Goal: Task Accomplishment & Management: Manage account settings

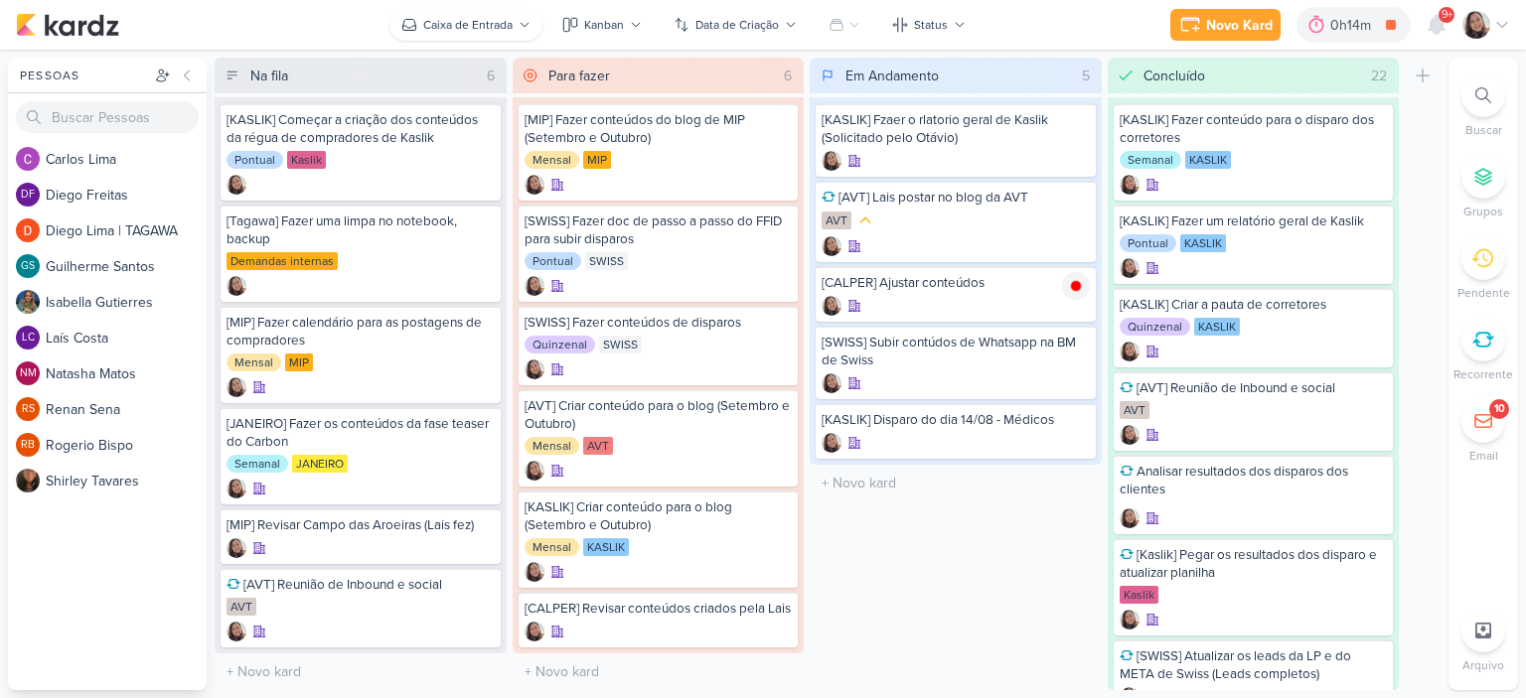
scroll to position [15, 0]
click at [1074, 418] on icon at bounding box center [1076, 423] width 10 height 11
click at [1505, 21] on icon at bounding box center [1502, 25] width 16 height 16
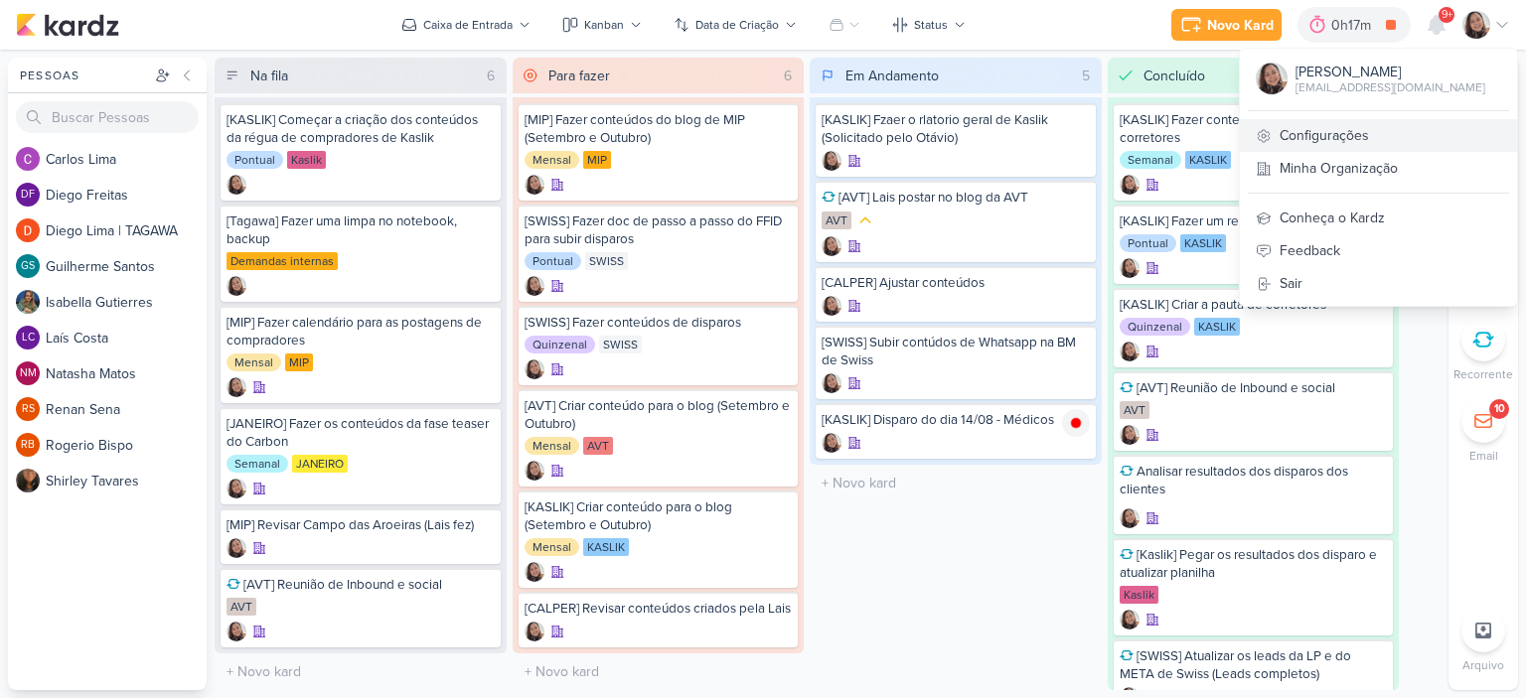
click at [1328, 131] on link "Configurações" at bounding box center [1378, 135] width 277 height 33
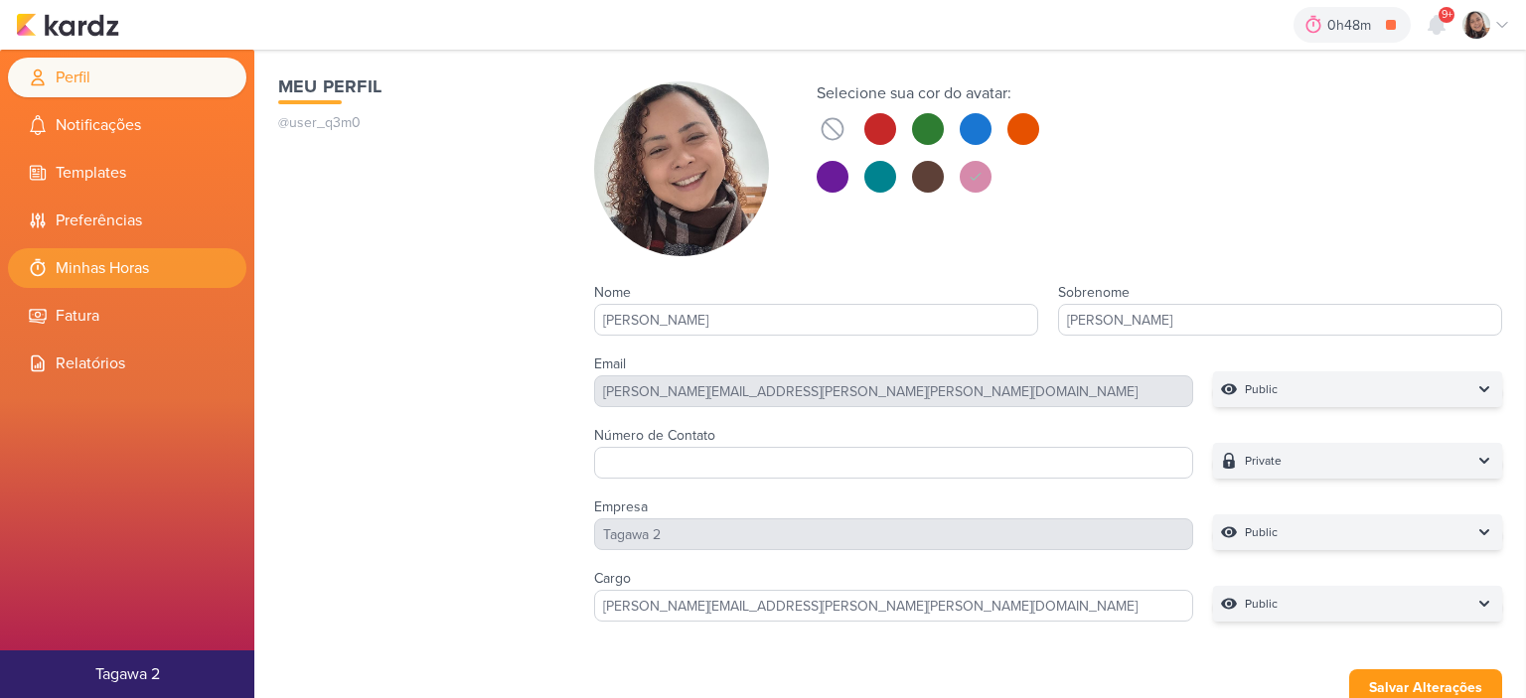
click at [111, 287] on li "Minhas Horas" at bounding box center [127, 268] width 238 height 40
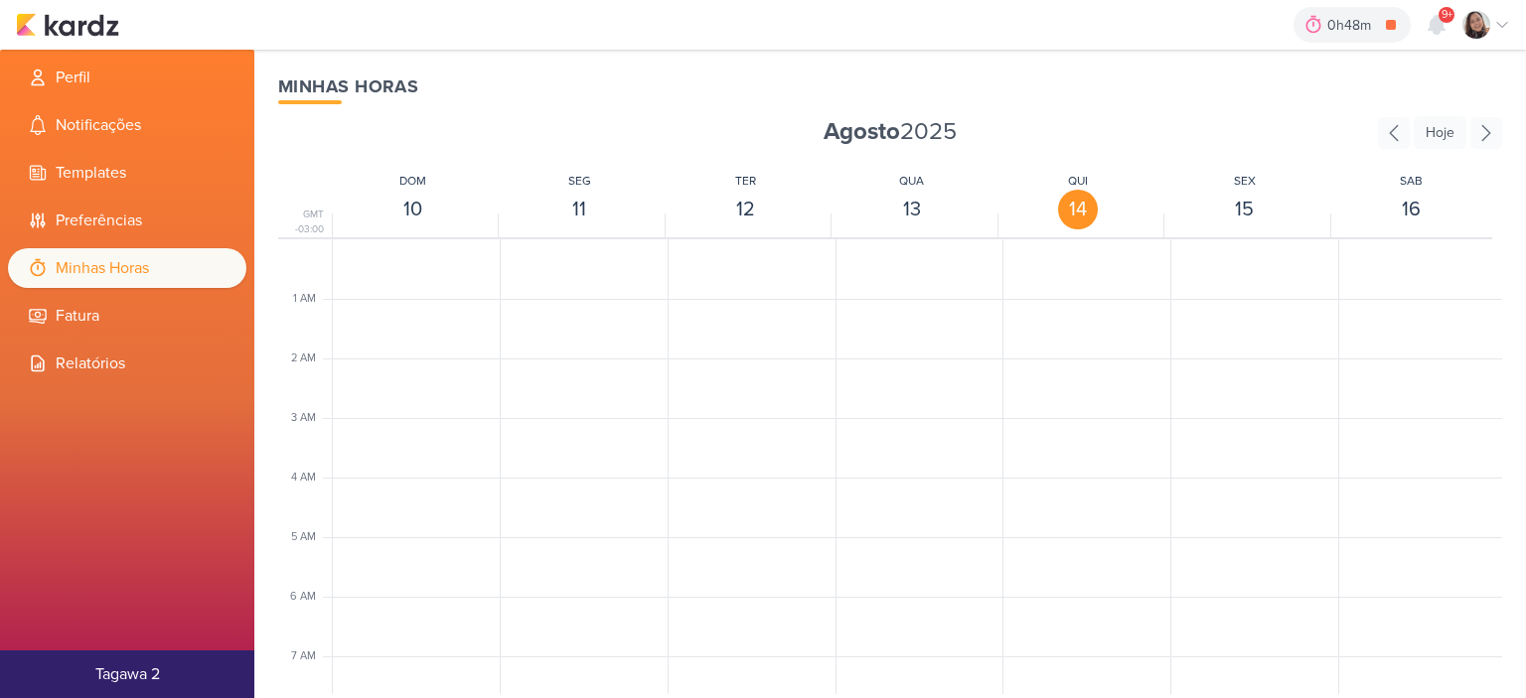
scroll to position [469, 0]
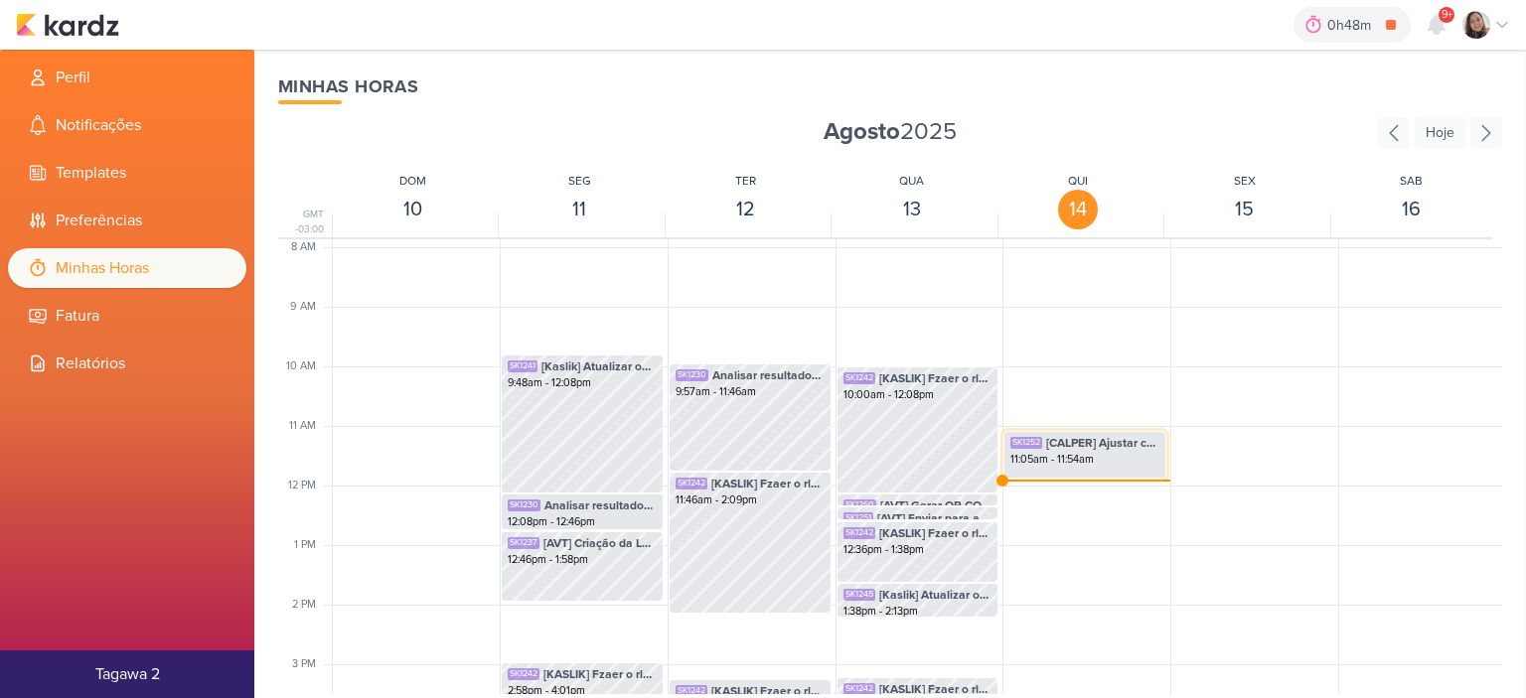
click at [1063, 456] on div "11:05am - 11:54am" at bounding box center [1084, 460] width 149 height 16
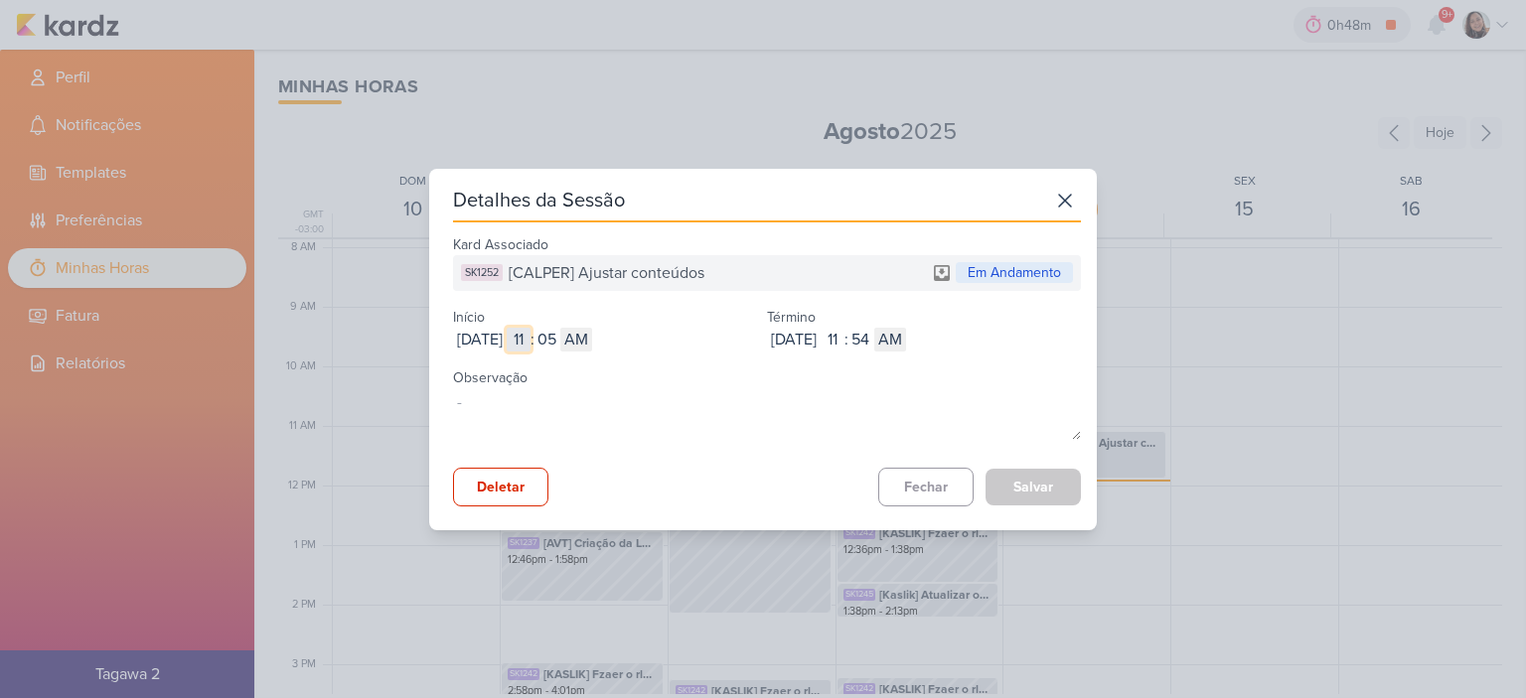
click at [531, 332] on input "11" at bounding box center [519, 340] width 24 height 24
click at [531, 333] on input "11" at bounding box center [519, 340] width 24 height 24
type input "10"
click at [558, 347] on input "05" at bounding box center [547, 340] width 24 height 24
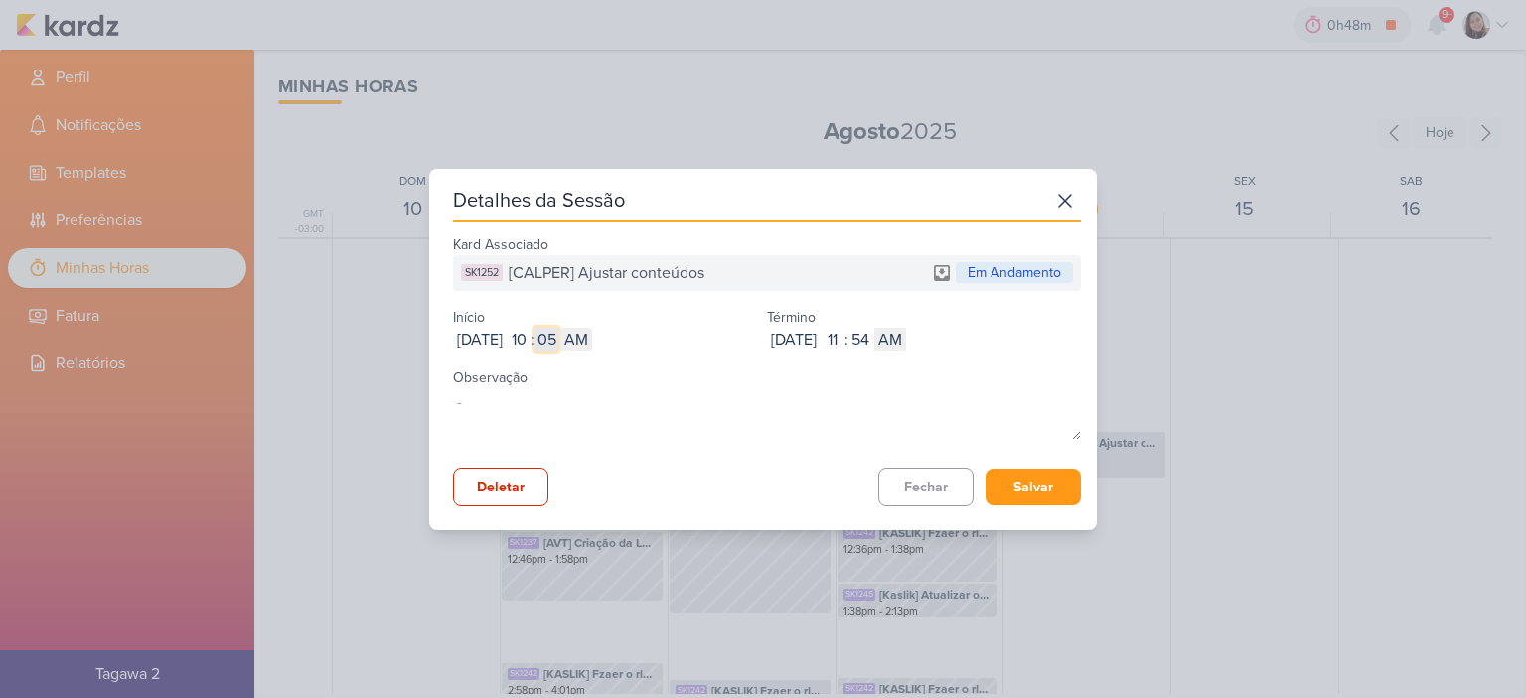
click at [558, 347] on input "05" at bounding box center [547, 340] width 24 height 24
type input "00"
click at [849, 333] on div ":" at bounding box center [847, 340] width 4 height 24
click at [872, 335] on input "54" at bounding box center [861, 340] width 24 height 24
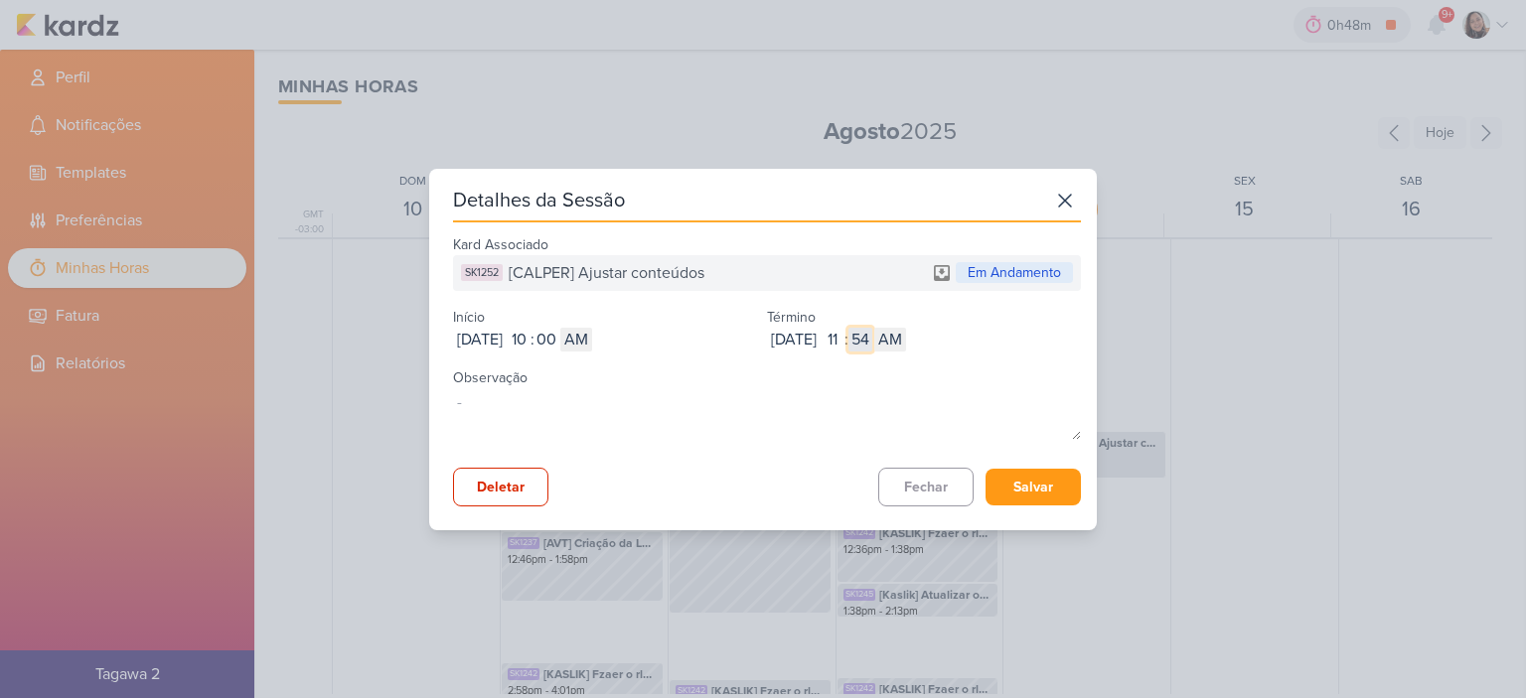
click at [872, 335] on input "54" at bounding box center [861, 340] width 24 height 24
type input "06"
click at [1049, 492] on button "Salvar" at bounding box center [1033, 487] width 95 height 37
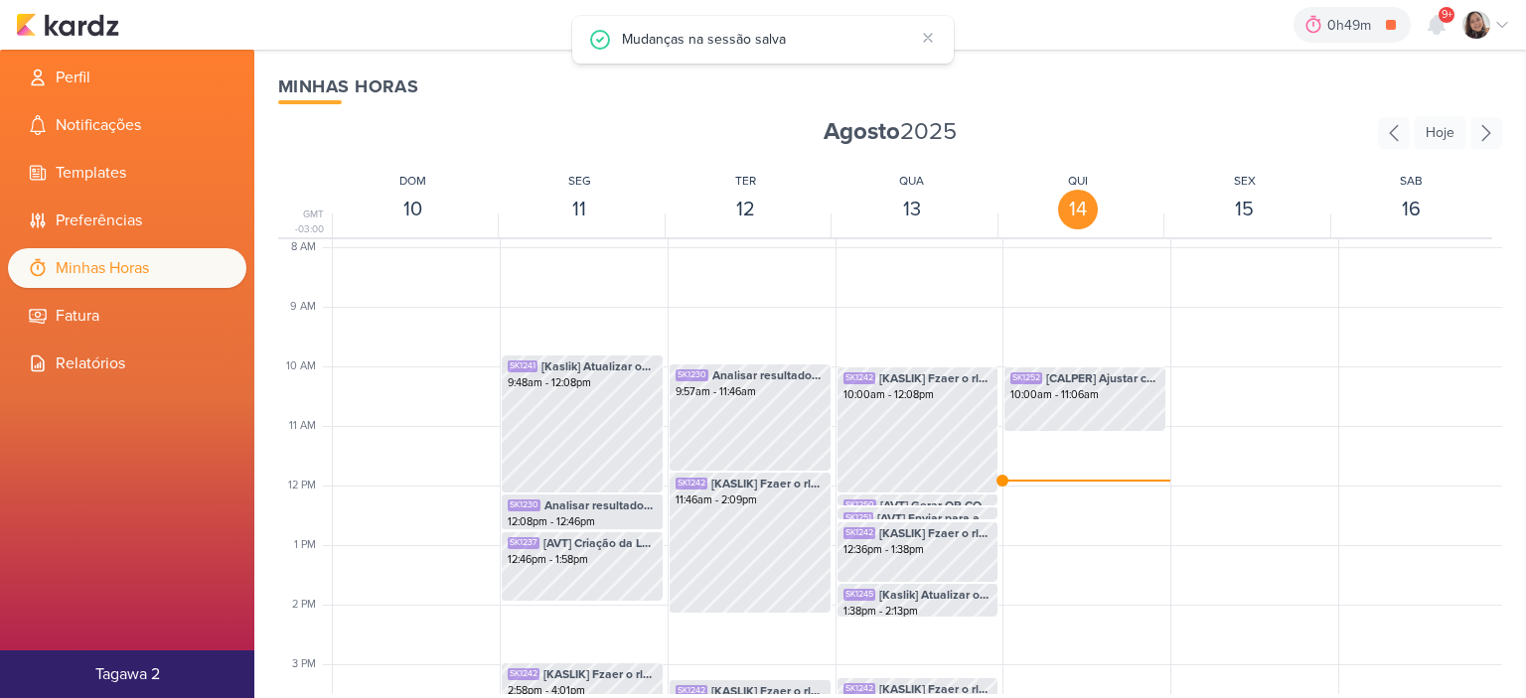
click at [108, 45] on div "0h49m [KASLIK] Disparo do dia 14/08 - Médicos 0h0m Hoje 0h49m Semana 0h0m Mês 0…" at bounding box center [763, 25] width 1494 height 50
click at [98, 31] on img at bounding box center [67, 25] width 103 height 24
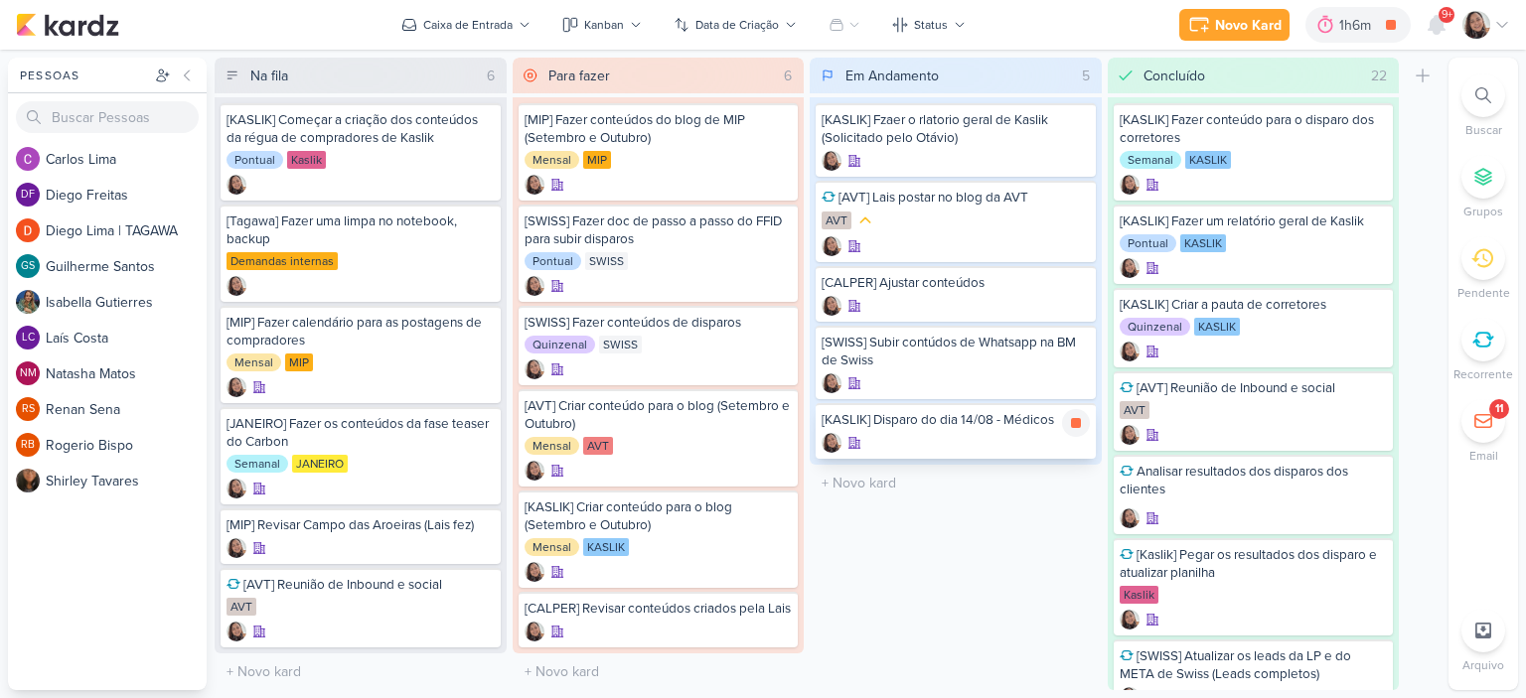
click at [974, 433] on div at bounding box center [956, 443] width 268 height 20
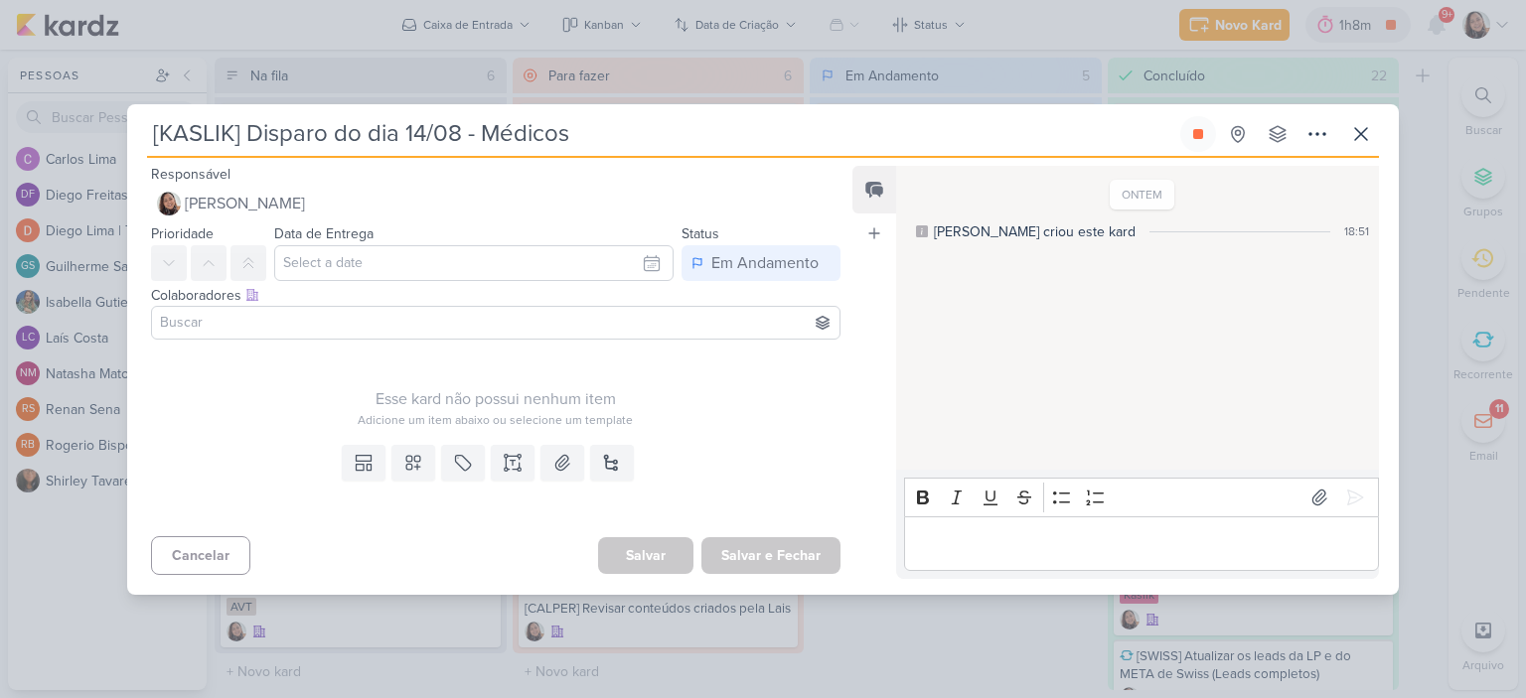
click at [469, 311] on input at bounding box center [496, 323] width 680 height 24
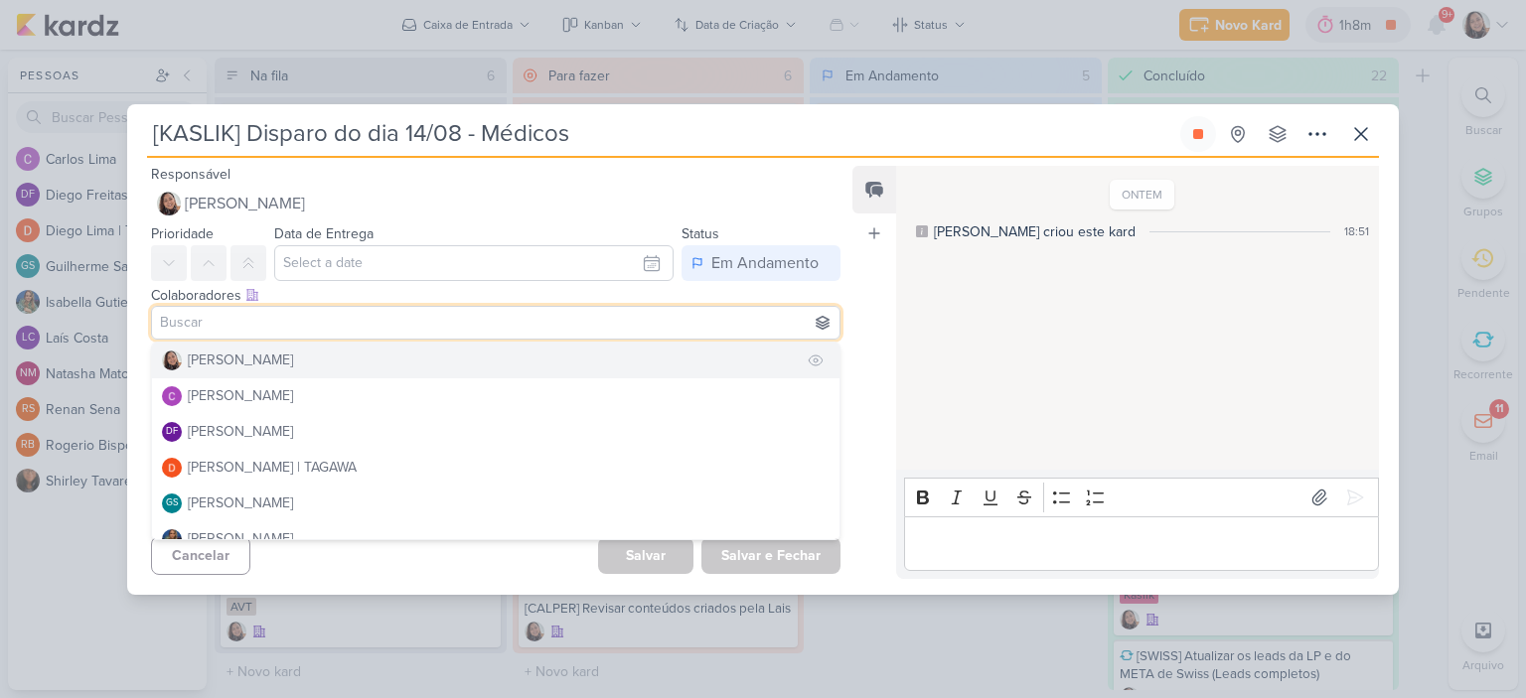
click at [232, 361] on div "[PERSON_NAME]" at bounding box center [240, 360] width 105 height 21
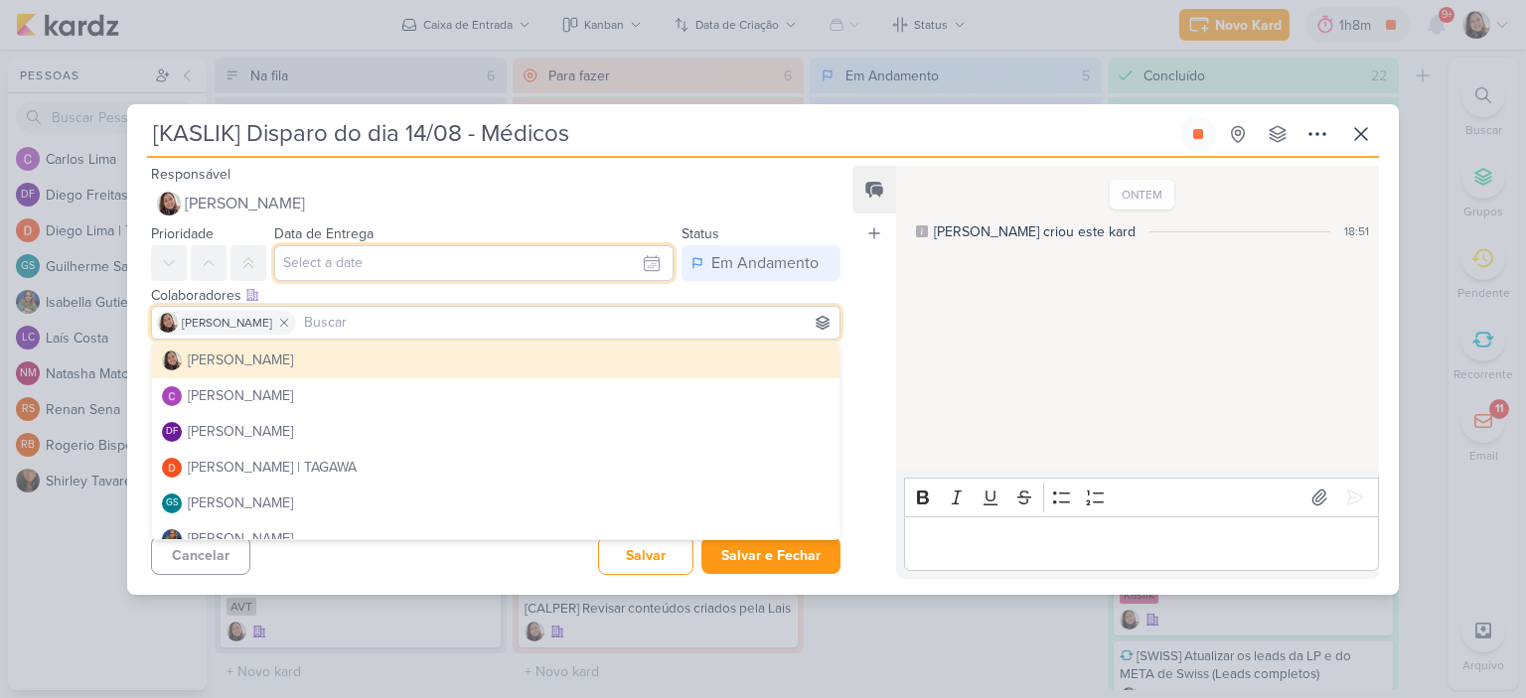
click at [572, 261] on input "text" at bounding box center [473, 263] width 399 height 36
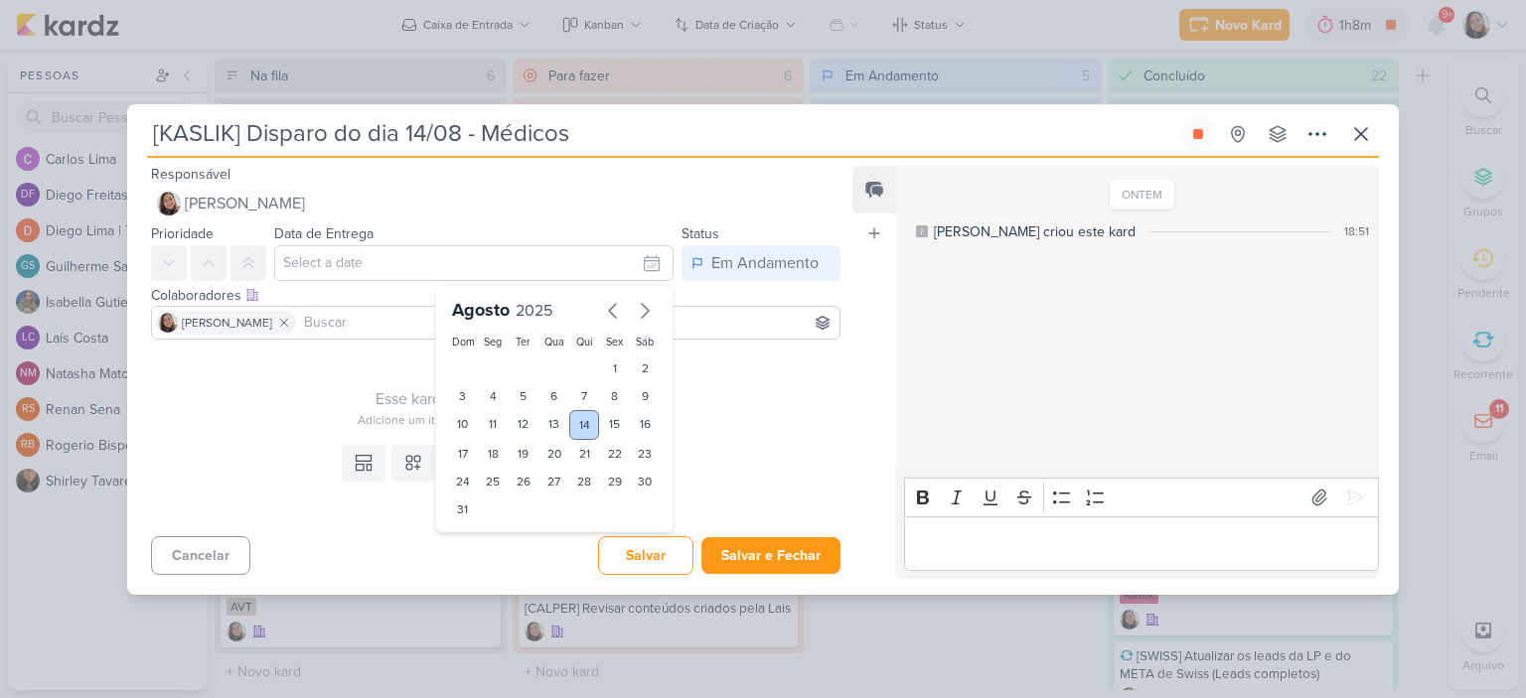
click at [580, 415] on div "14" at bounding box center [584, 425] width 31 height 30
type input "14 de agosto de 2025 às 23:59"
click at [759, 383] on div "Esse kard não possui nenhum item Adicione um item abaixo ou selecione um templa…" at bounding box center [496, 388] width 690 height 81
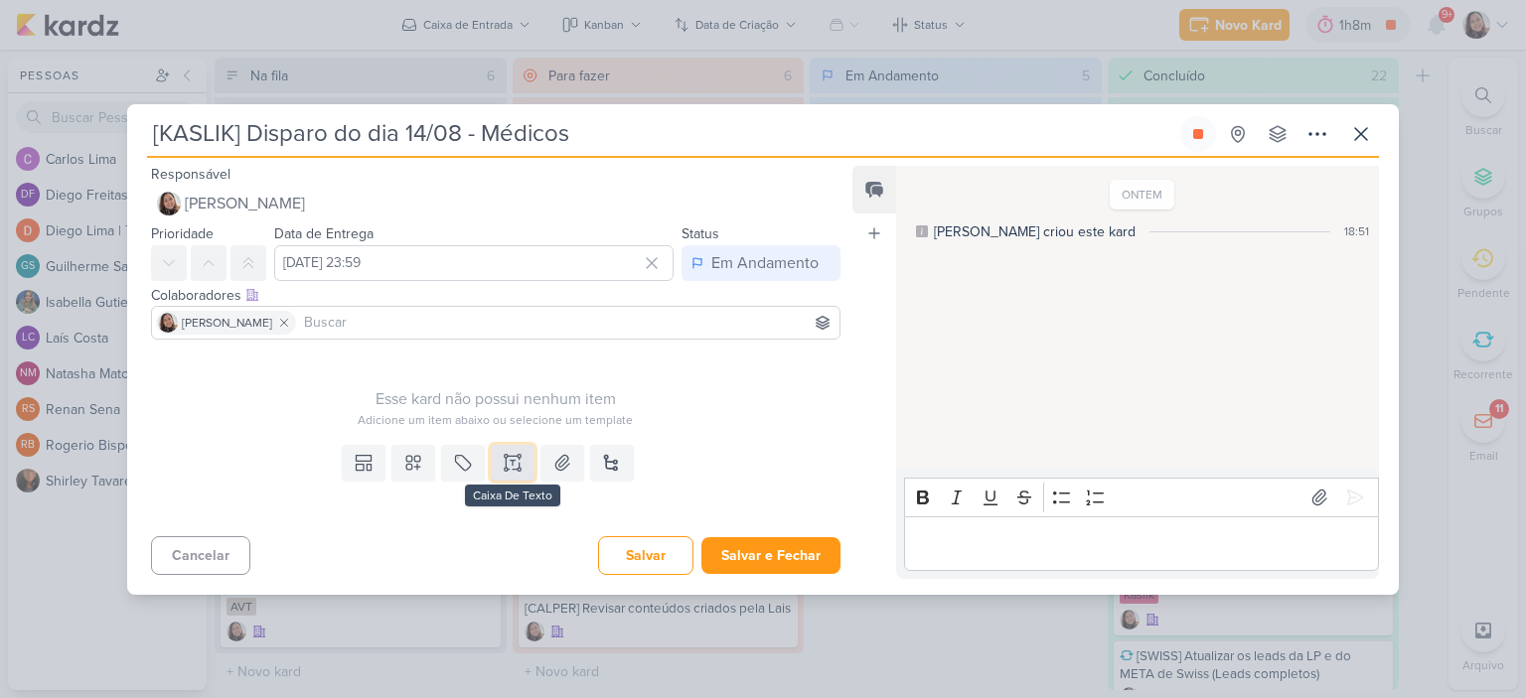
click at [506, 464] on icon at bounding box center [506, 463] width 0 height 10
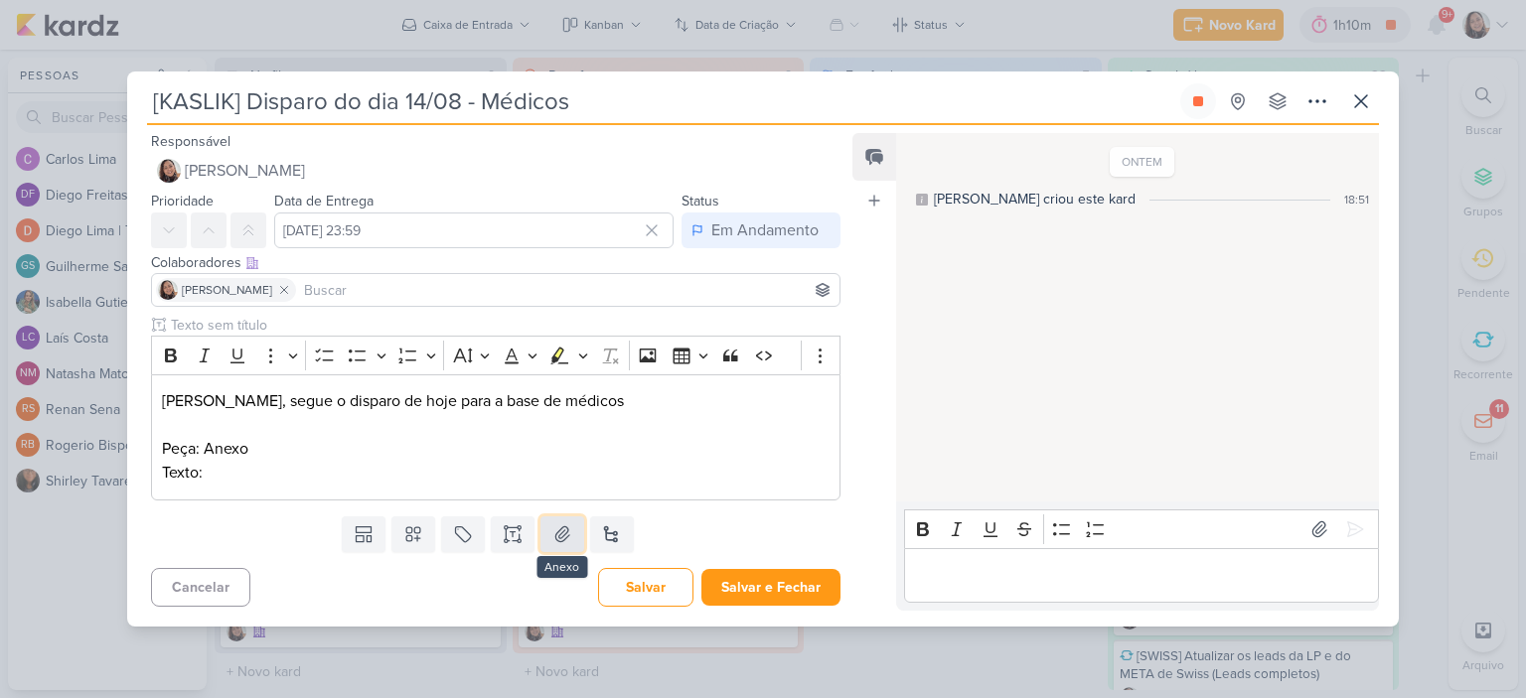
click at [557, 537] on icon at bounding box center [562, 534] width 14 height 15
click at [390, 471] on p "Peça: Anexo Texto:" at bounding box center [496, 461] width 668 height 48
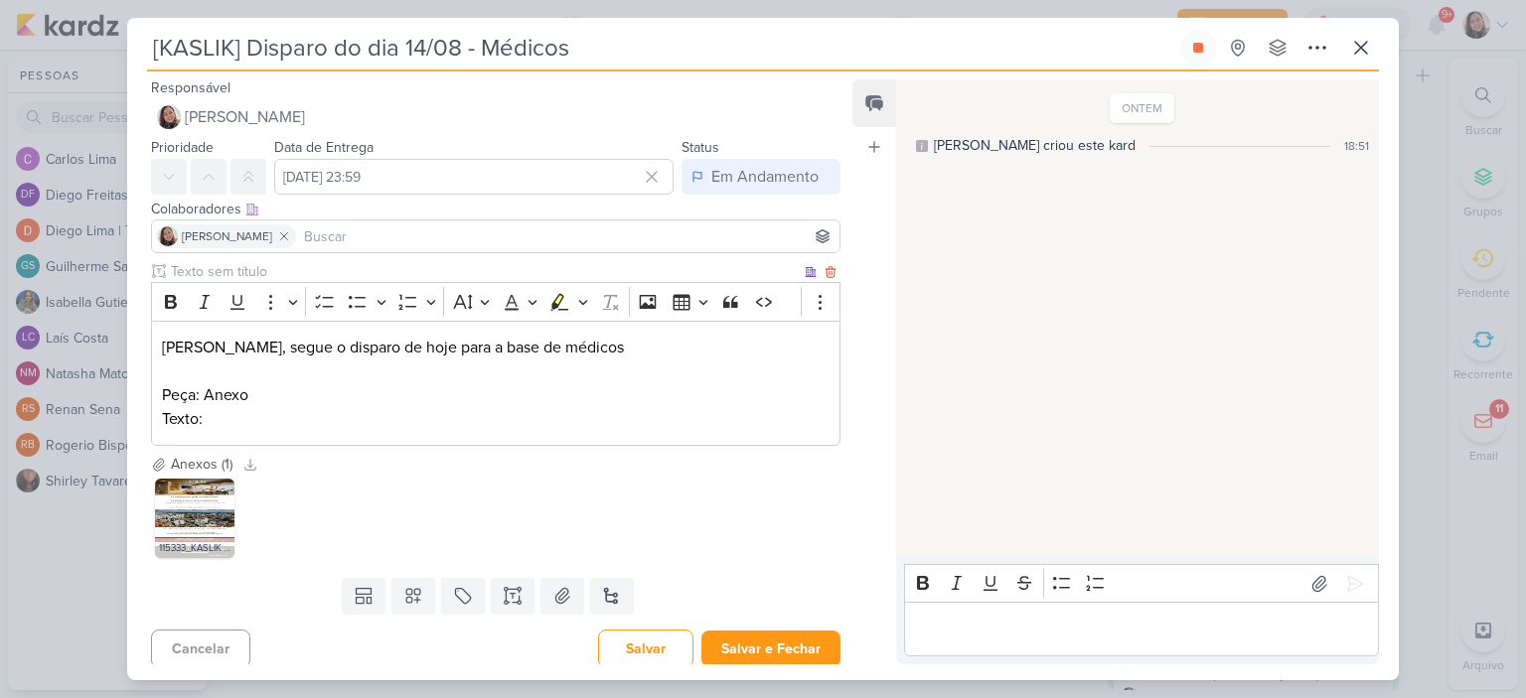
click at [400, 420] on p "Peça: Anexo Texto:" at bounding box center [496, 408] width 668 height 48
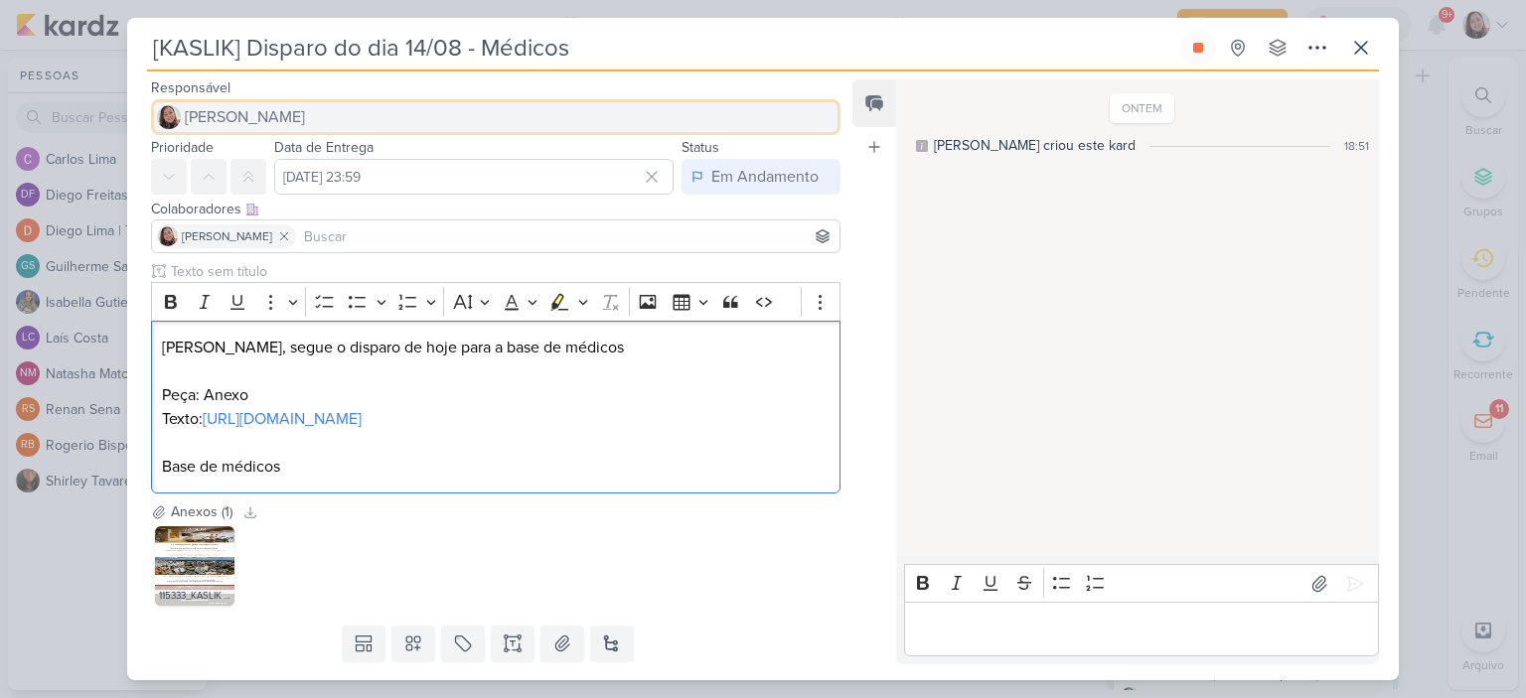
click at [298, 105] on span "[PERSON_NAME]" at bounding box center [245, 117] width 120 height 24
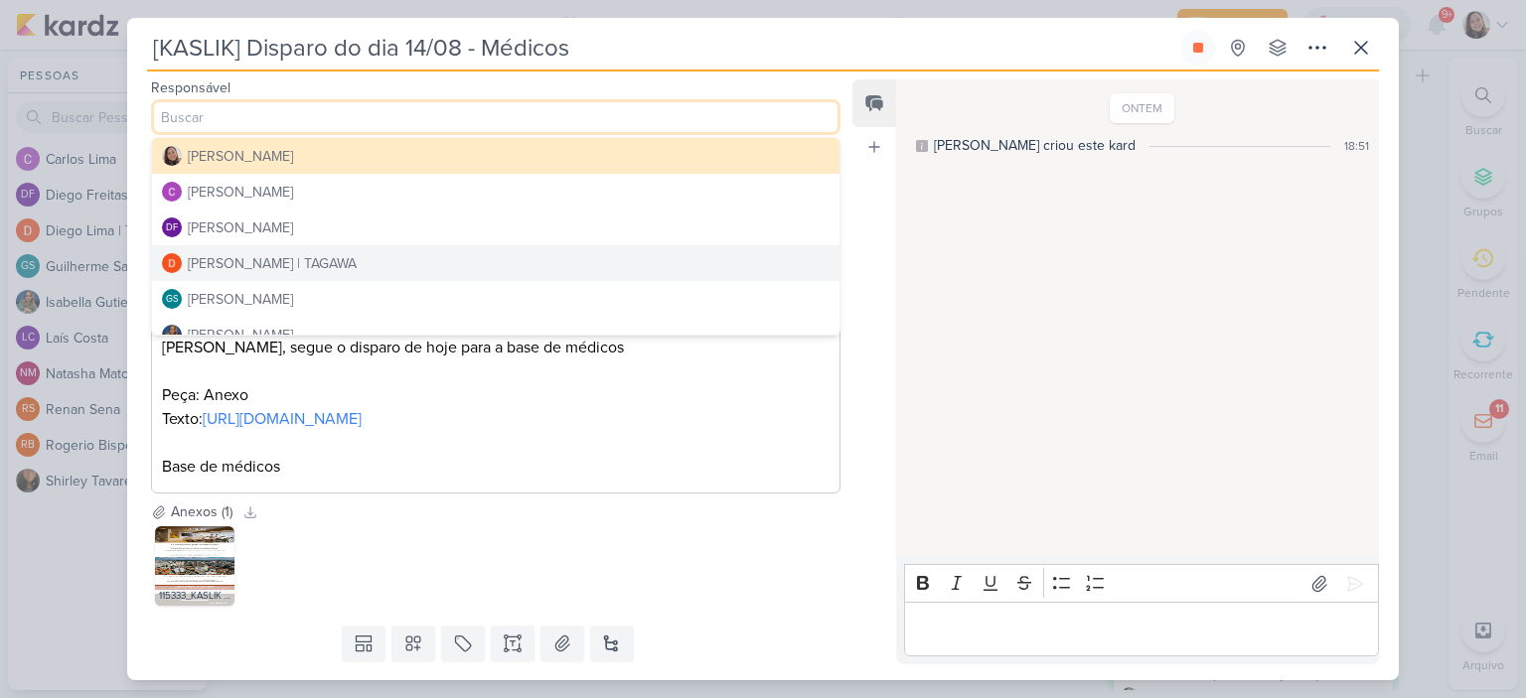
click at [251, 253] on div "Diego Lima | TAGAWA" at bounding box center [272, 263] width 169 height 21
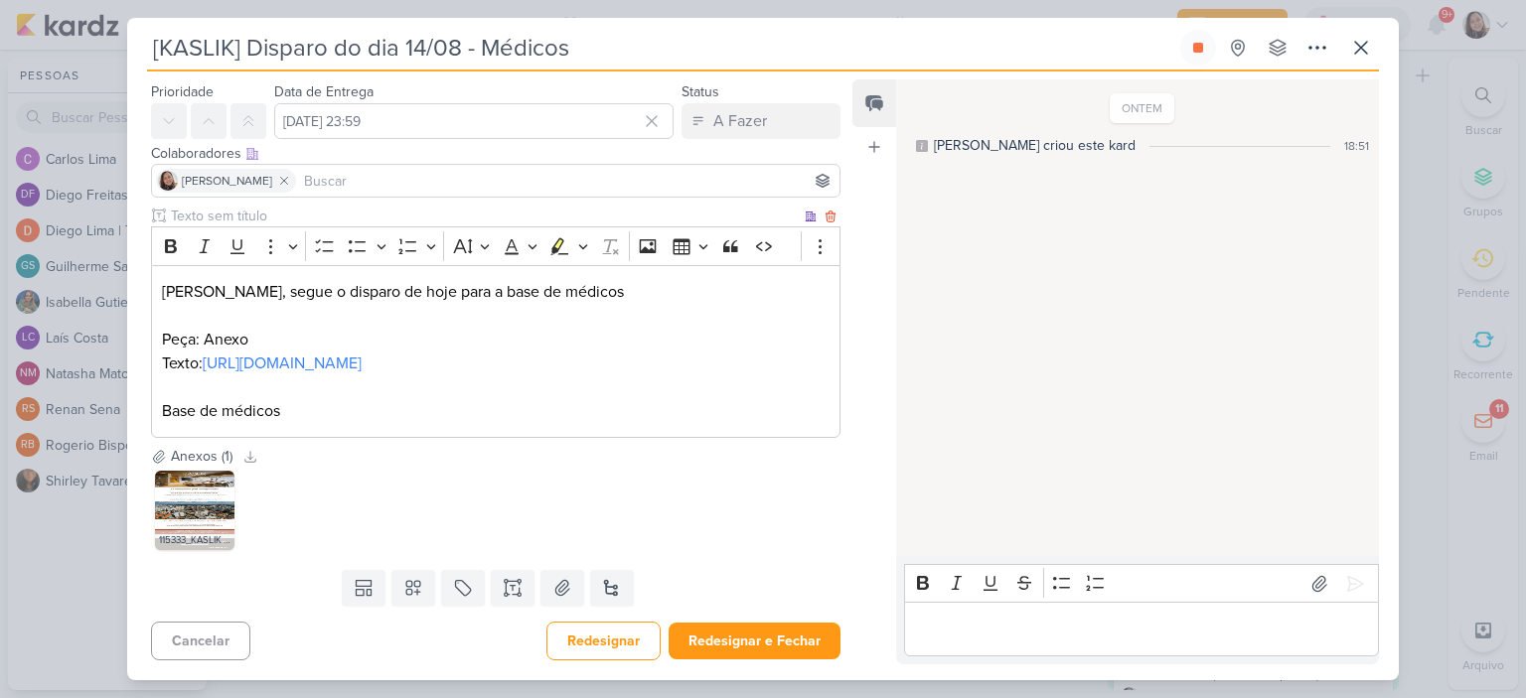
scroll to position [102, 0]
click at [709, 643] on button "Redesignar e Fechar" at bounding box center [755, 641] width 172 height 37
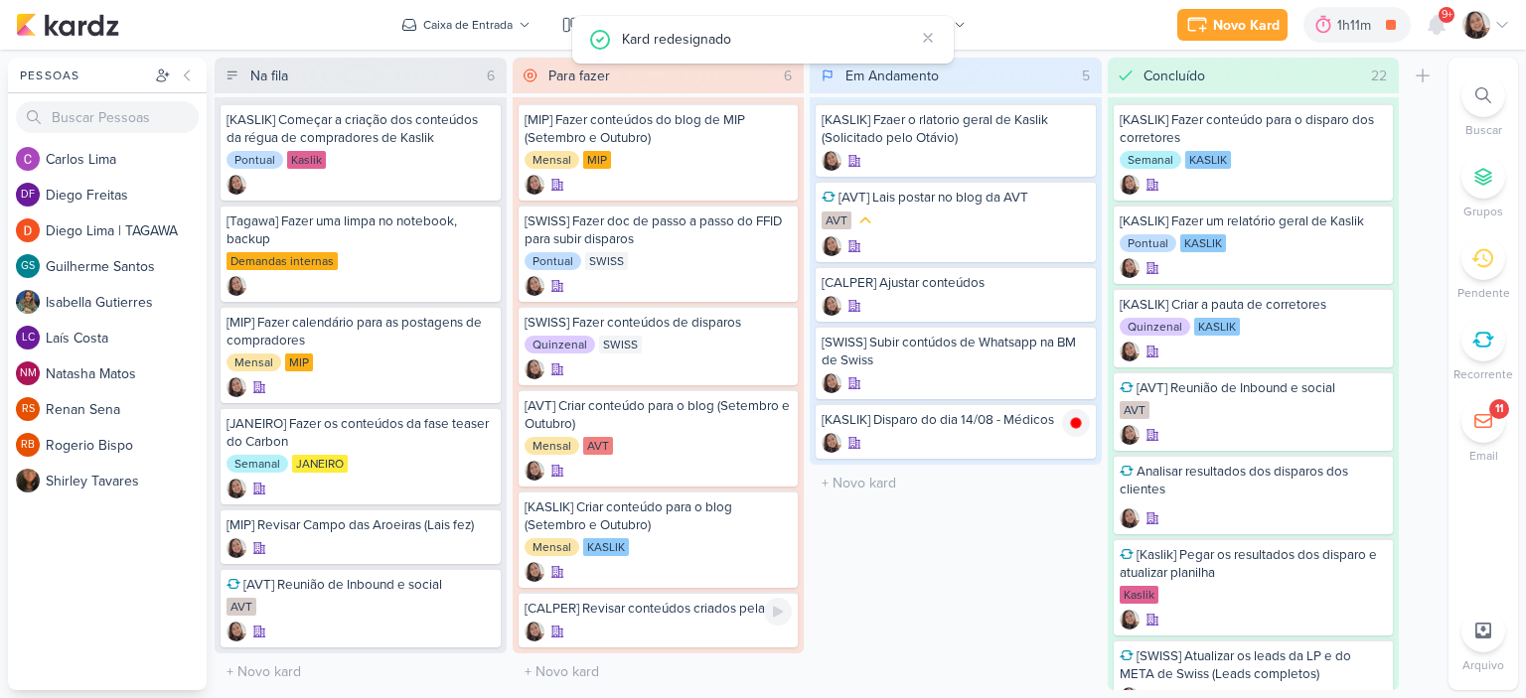
scroll to position [0, 0]
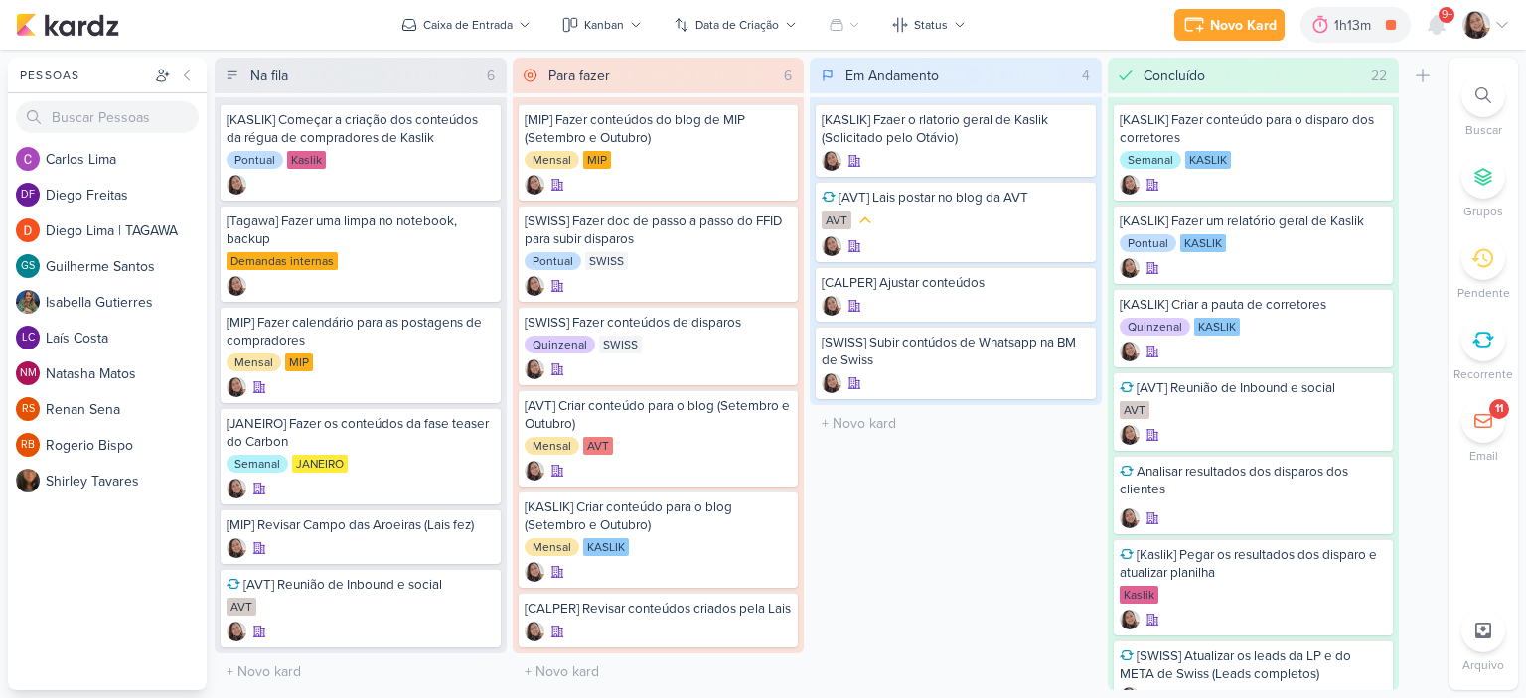
click at [1498, 25] on icon at bounding box center [1502, 25] width 16 height 16
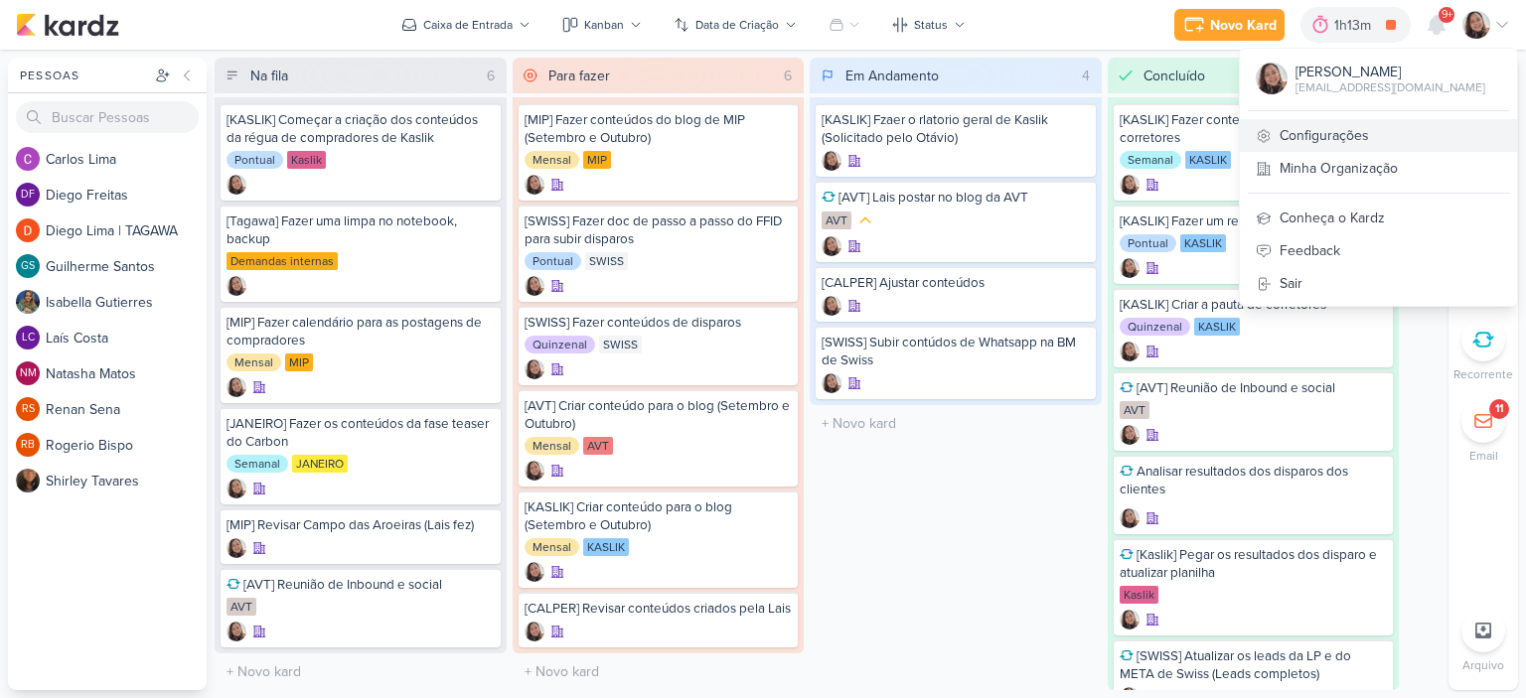
click at [1349, 124] on link "Configurações" at bounding box center [1378, 135] width 277 height 33
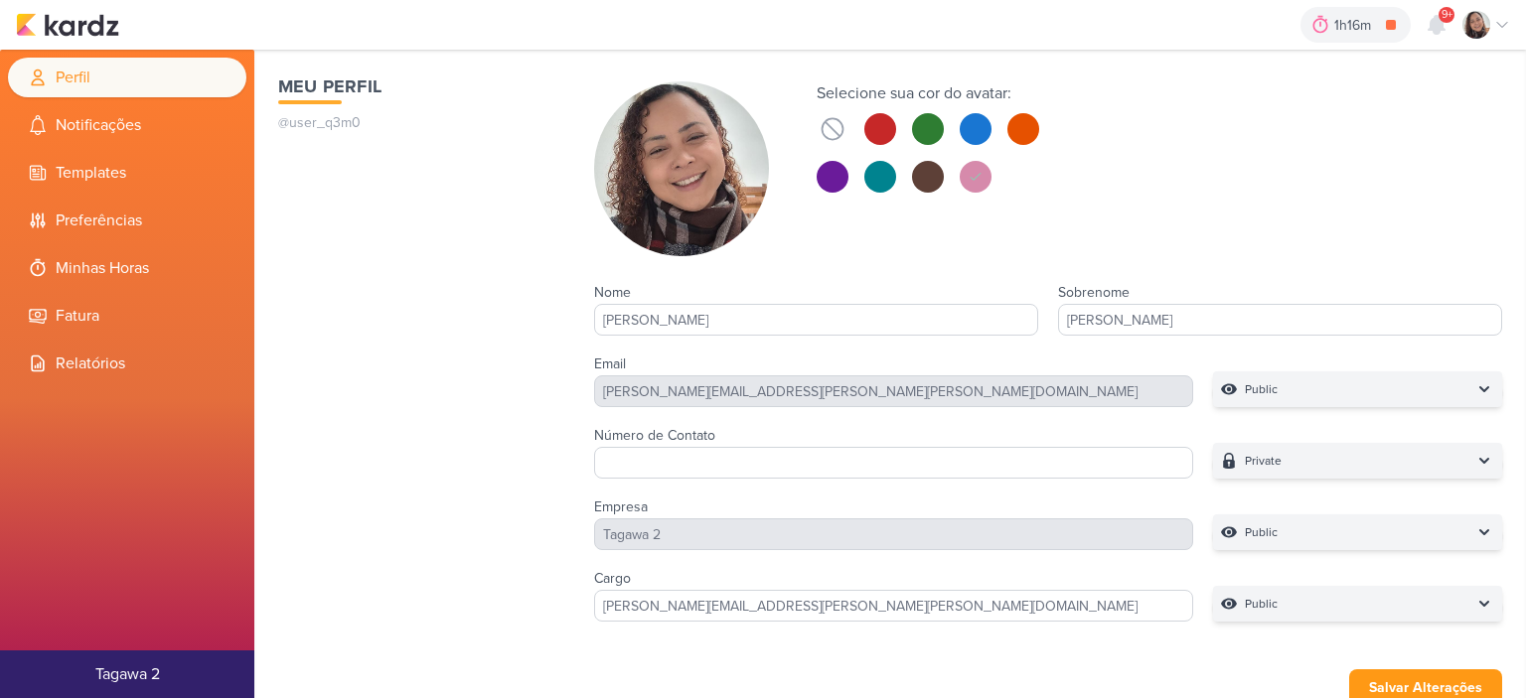
click at [87, 249] on li "Minhas Horas" at bounding box center [127, 268] width 238 height 40
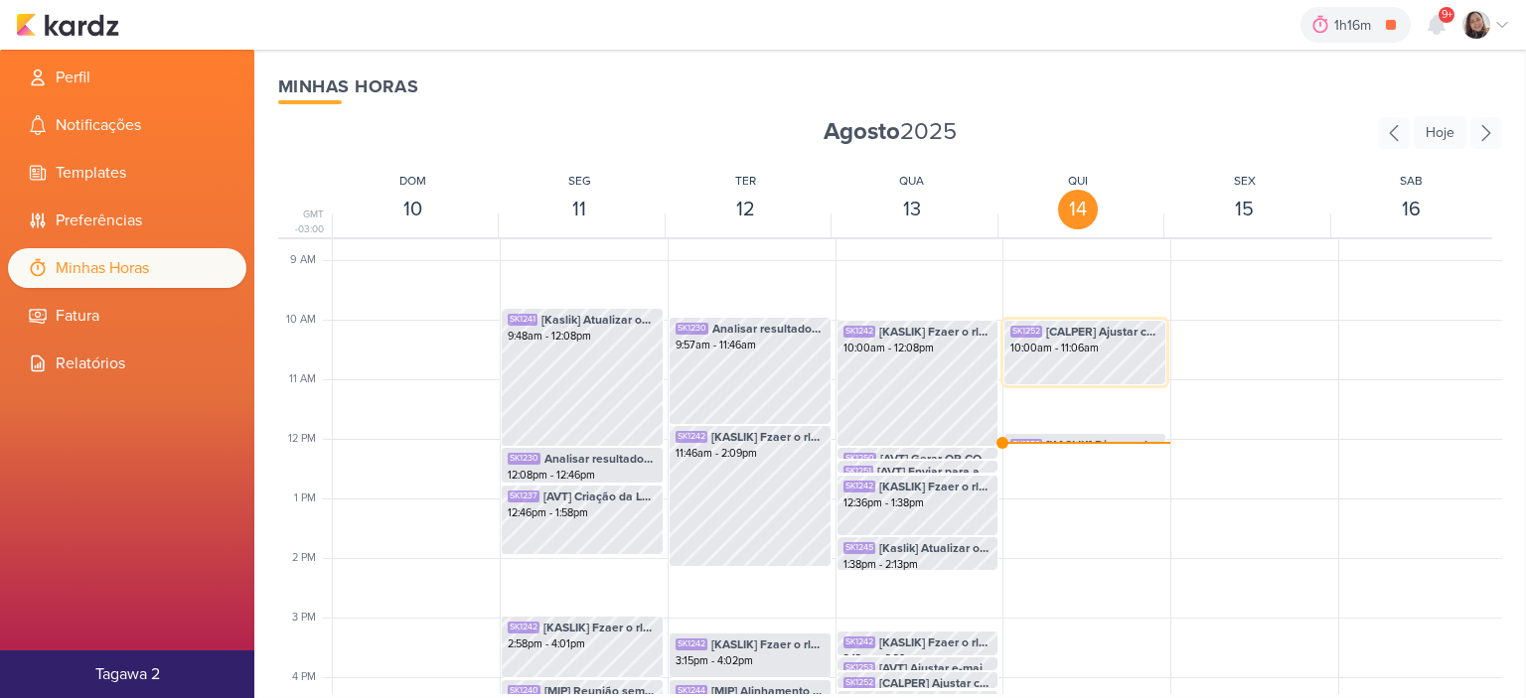
scroll to position [469, 0]
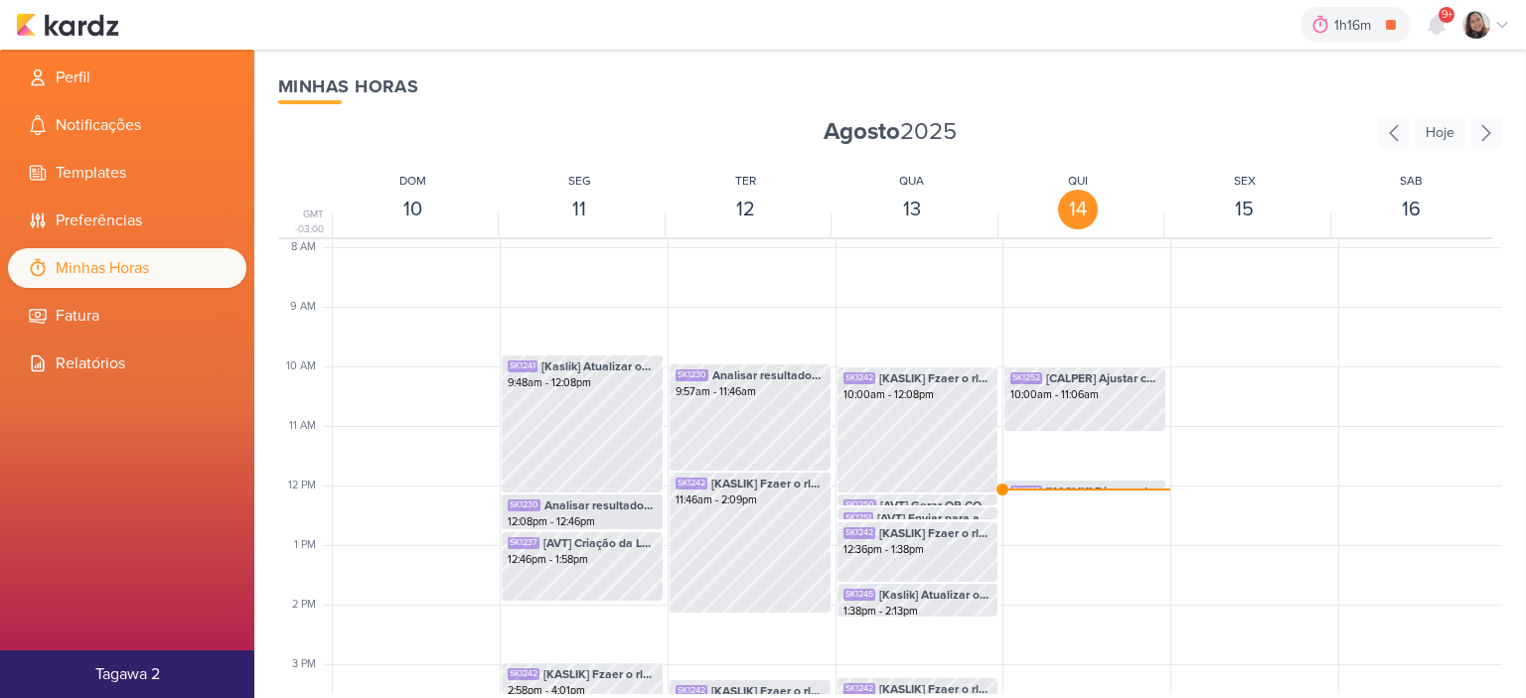
click at [1078, 490] on div "SK1252 [CALPER] Ajustar conteúdos 10:00am - 11:06am SK1259 [KASLIK] Disparo do …" at bounding box center [1085, 485] width 164 height 1431
click at [1075, 484] on span "[KASLIK] Disparo do dia 14/08 - Médicos" at bounding box center [1102, 492] width 113 height 18
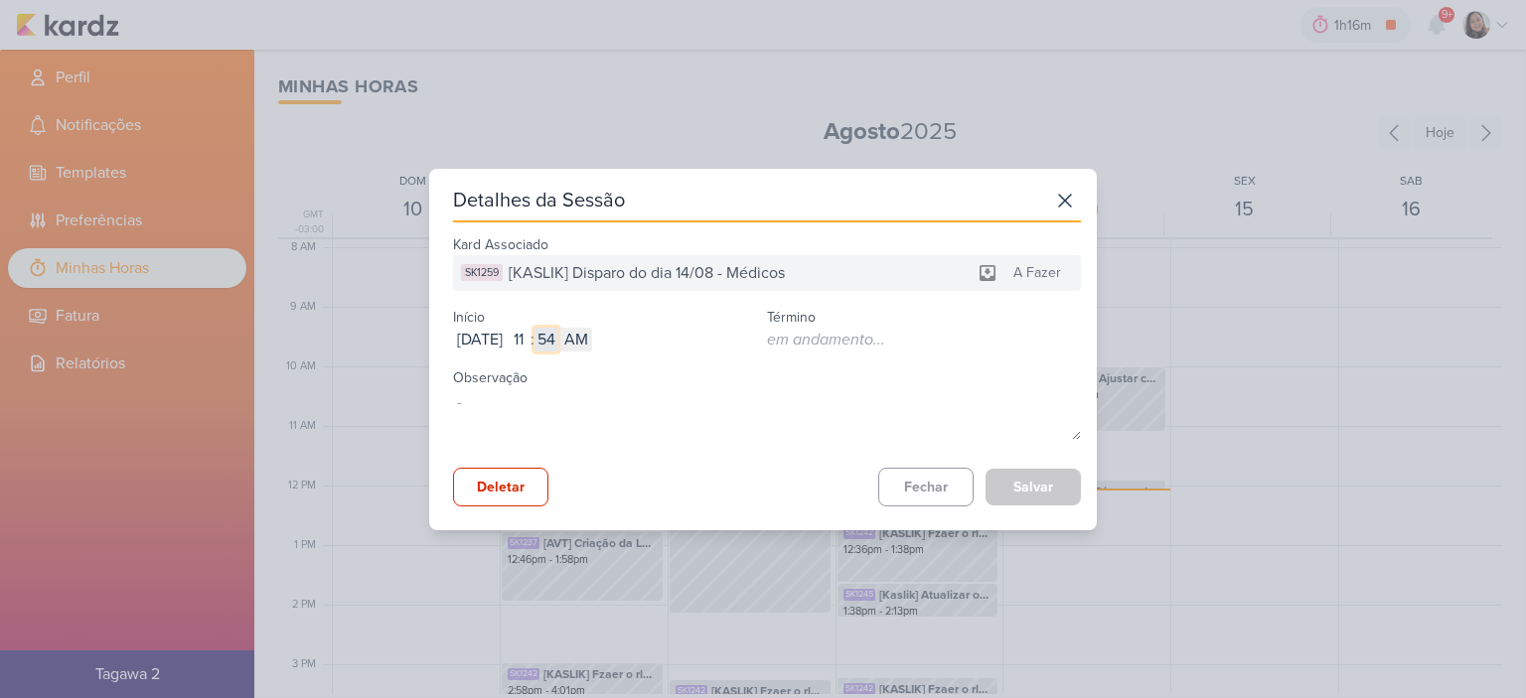
click at [558, 337] on input "54" at bounding box center [547, 340] width 24 height 24
type input "06"
click at [1029, 493] on button "Salvar" at bounding box center [1033, 487] width 95 height 37
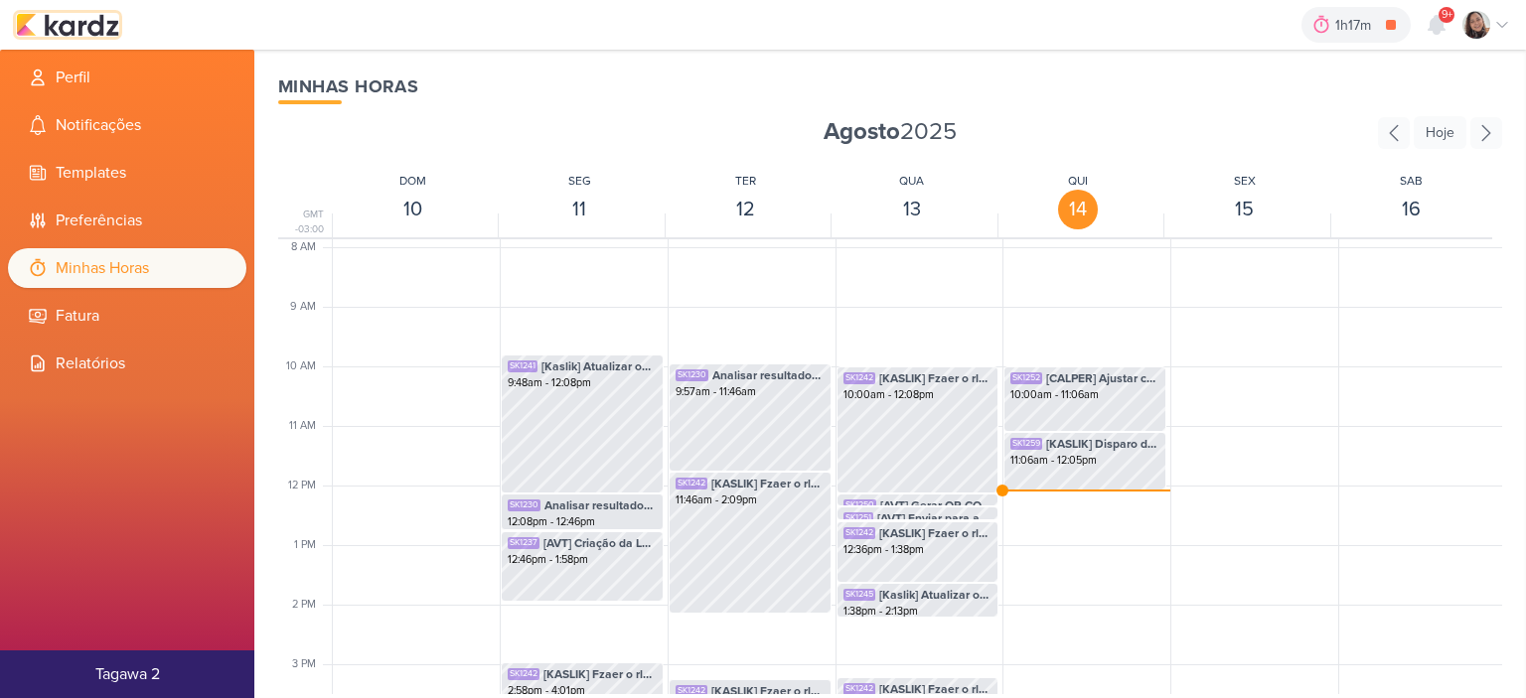
click at [95, 22] on img at bounding box center [67, 25] width 103 height 24
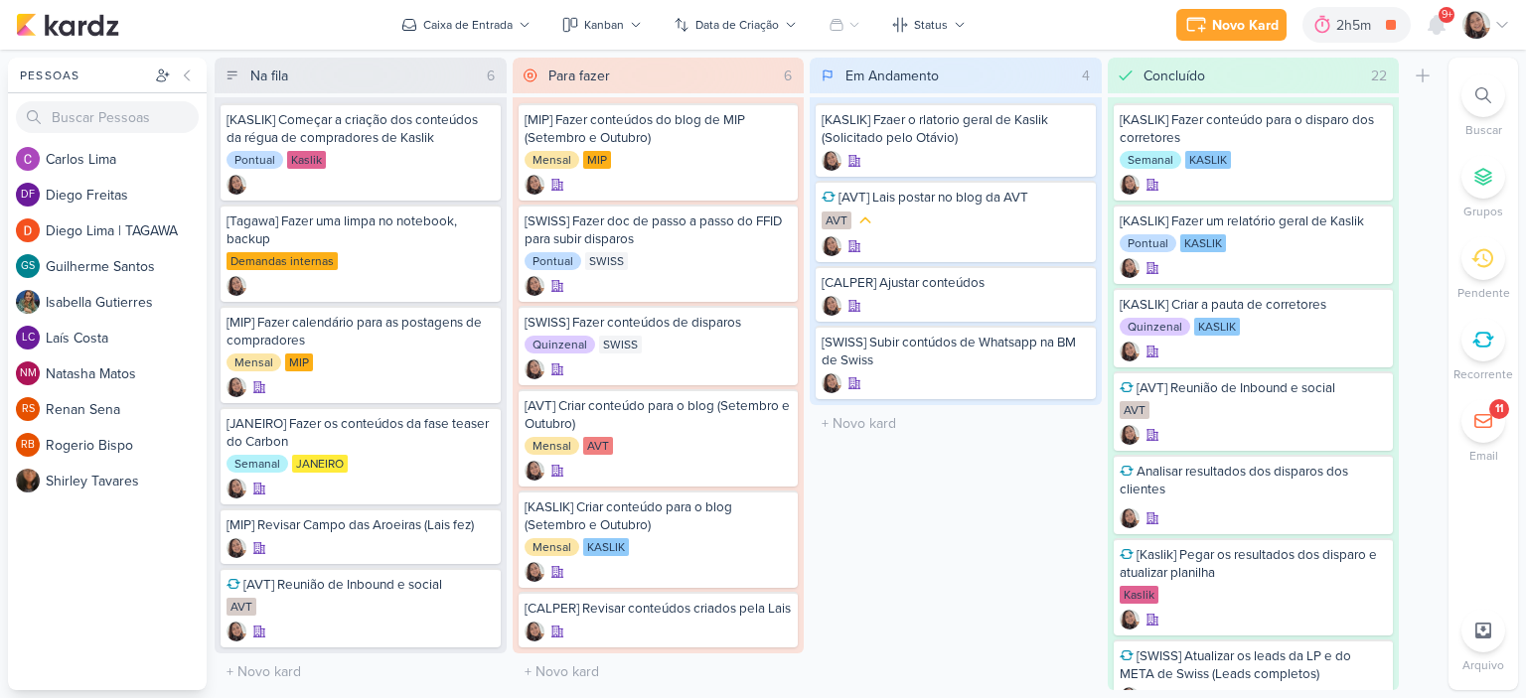
click at [1498, 32] on icon at bounding box center [1502, 25] width 16 height 16
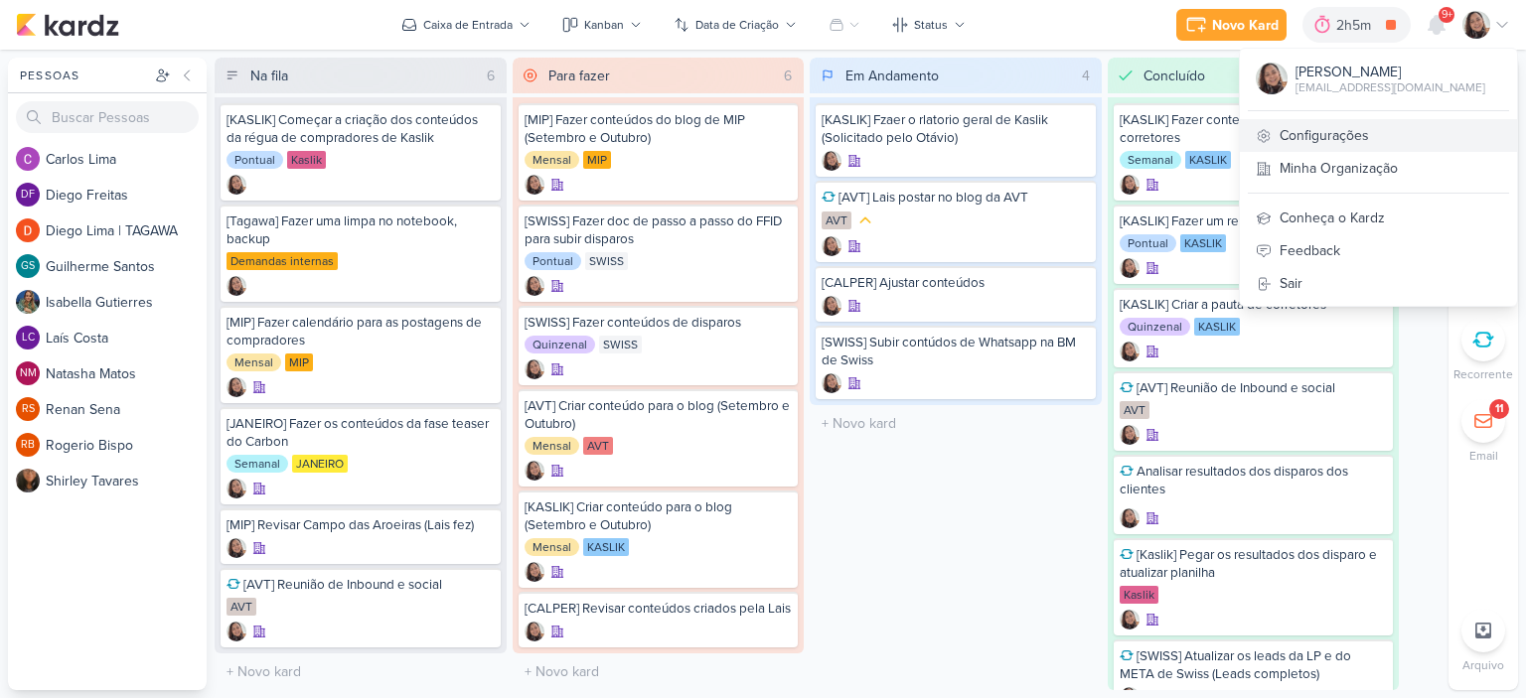
click at [1294, 144] on link "Configurações" at bounding box center [1378, 135] width 277 height 33
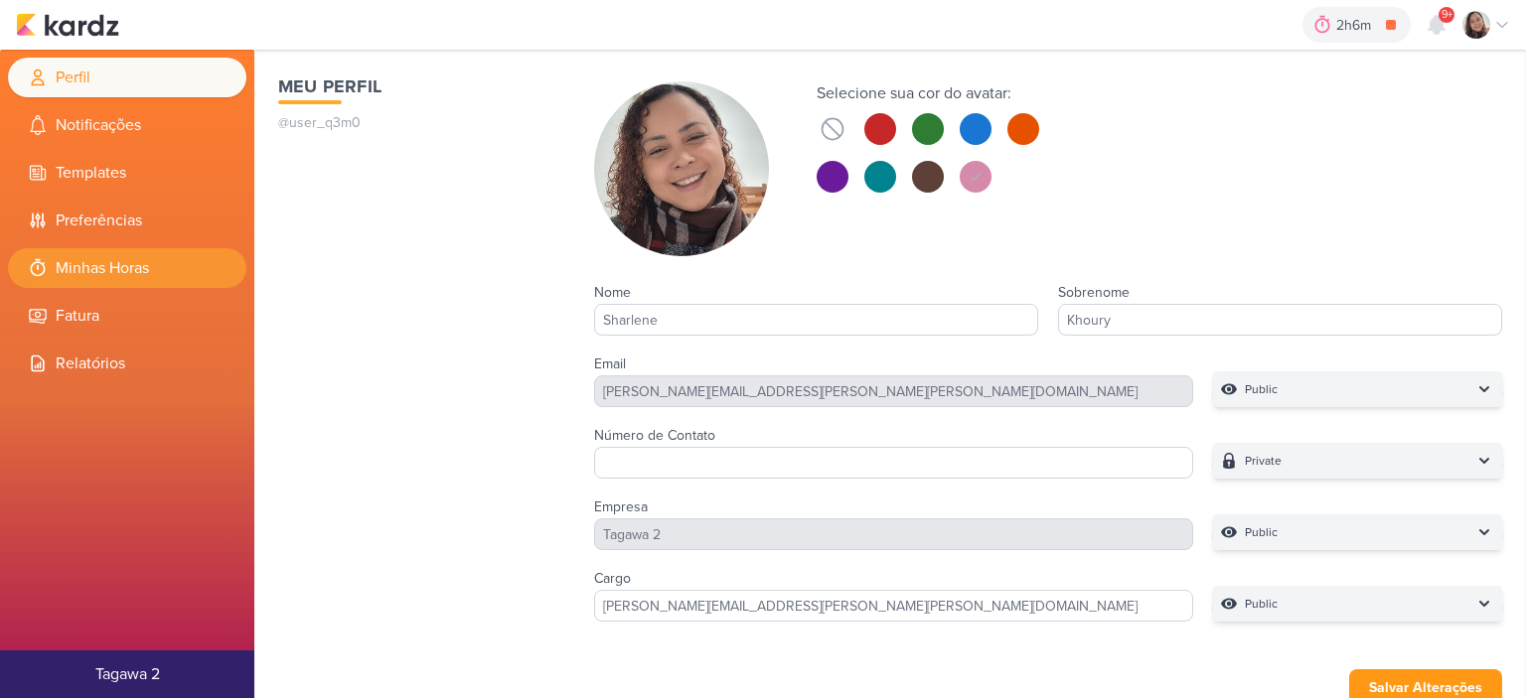
click at [127, 262] on li "Minhas Horas" at bounding box center [127, 268] width 238 height 40
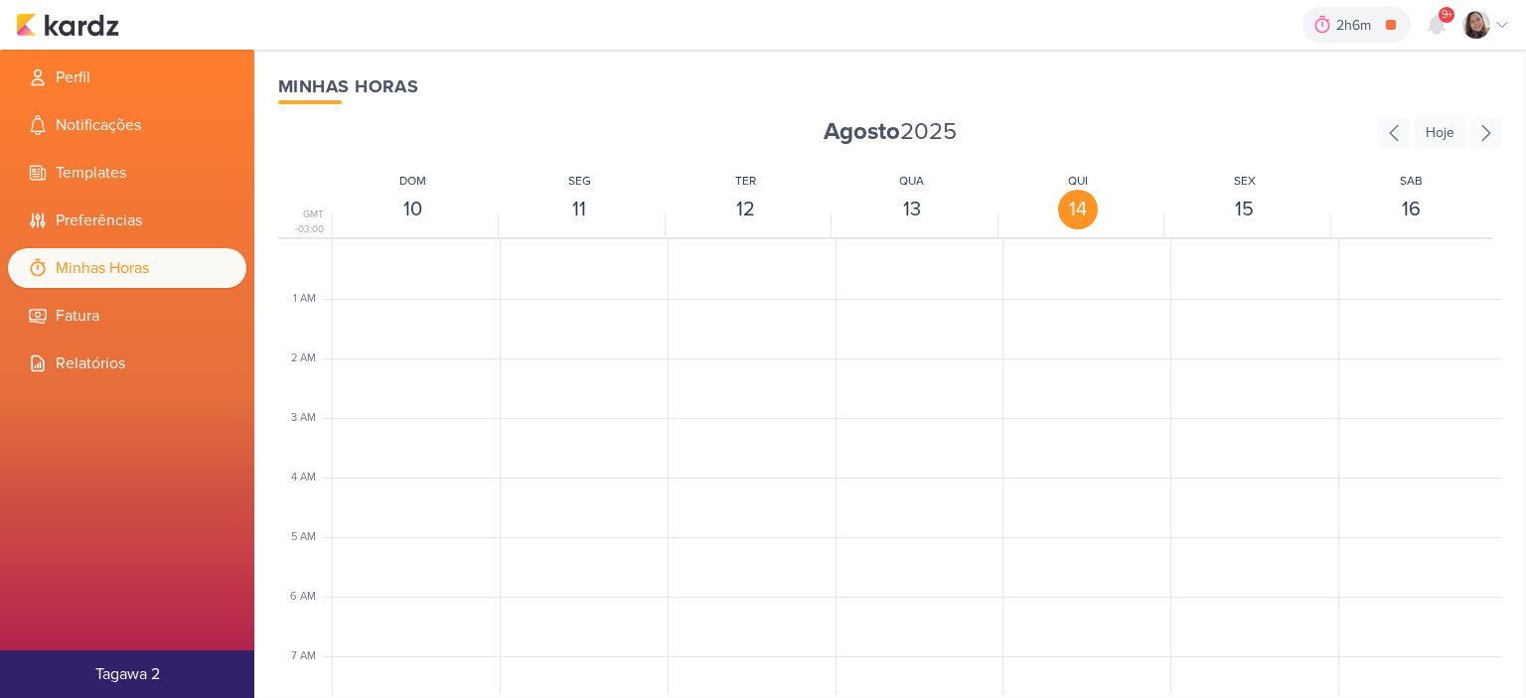
scroll to position [469, 0]
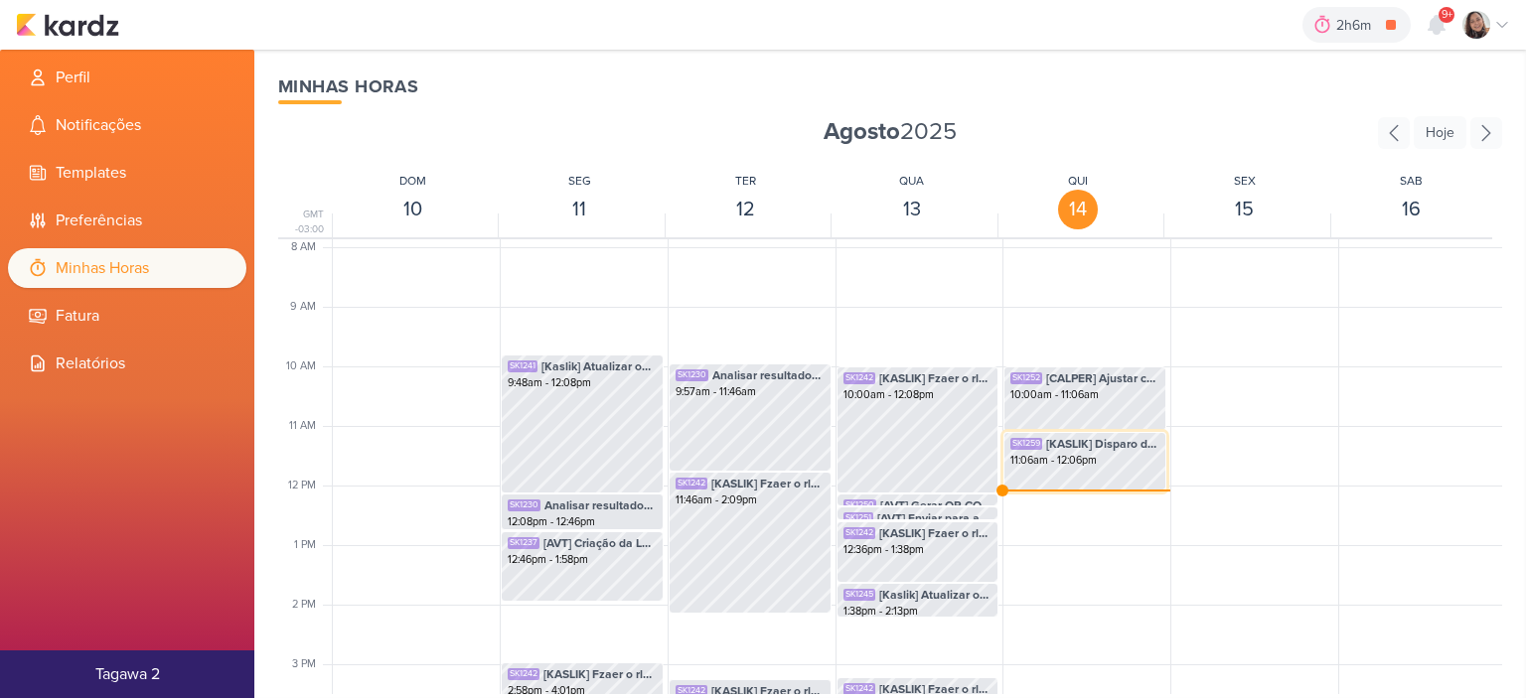
click at [1093, 453] on div "11:06am - 12:06pm" at bounding box center [1084, 461] width 149 height 16
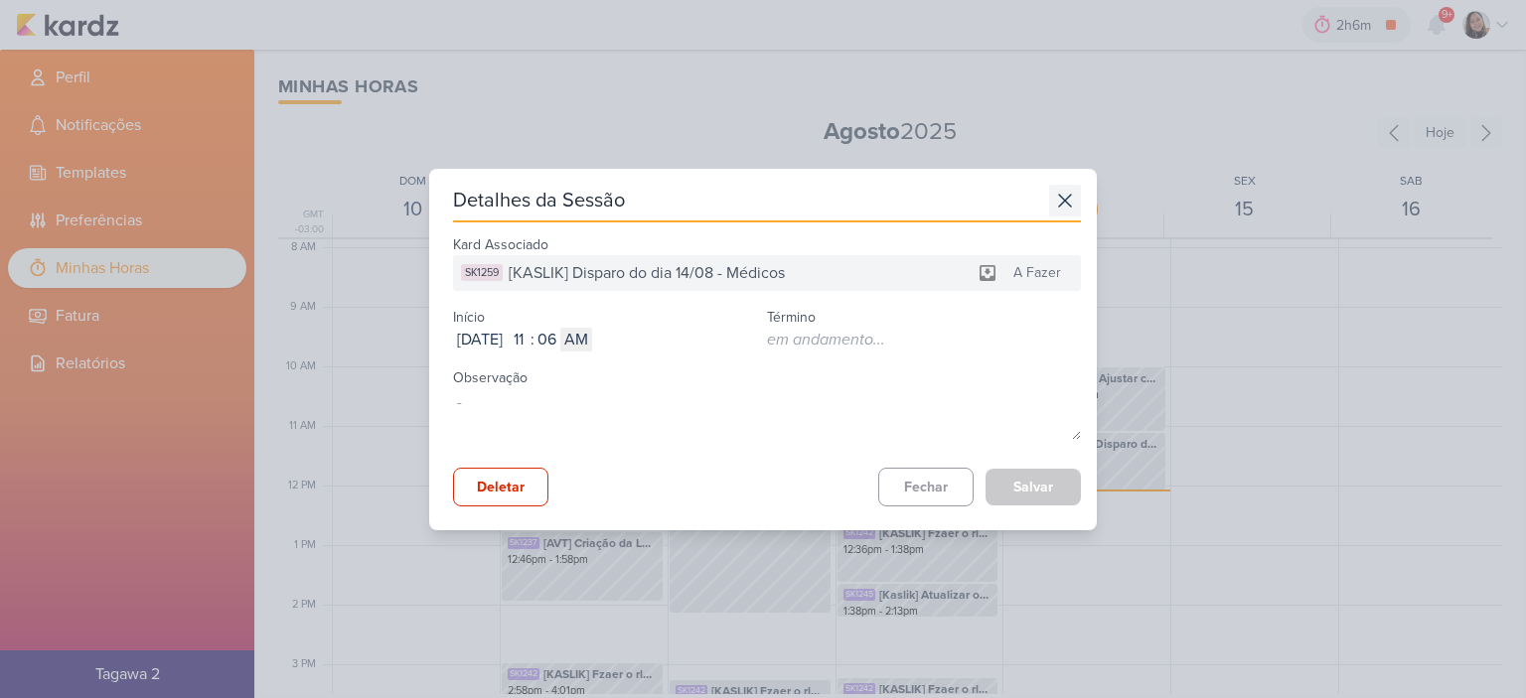
click at [1049, 192] on icon at bounding box center [1065, 201] width 32 height 32
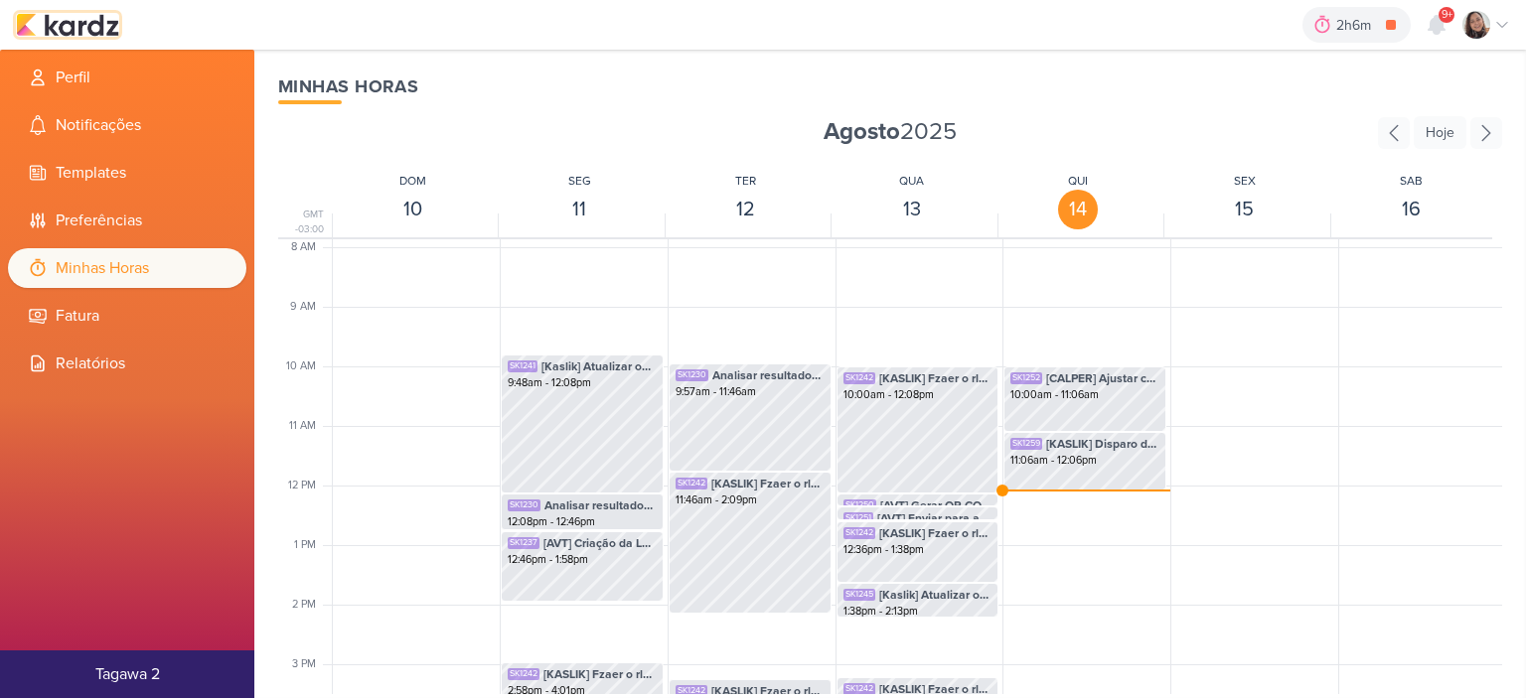
click at [96, 31] on img at bounding box center [67, 25] width 103 height 24
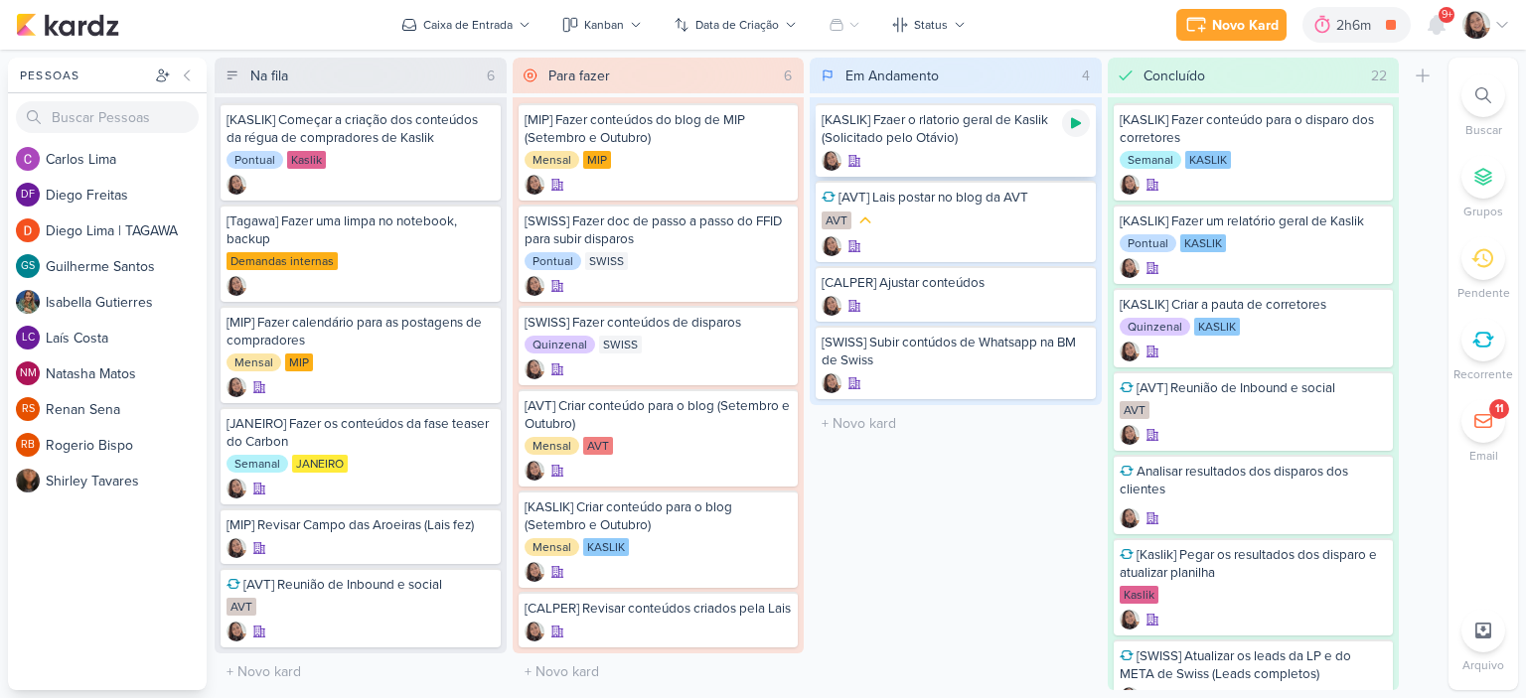
click at [1078, 122] on icon at bounding box center [1076, 123] width 10 height 11
click at [1503, 23] on icon at bounding box center [1502, 25] width 16 height 16
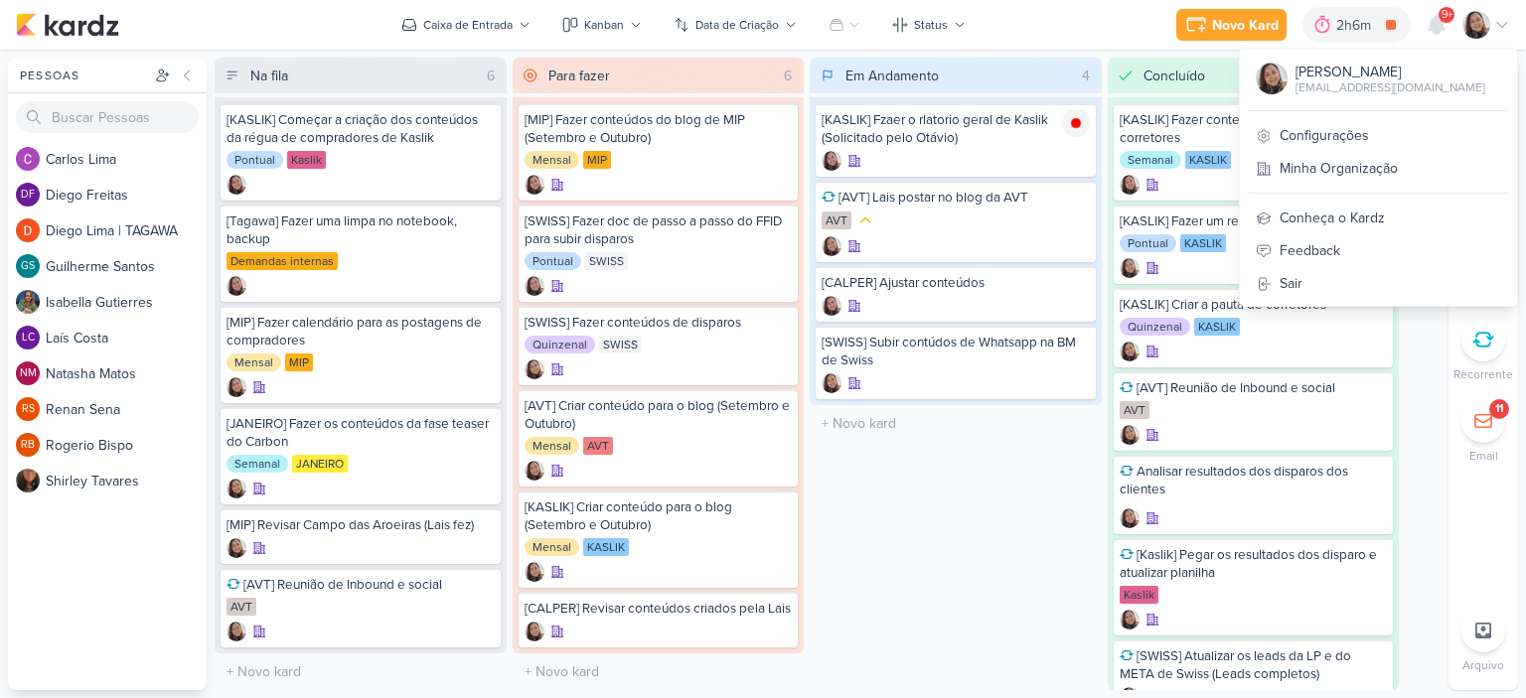
click at [1370, 112] on div "Sharlene Khoury sharlene.sousa@tagawa-mail.com.br Configurações Minha Organizaç…" at bounding box center [1378, 177] width 279 height 259
click at [1366, 132] on link "Configurações" at bounding box center [1378, 135] width 277 height 33
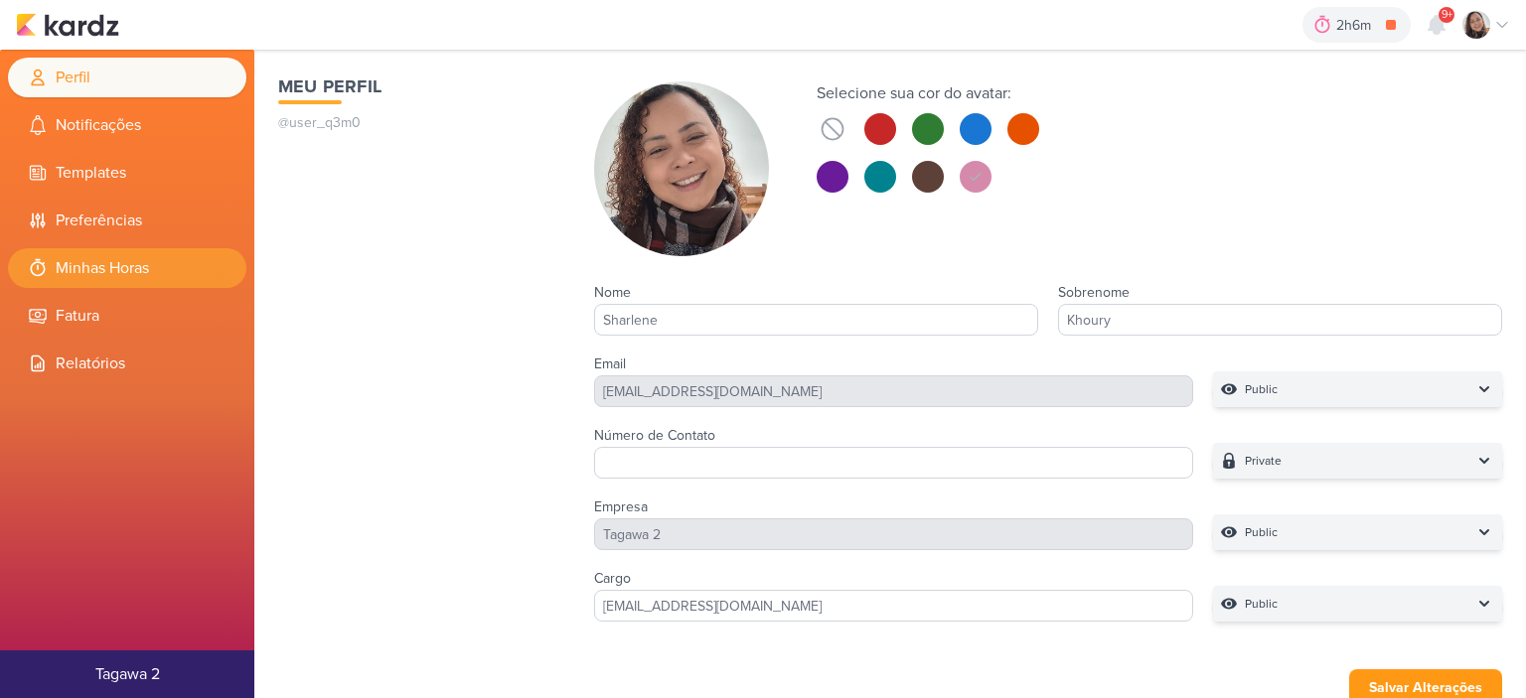
click at [141, 261] on li "Minhas Horas" at bounding box center [127, 268] width 238 height 40
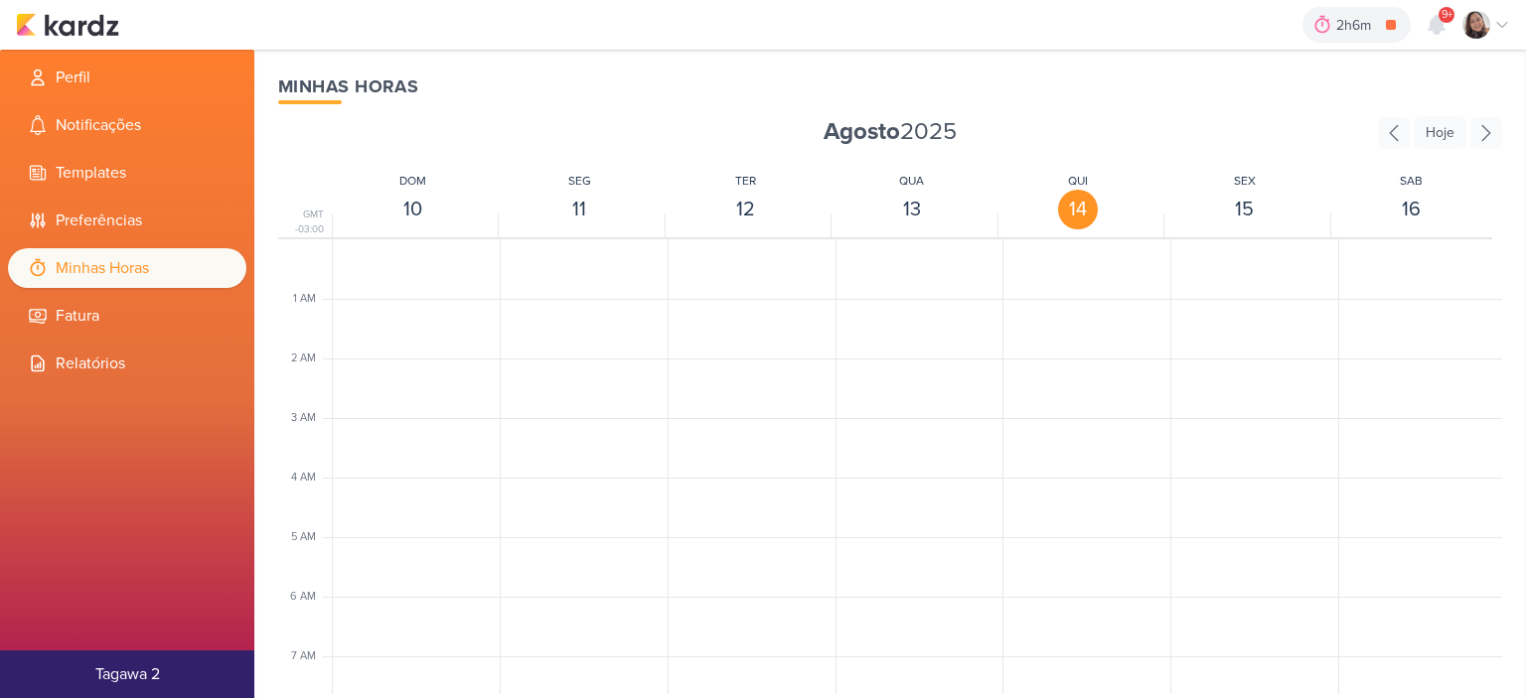
scroll to position [469, 0]
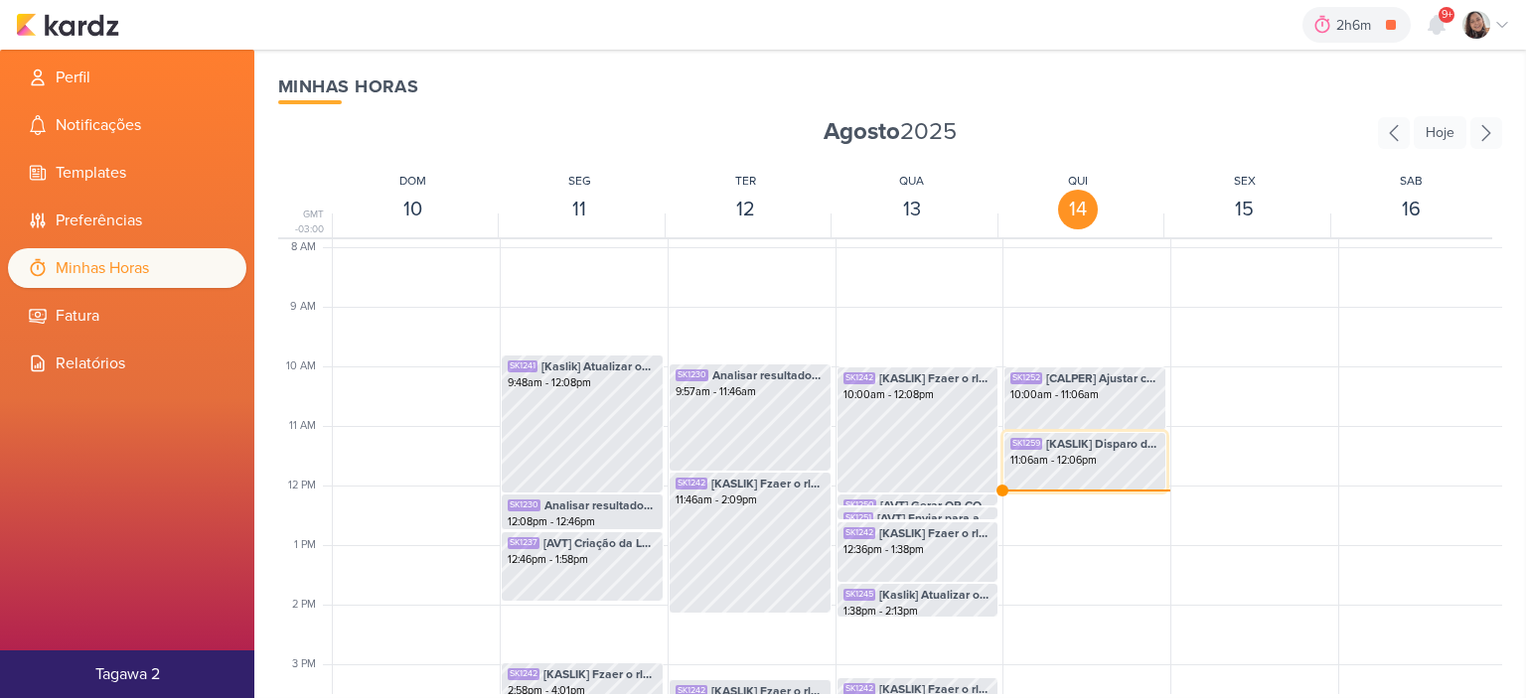
click at [1065, 470] on div "SK1259 [KASLIK] Disparo do dia 14/08 - Médicos 11:06am - 12:06pm" at bounding box center [1085, 452] width 161 height 38
select select "pm"
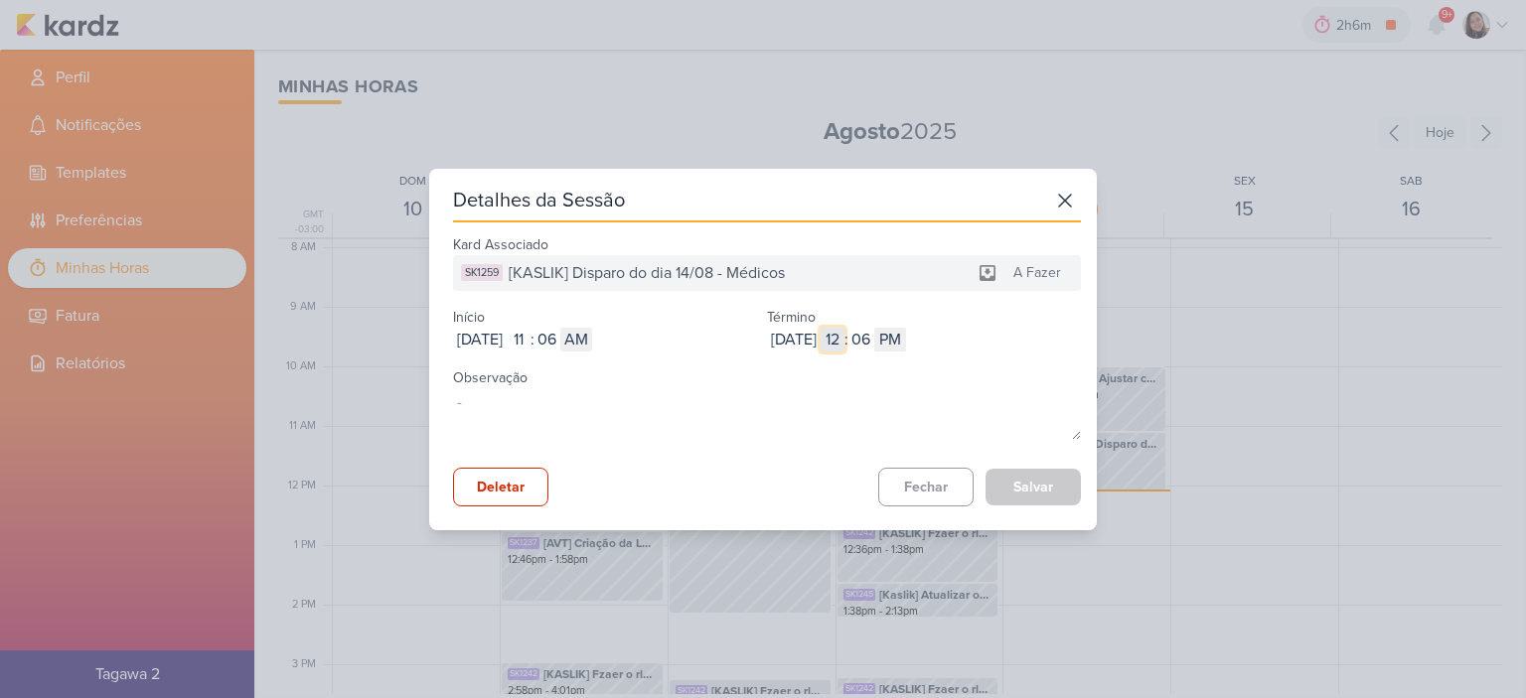
click at [845, 342] on input "12" at bounding box center [833, 340] width 24 height 24
type input "11"
click at [872, 337] on input "06" at bounding box center [861, 340] width 24 height 24
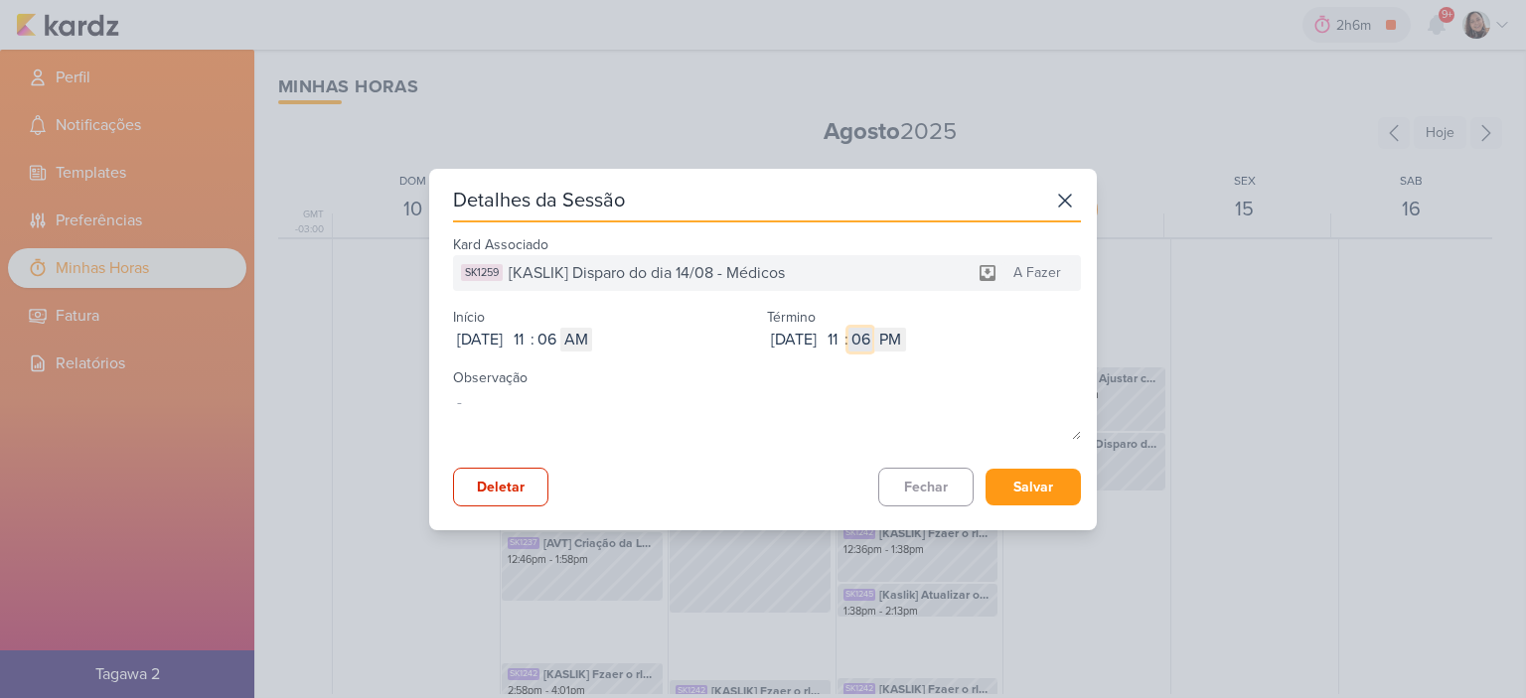
click at [872, 337] on input "06" at bounding box center [861, 340] width 24 height 24
type input "55"
click at [906, 347] on select "AM PM" at bounding box center [890, 340] width 32 height 24
select select "am"
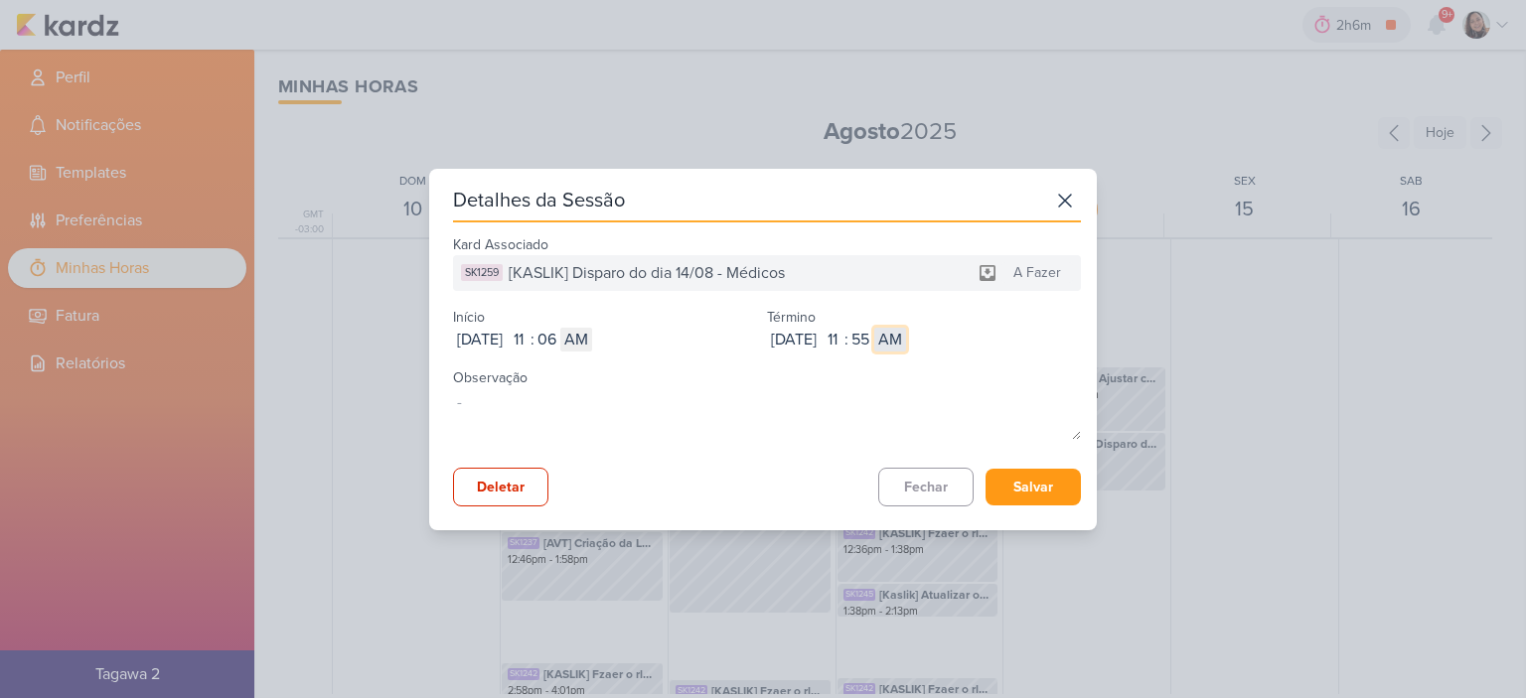
click at [906, 328] on select "AM PM" at bounding box center [890, 340] width 32 height 24
click at [1032, 473] on button "Salvar" at bounding box center [1033, 487] width 95 height 37
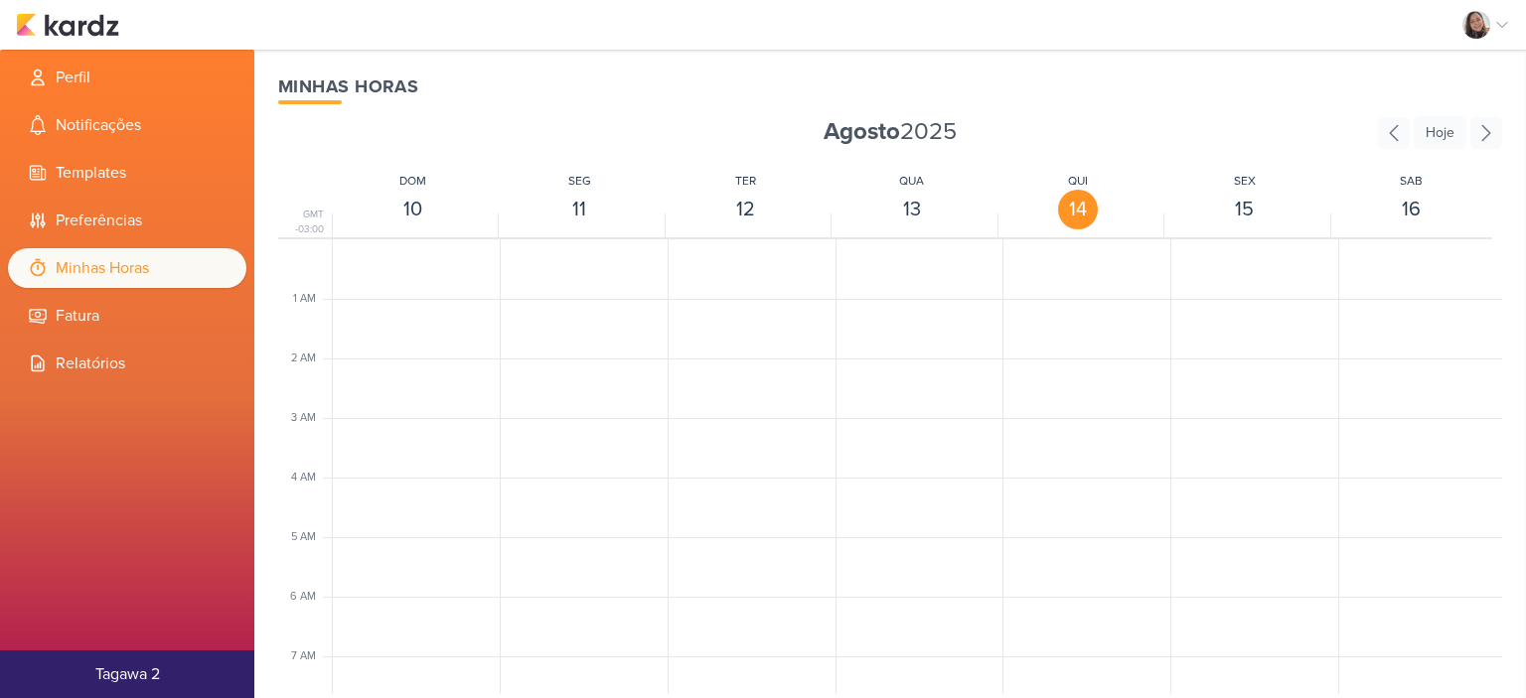
scroll to position [469, 0]
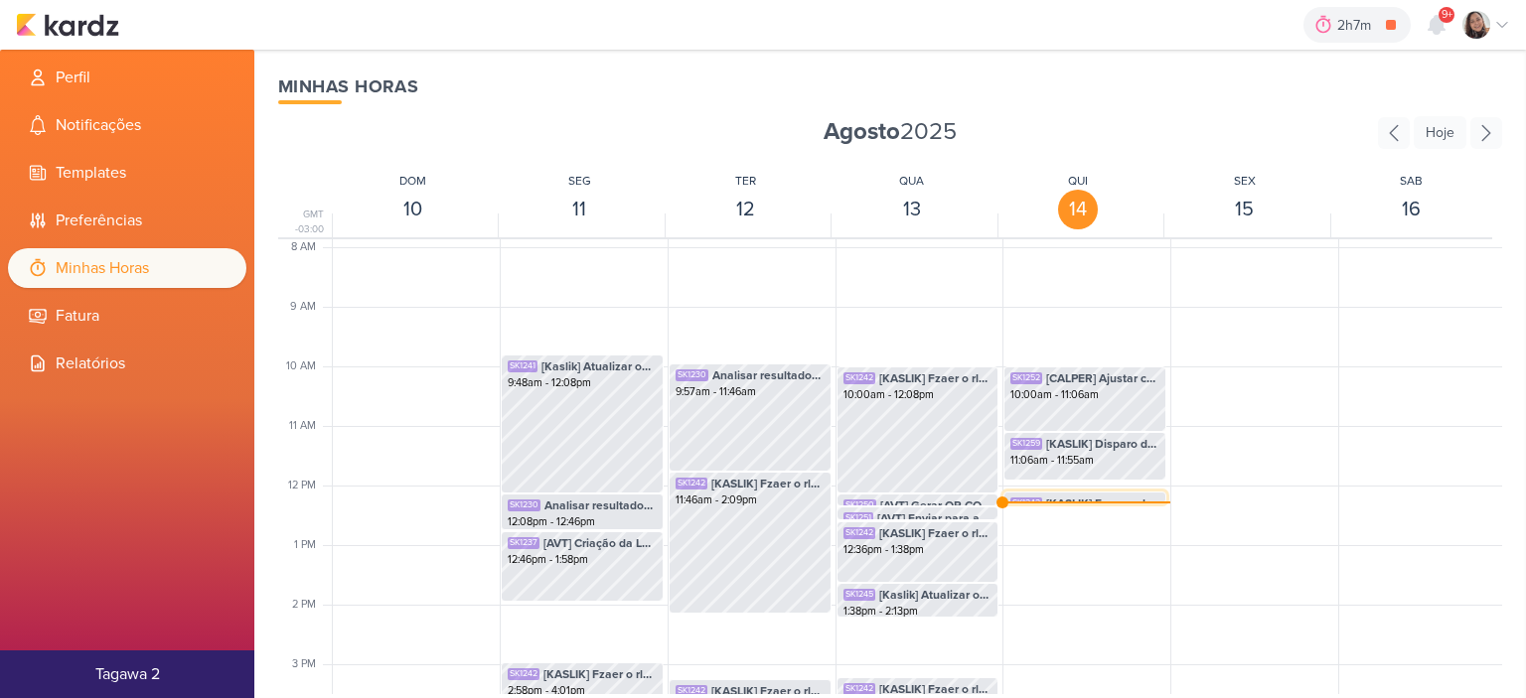
click at [1035, 501] on div "SK1242" at bounding box center [1026, 504] width 32 height 12
select select "pm"
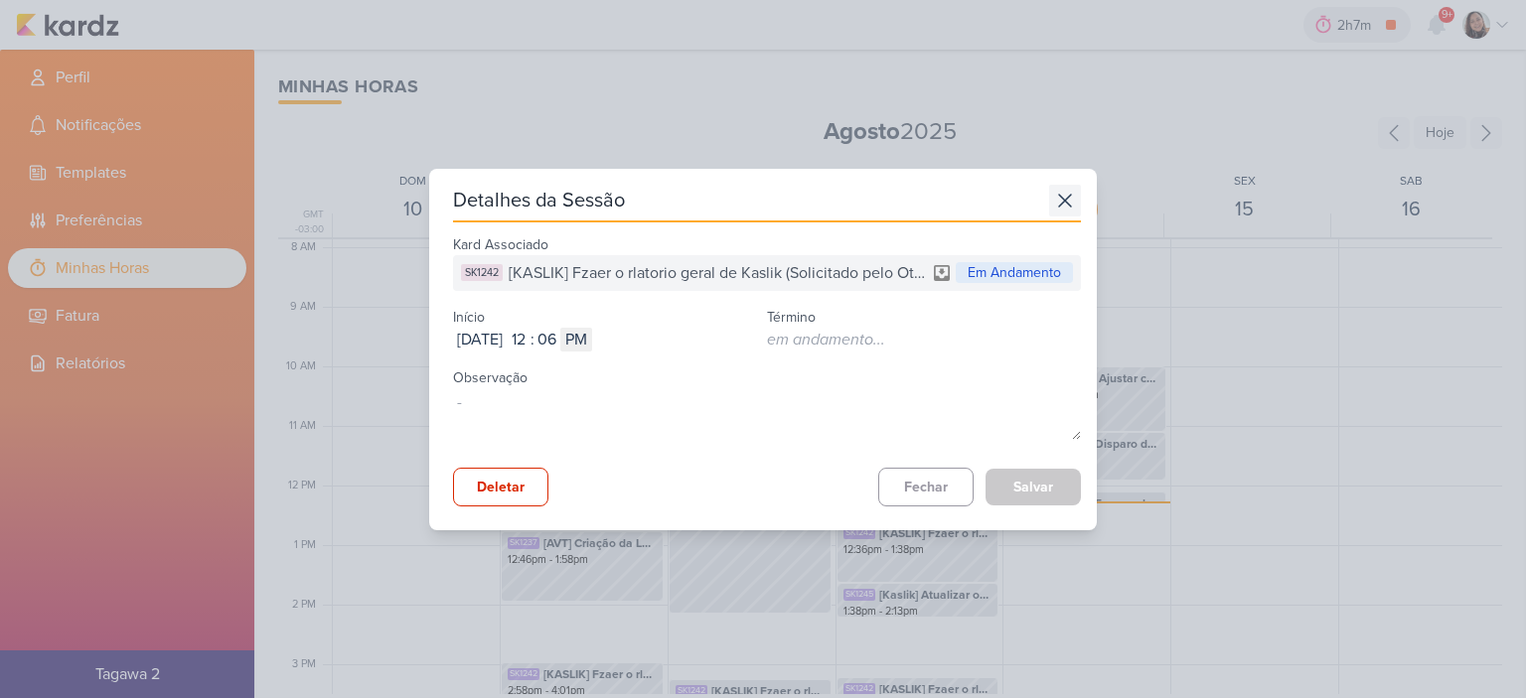
click at [1061, 196] on icon at bounding box center [1065, 201] width 12 height 12
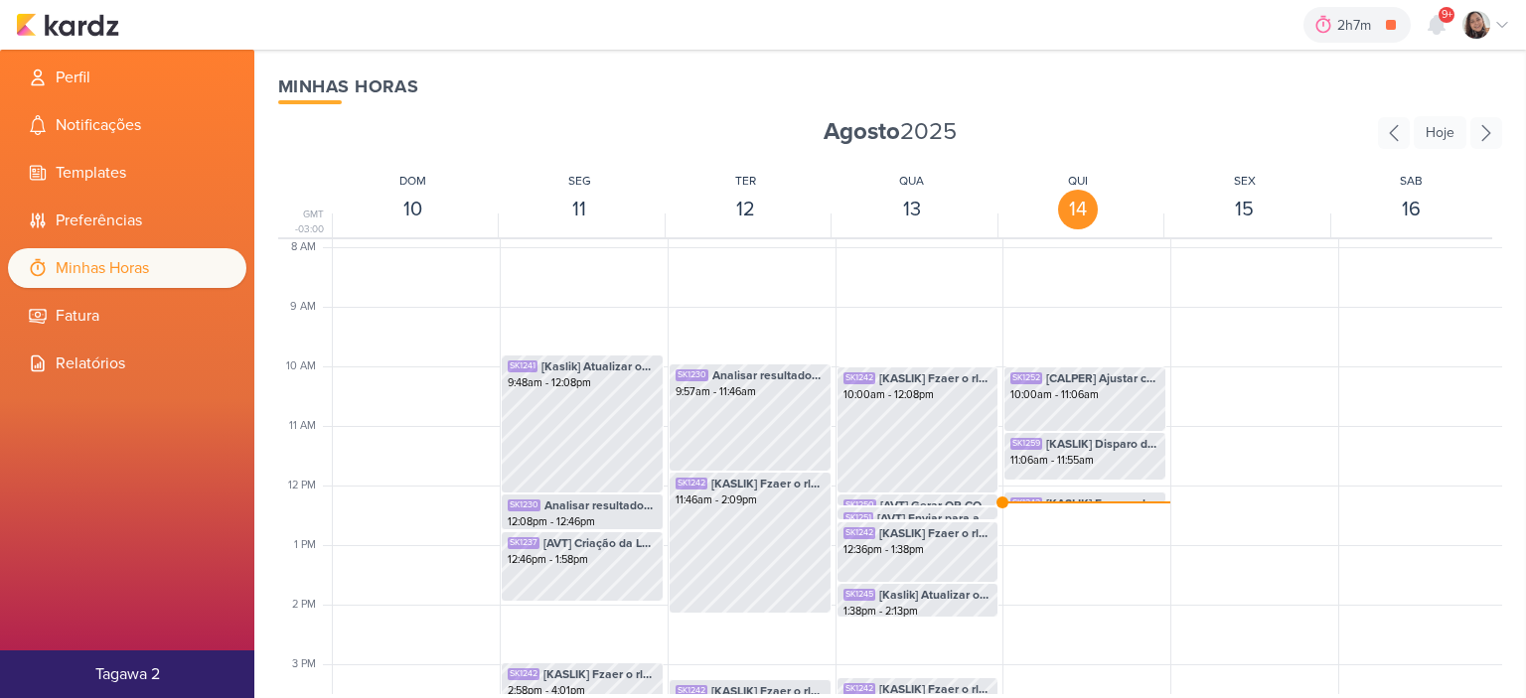
click at [1065, 490] on div "SK1242 [KASLIK] Fzaer o rlatorio geral de Kaslik (Solicitado pelo Otávio) 12:06…" at bounding box center [1085, 485] width 164 height 1431
click at [1068, 495] on span "[KASLIK] Fzaer o rlatorio geral de Kaslik (Solicitado pelo Otávio)" at bounding box center [1102, 504] width 113 height 18
select select "pm"
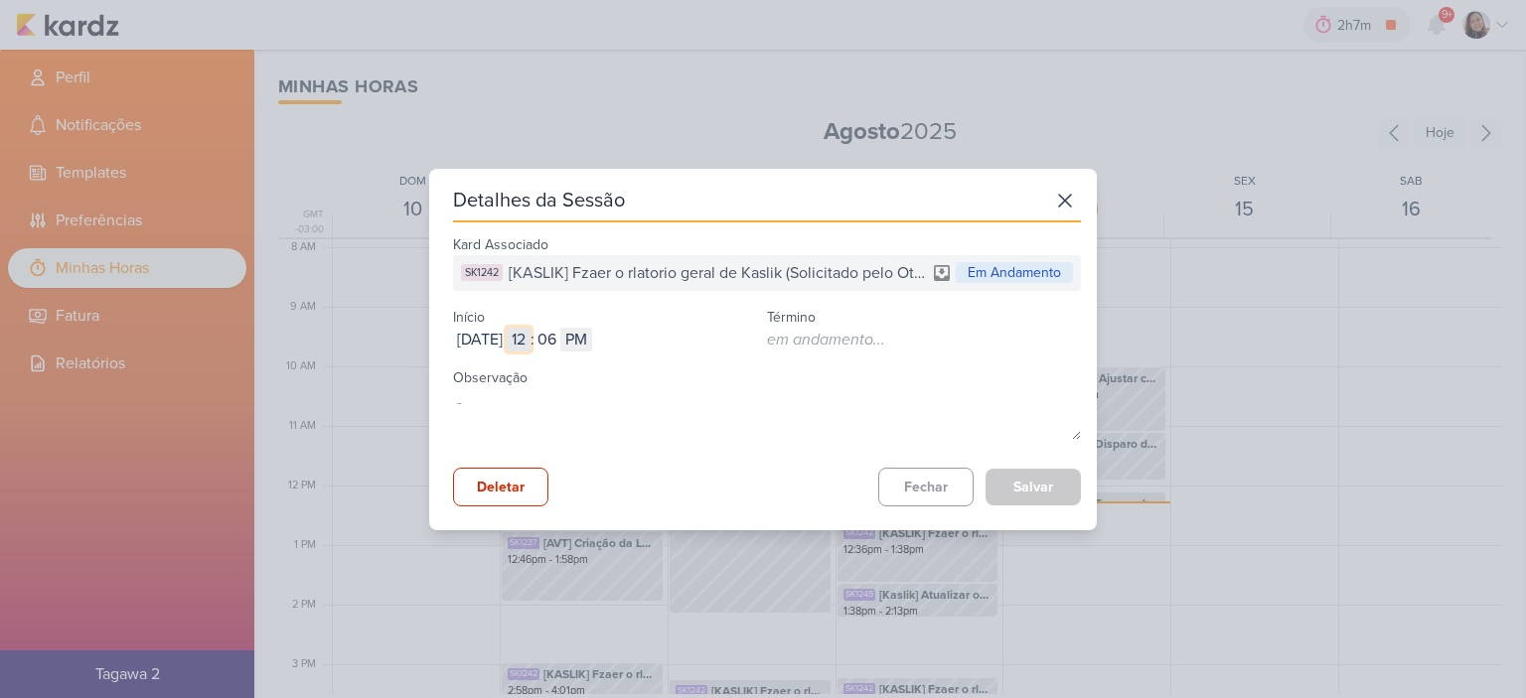
click at [531, 342] on input "12" at bounding box center [519, 340] width 24 height 24
type input "11"
click at [558, 344] on input "06" at bounding box center [547, 340] width 24 height 24
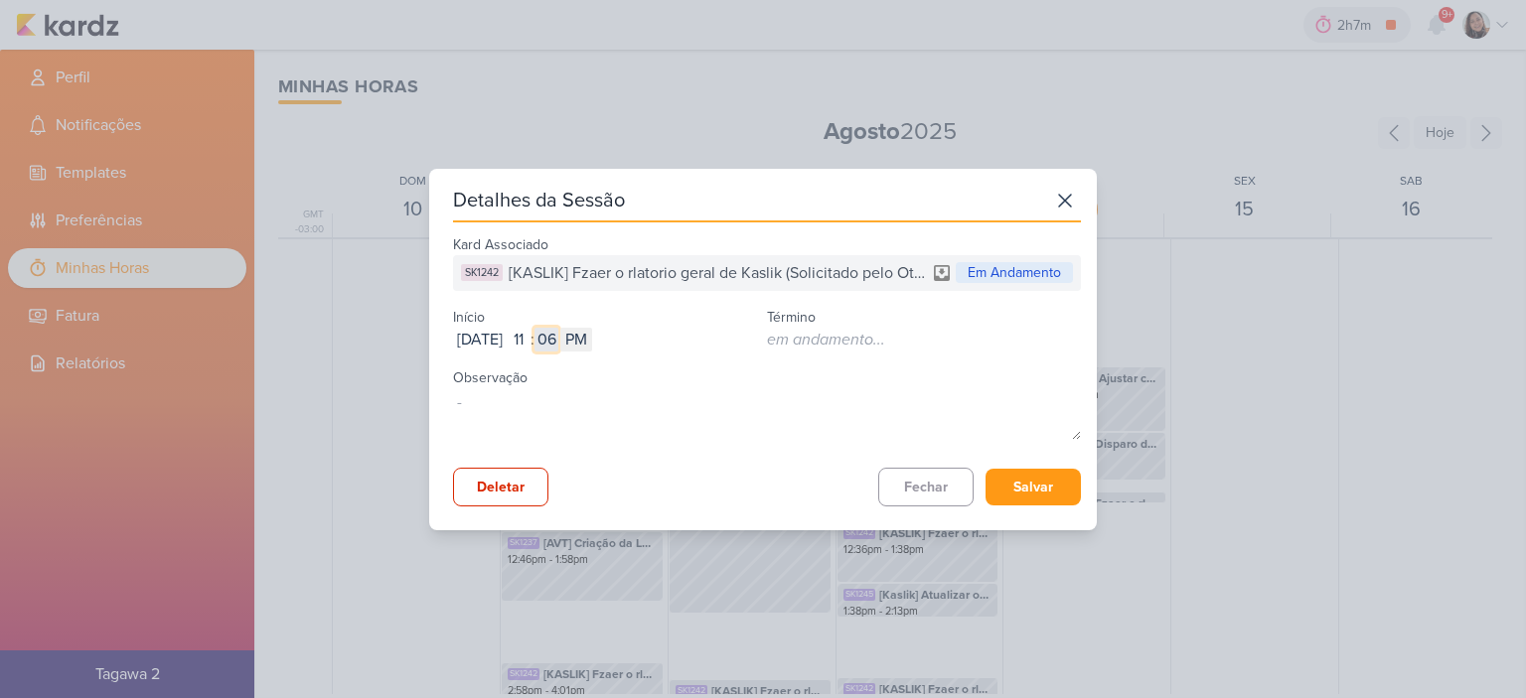
click at [558, 344] on input "06" at bounding box center [547, 340] width 24 height 24
type input "55"
click at [592, 338] on select "AM PM" at bounding box center [576, 340] width 32 height 24
select select "am"
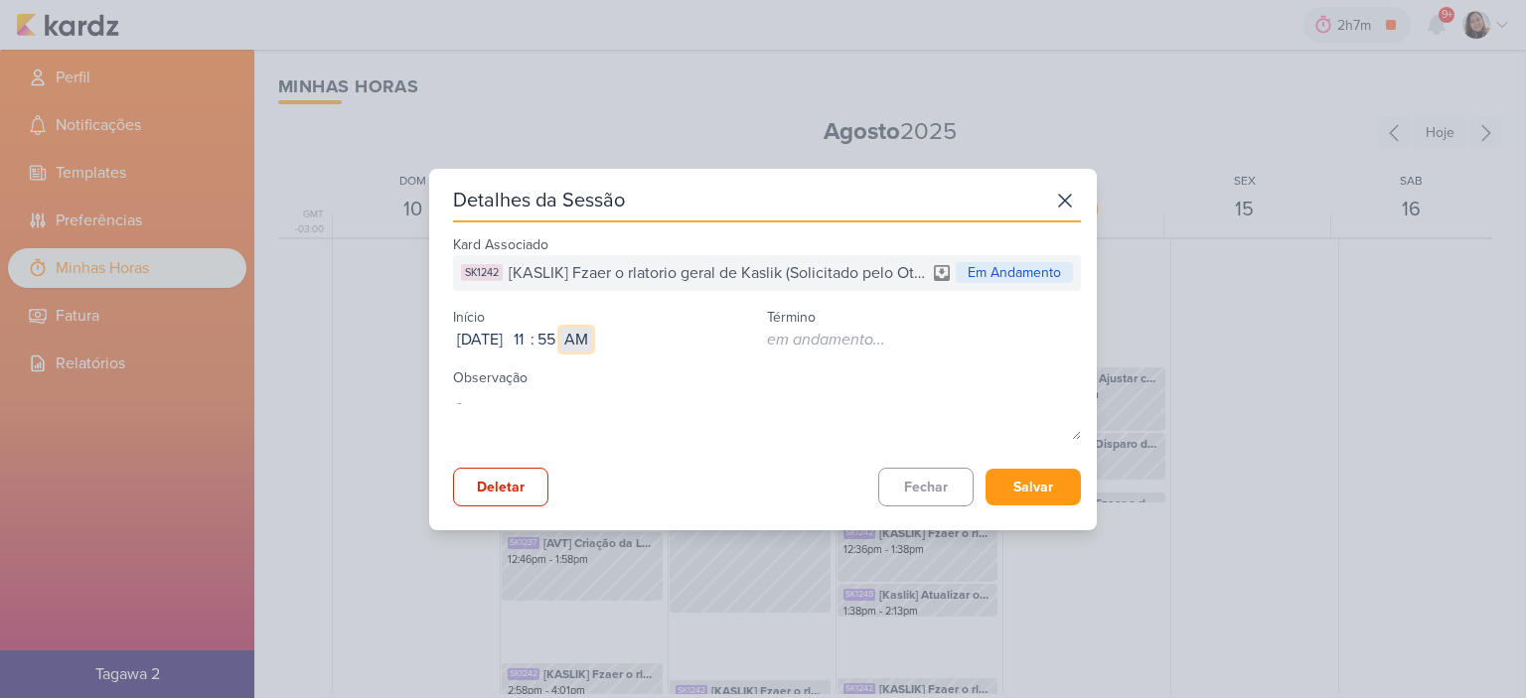
click at [592, 328] on select "AM PM" at bounding box center [576, 340] width 32 height 24
click at [1049, 490] on button "Salvar" at bounding box center [1033, 487] width 95 height 37
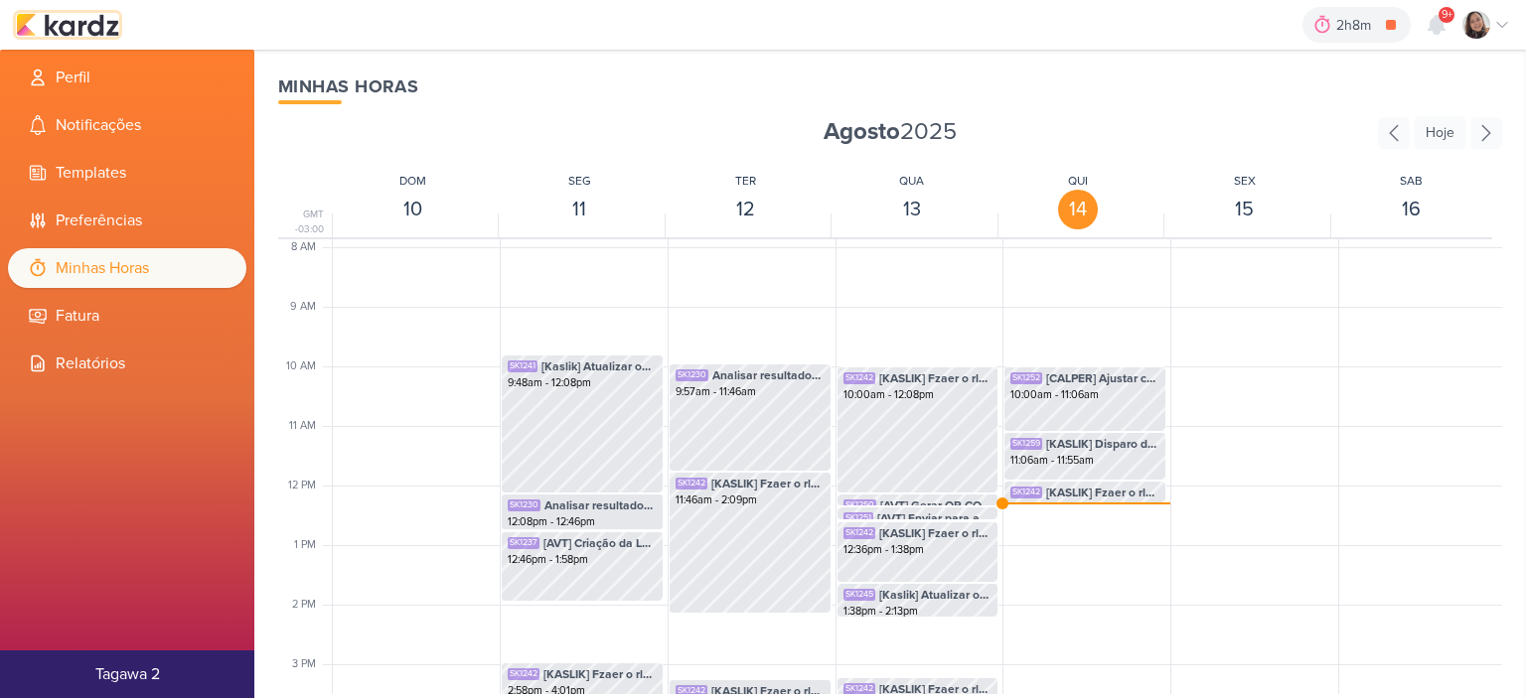
click at [95, 19] on img at bounding box center [67, 25] width 103 height 24
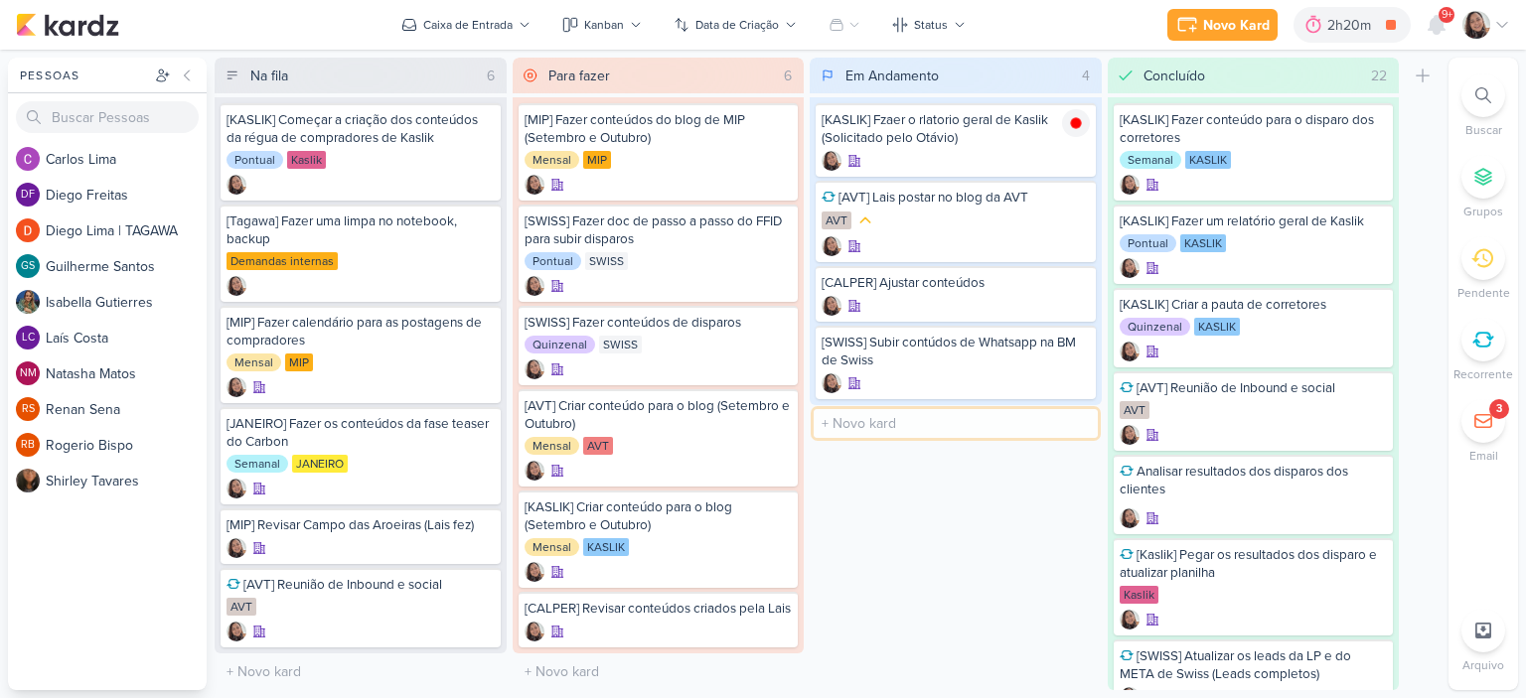
click at [878, 418] on input "text" at bounding box center [956, 423] width 284 height 29
type input "[KASLIK] Disparo do dia 15/08"
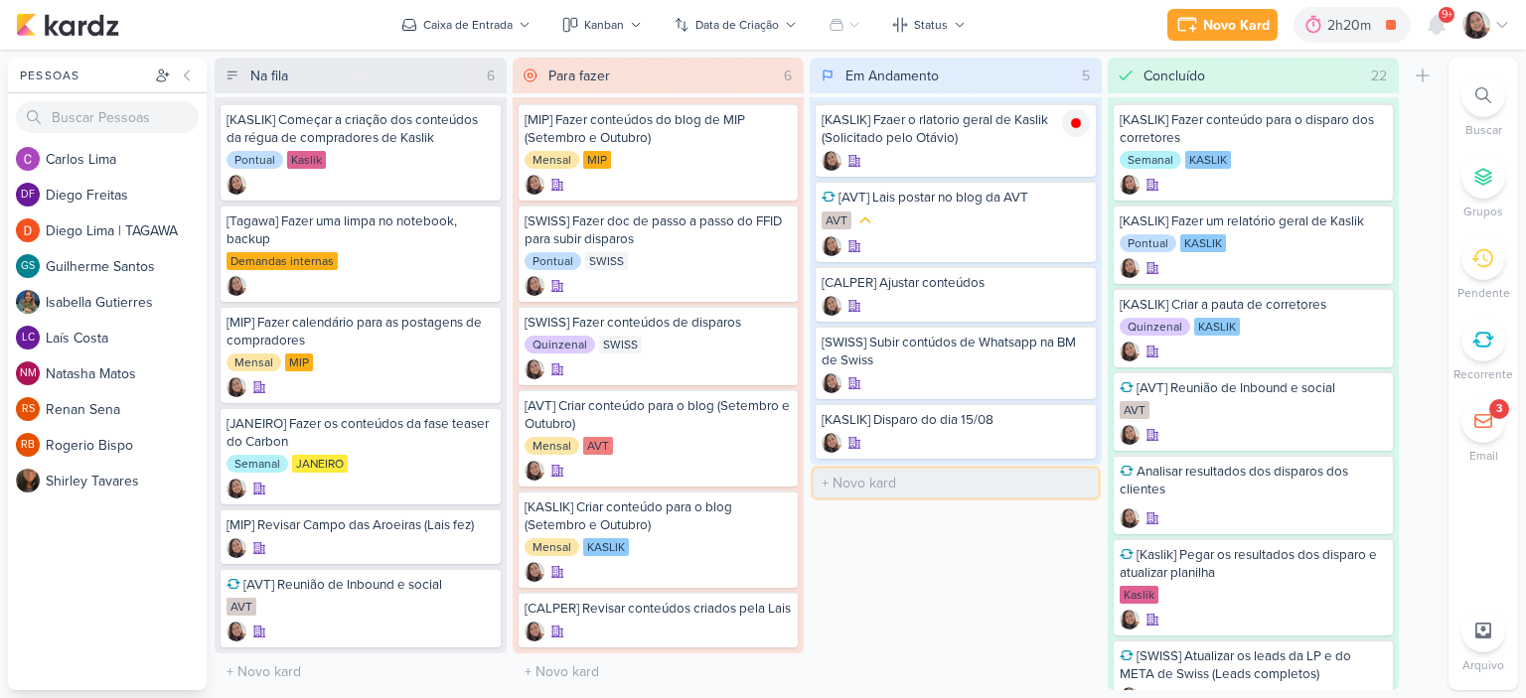
click at [929, 483] on input "text" at bounding box center [956, 483] width 284 height 29
click at [994, 434] on div at bounding box center [956, 443] width 268 height 20
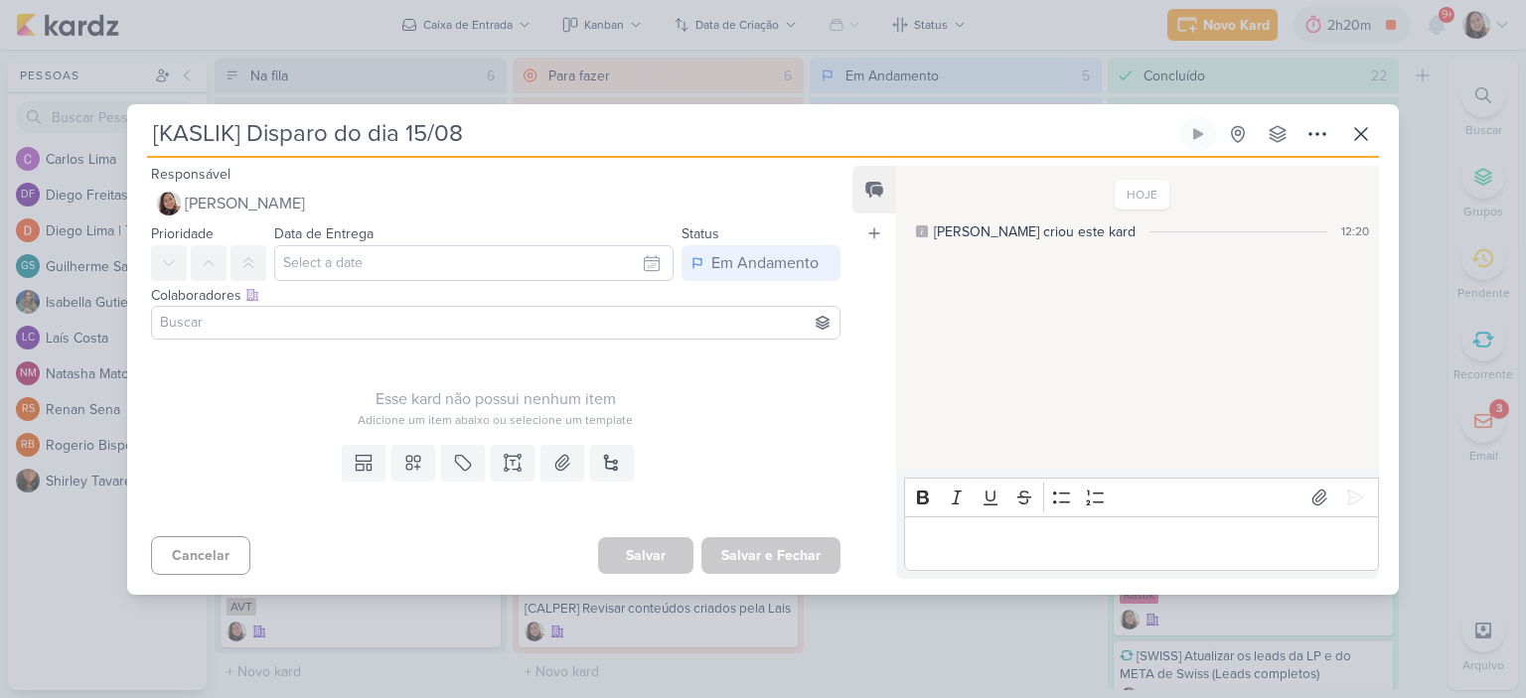
drag, startPoint x: 640, startPoint y: 134, endPoint x: 108, endPoint y: 130, distance: 531.6
click at [108, 130] on div "[KASLIK] Disparo do dia 15/08 Criado por mim" at bounding box center [763, 349] width 1526 height 698
click at [1374, 127] on button at bounding box center [1361, 134] width 36 height 36
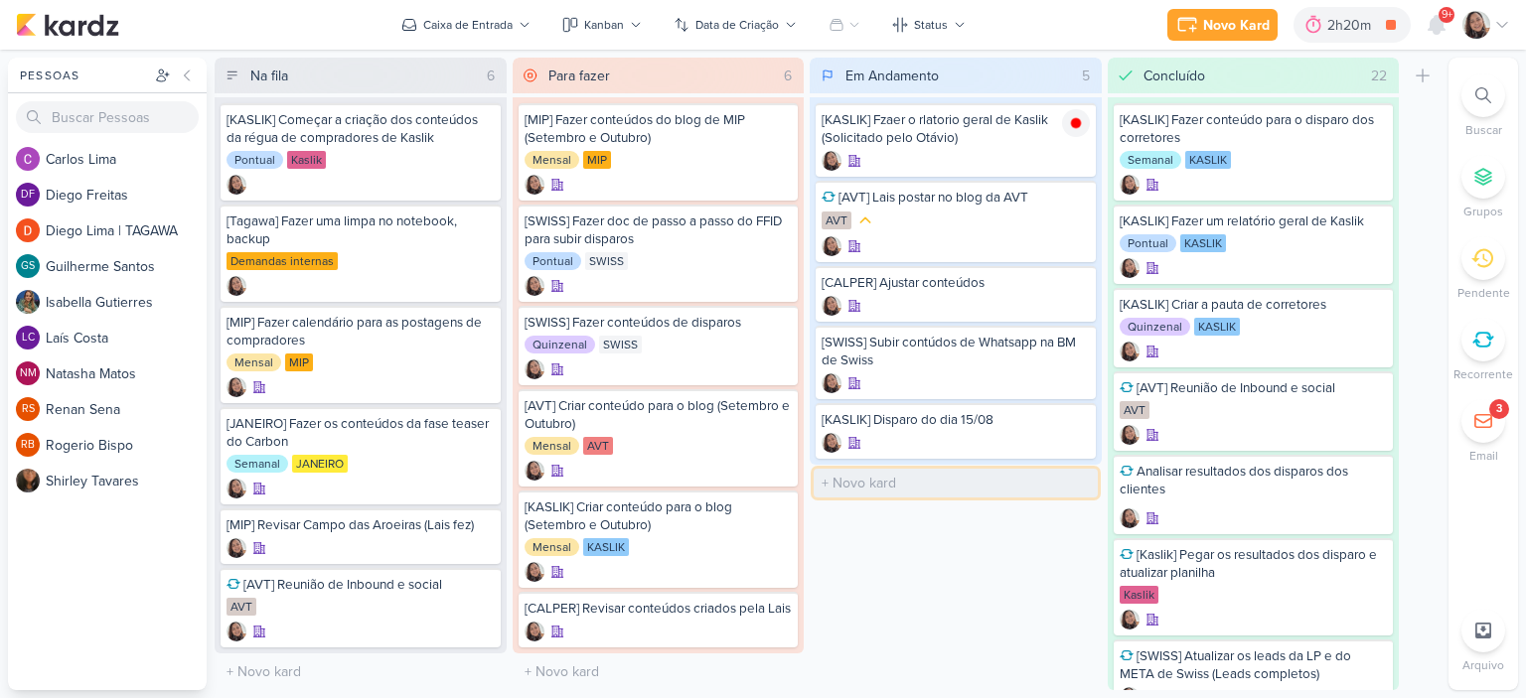
click at [928, 480] on input "text" at bounding box center [956, 483] width 284 height 29
paste input "[KASLIK] Disparo do dia 15/08"
type input "[KASLIK] Disparo do dia 15/08 - CORRETORES"
click at [1084, 422] on div at bounding box center [1076, 423] width 28 height 28
click at [920, 433] on div at bounding box center [956, 443] width 268 height 20
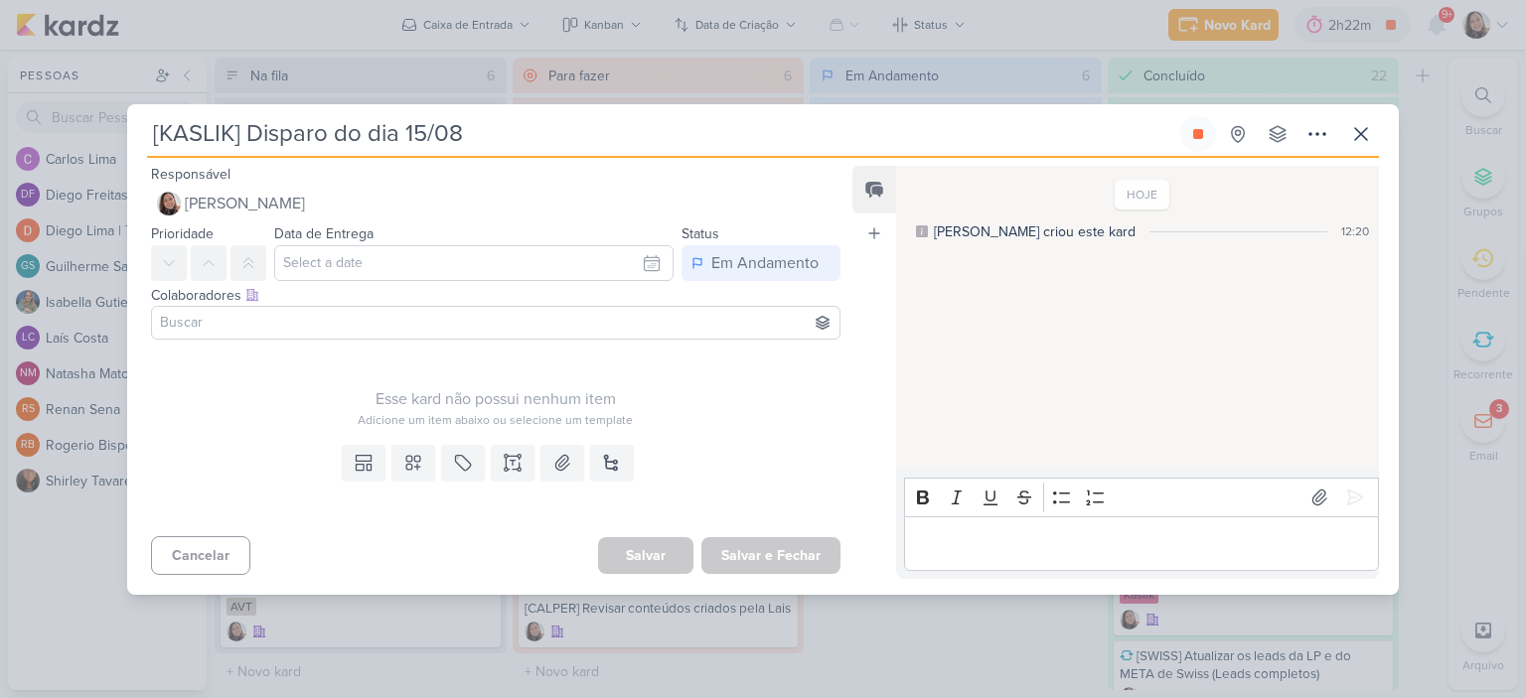
click at [262, 312] on input at bounding box center [496, 323] width 680 height 24
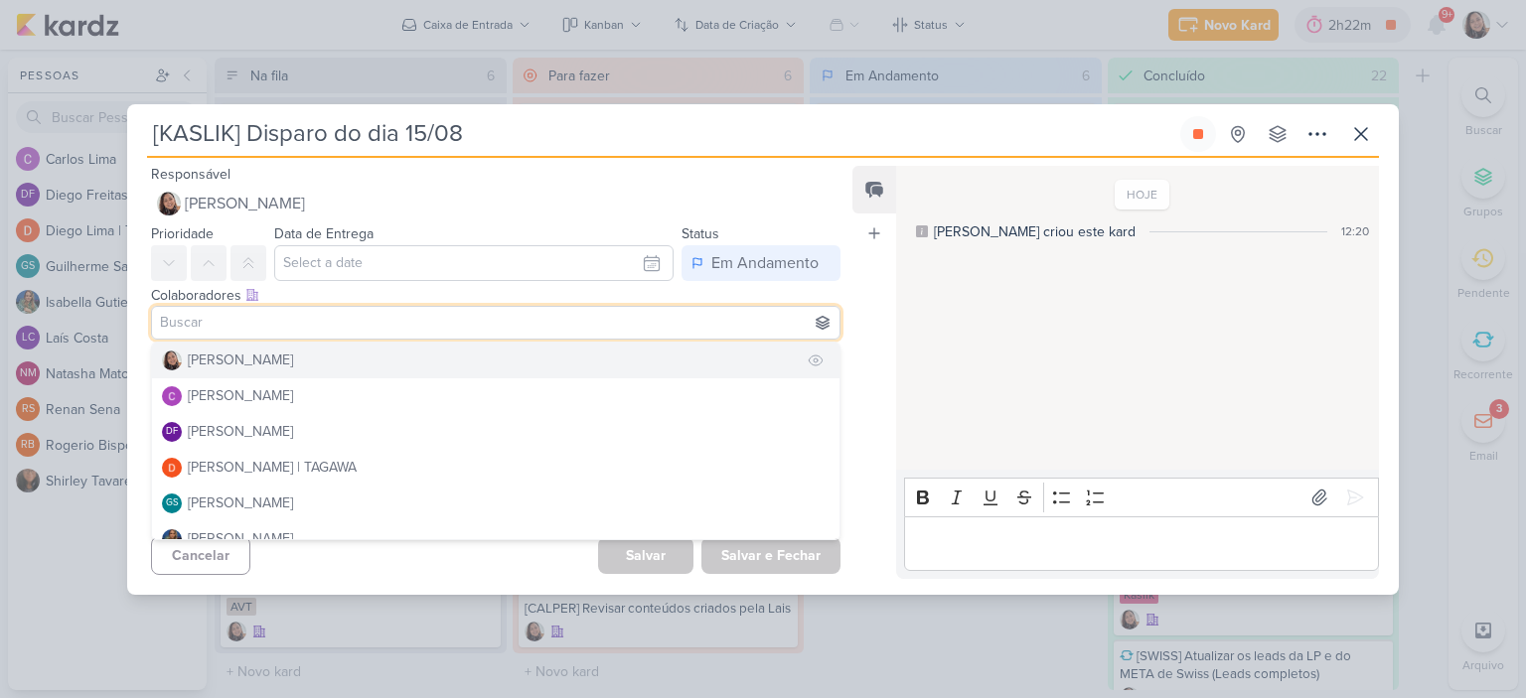
click at [230, 365] on div "[PERSON_NAME]" at bounding box center [240, 360] width 105 height 21
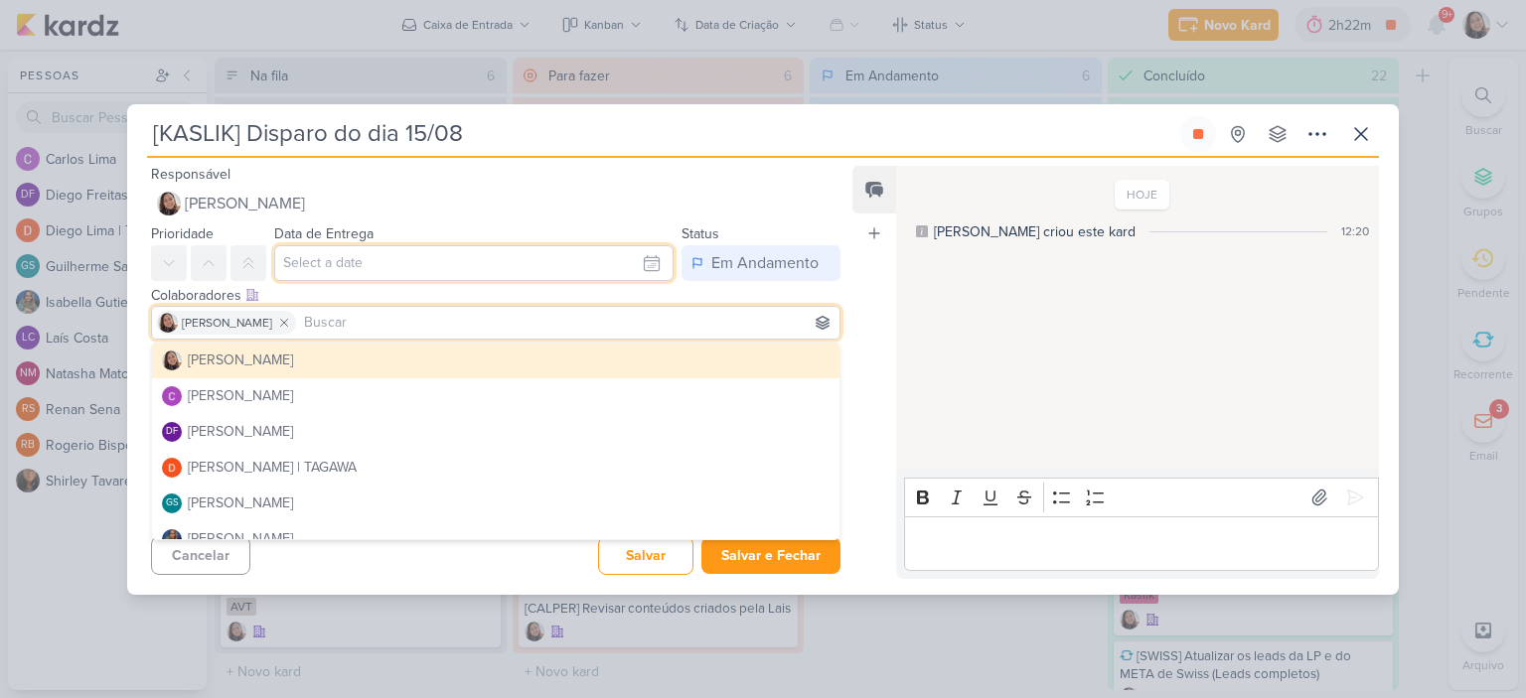
click at [544, 272] on input "text" at bounding box center [473, 263] width 399 height 36
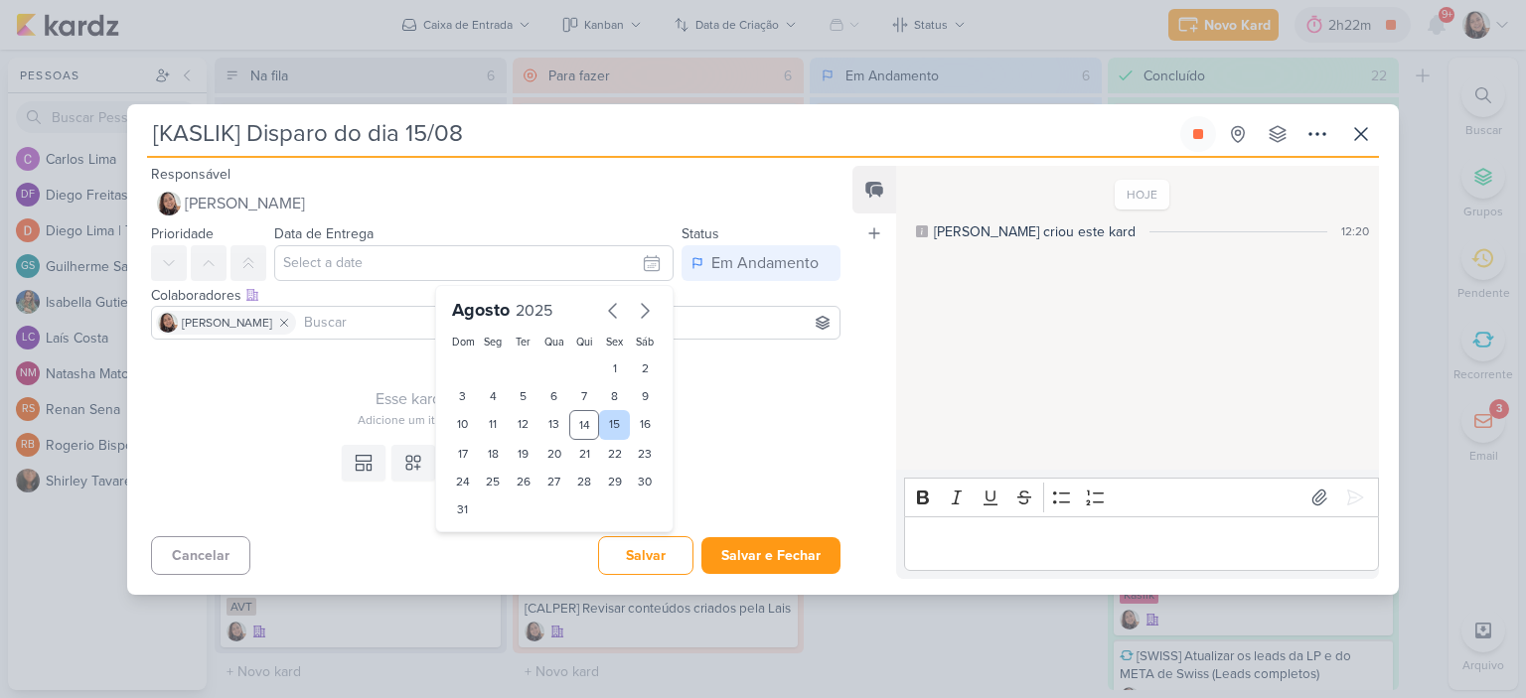
click at [603, 418] on div "15" at bounding box center [614, 425] width 31 height 30
type input "15 de agosto de 2025 às 23:59"
click at [771, 396] on div "Esse kard não possui nenhum item" at bounding box center [496, 400] width 690 height 24
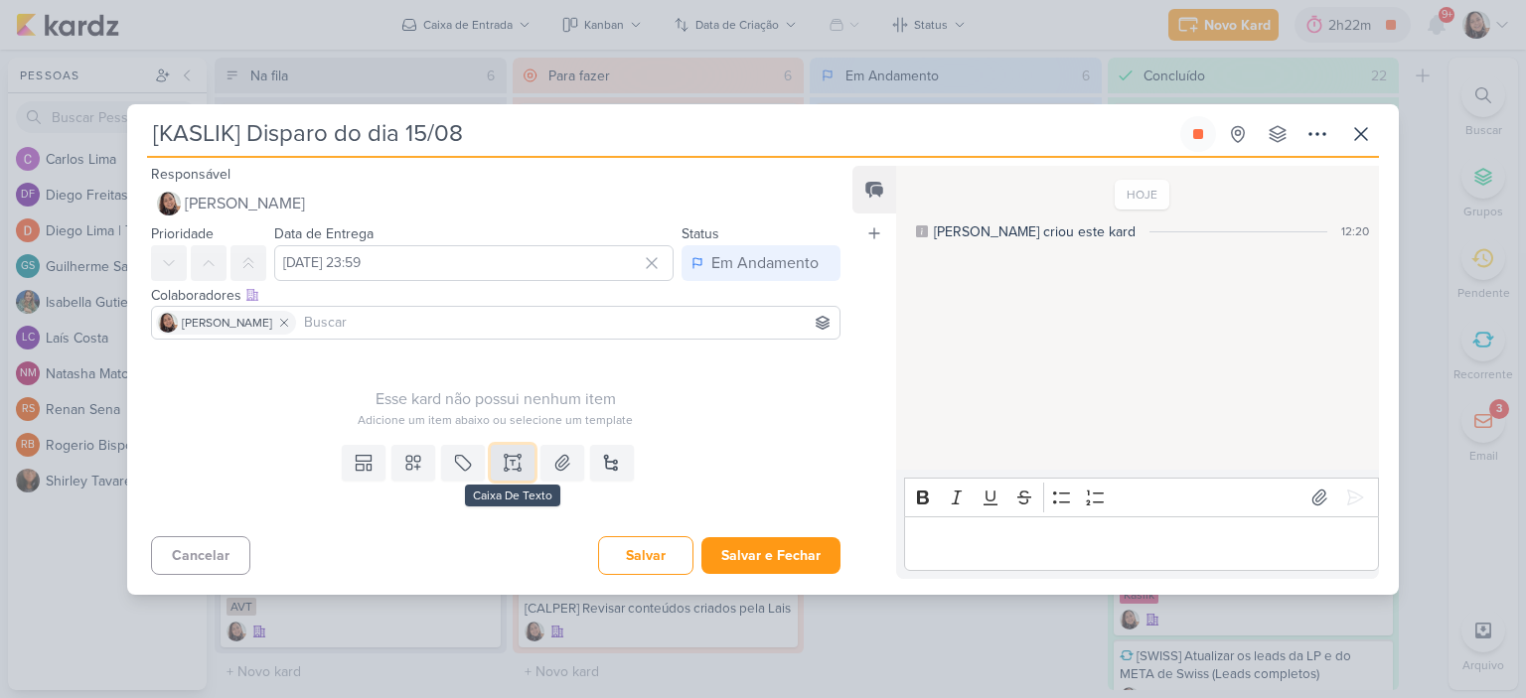
click at [506, 459] on icon at bounding box center [506, 463] width 0 height 10
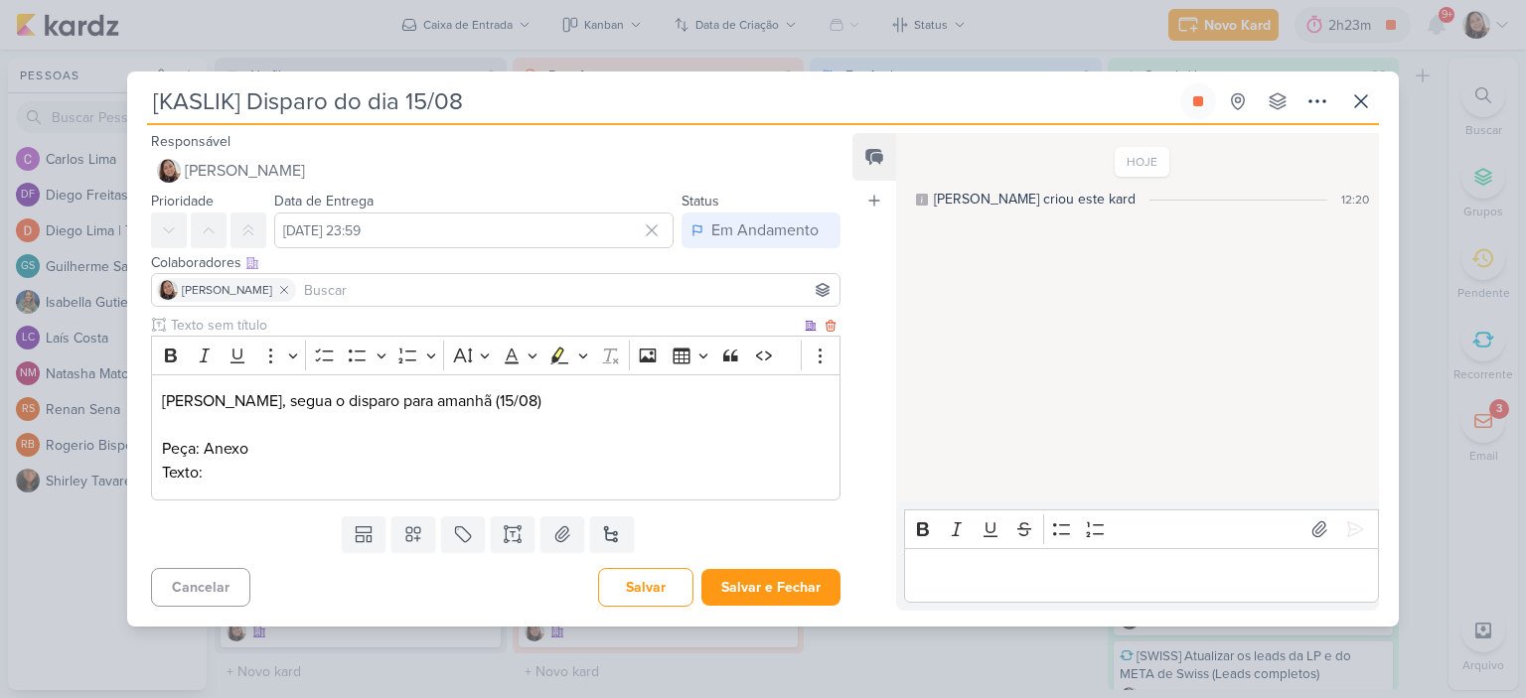
click at [444, 475] on p "Texto:" at bounding box center [496, 473] width 668 height 24
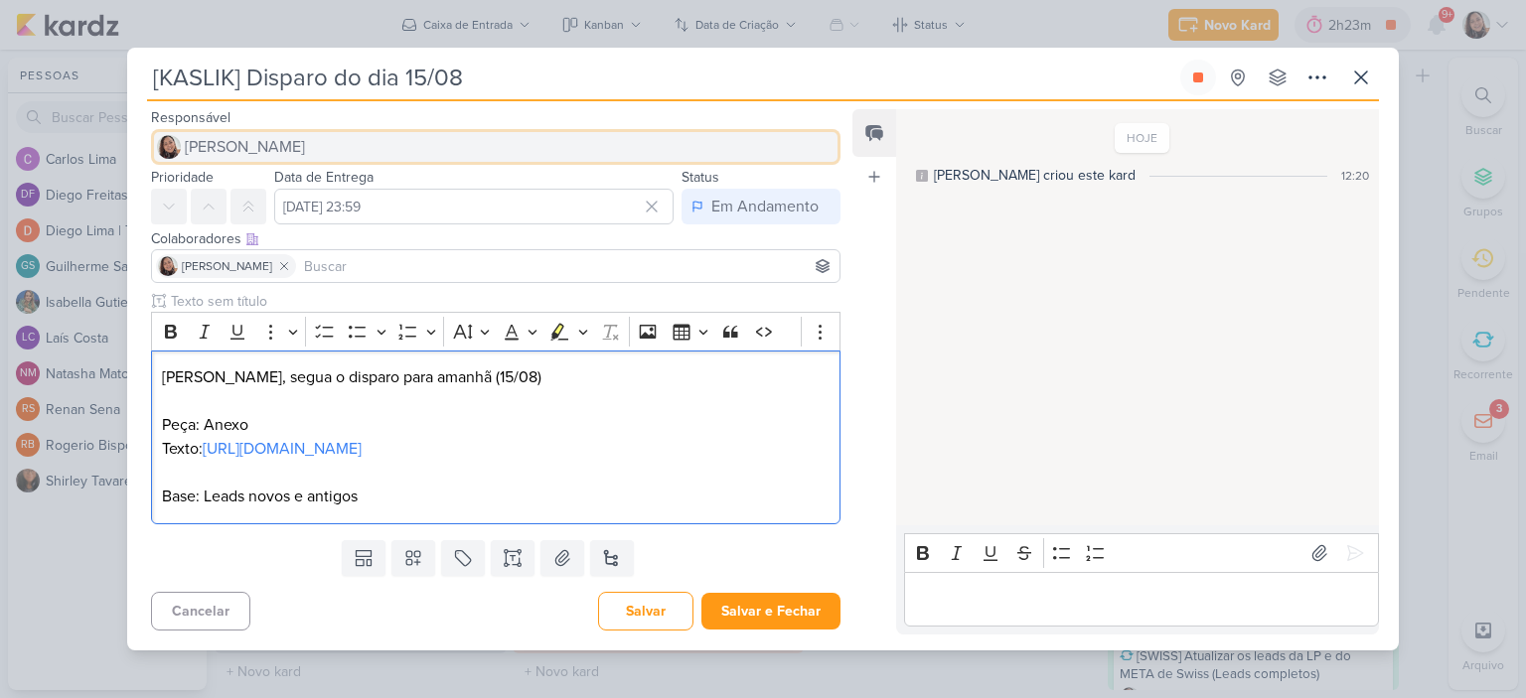
click at [288, 135] on span "[PERSON_NAME]" at bounding box center [245, 147] width 120 height 24
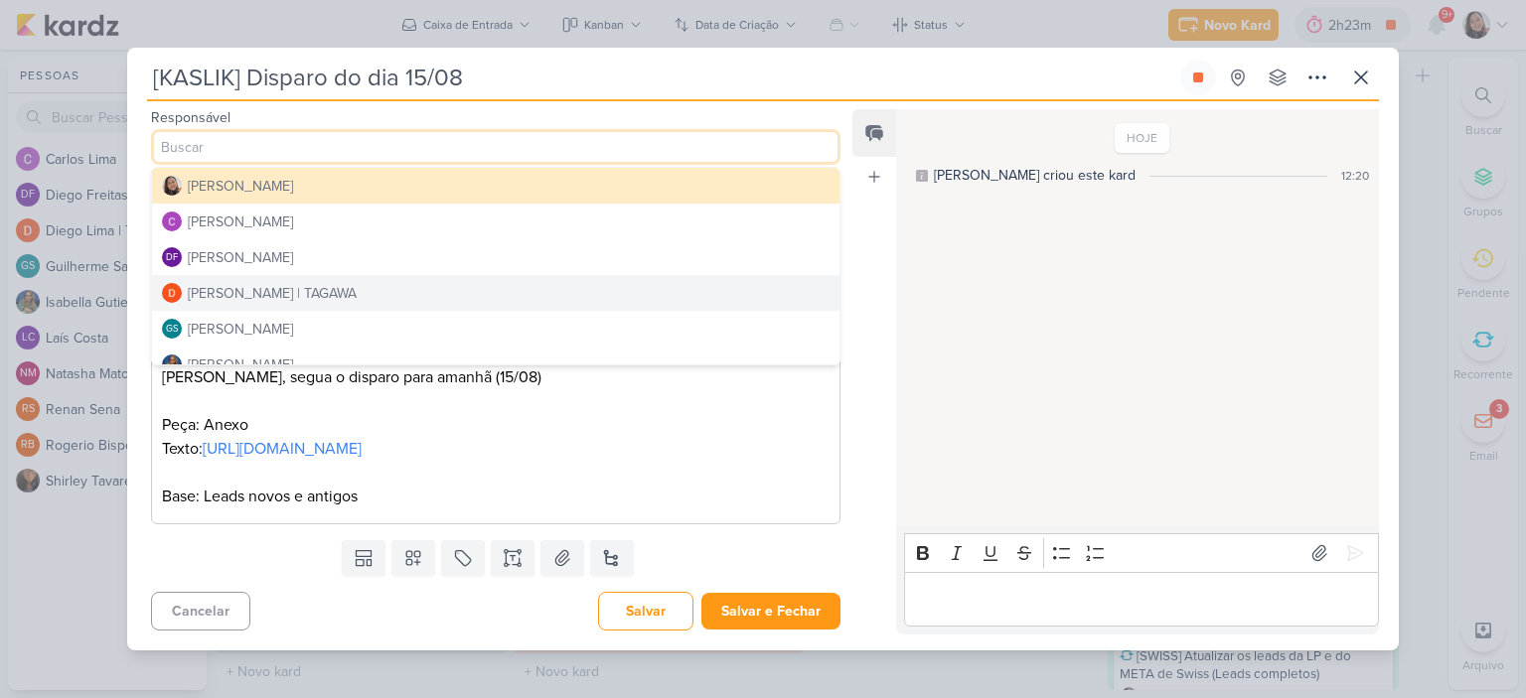
click at [257, 283] on div "Diego Lima | TAGAWA" at bounding box center [272, 293] width 169 height 21
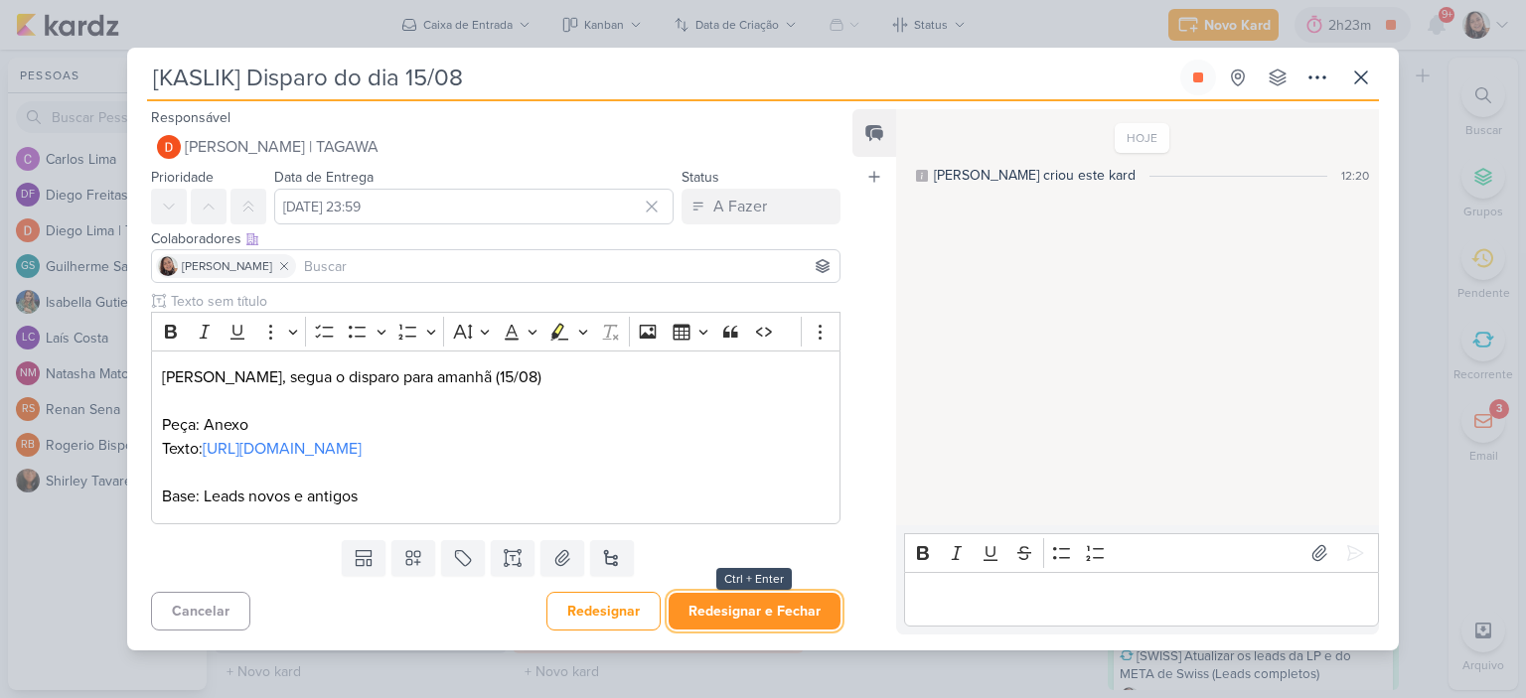
click at [742, 630] on button "Redesignar e Fechar" at bounding box center [755, 611] width 172 height 37
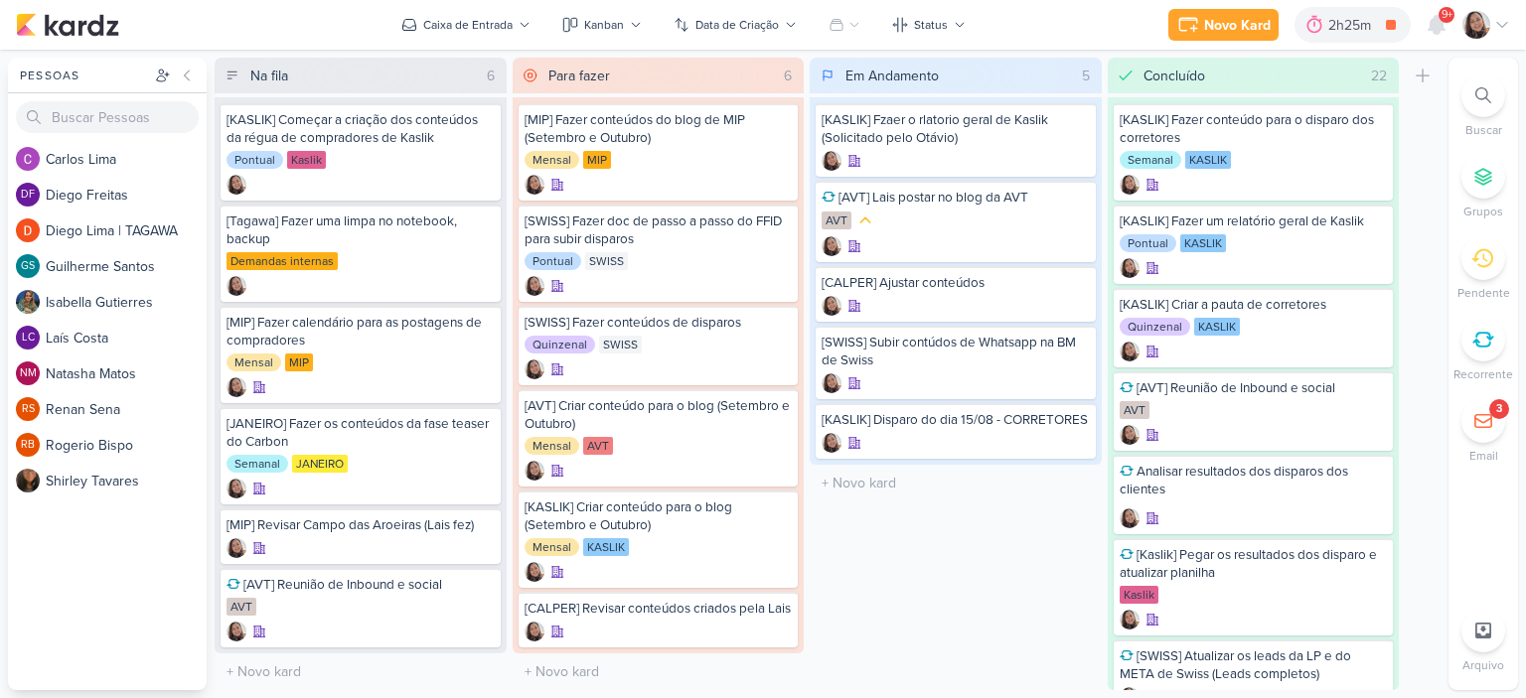
click at [1510, 19] on div "Novo Kard Ctrl + k 2h25m [KASLIK] Disparo do dia 15/08 0h4m Hoje 2h25m Semana 0…" at bounding box center [763, 25] width 1526 height 50
click at [1489, 33] on div at bounding box center [1487, 25] width 48 height 28
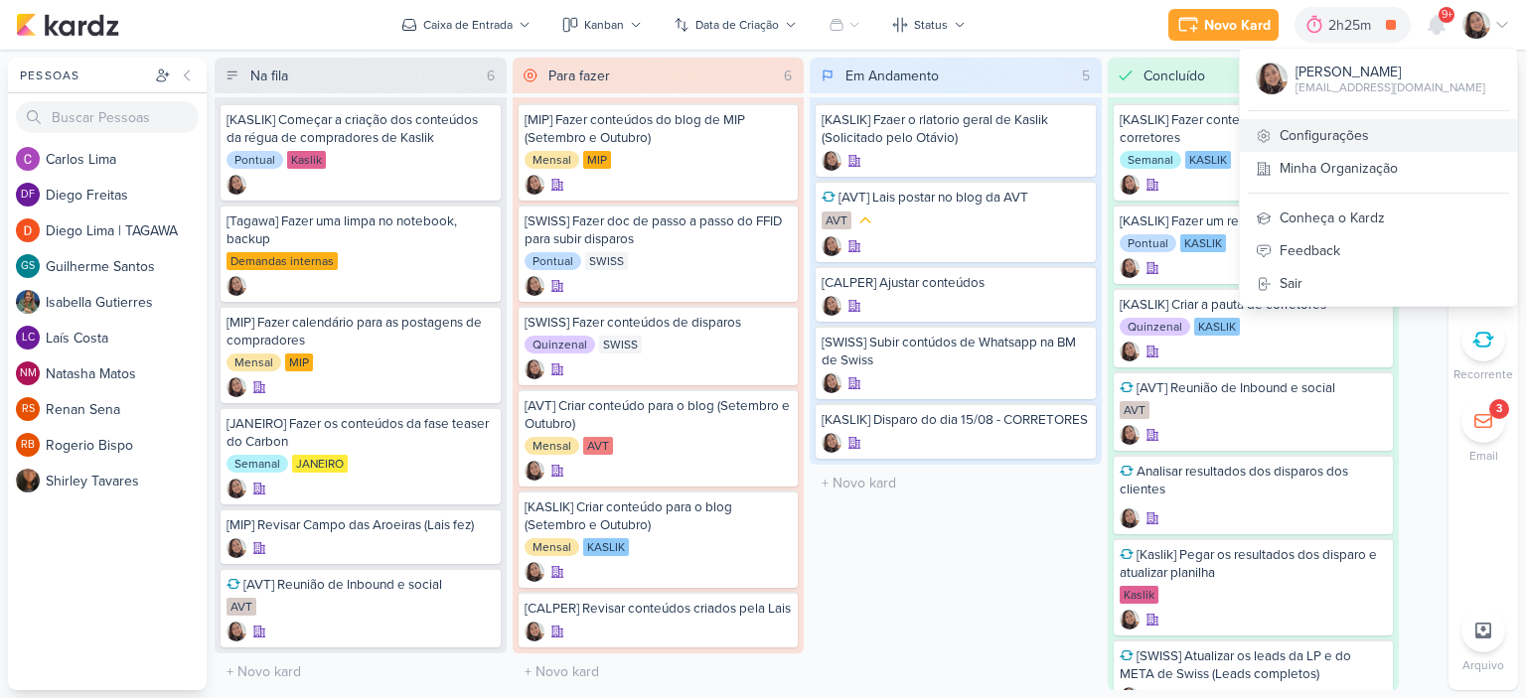
click at [1336, 140] on link "Configurações" at bounding box center [1378, 135] width 277 height 33
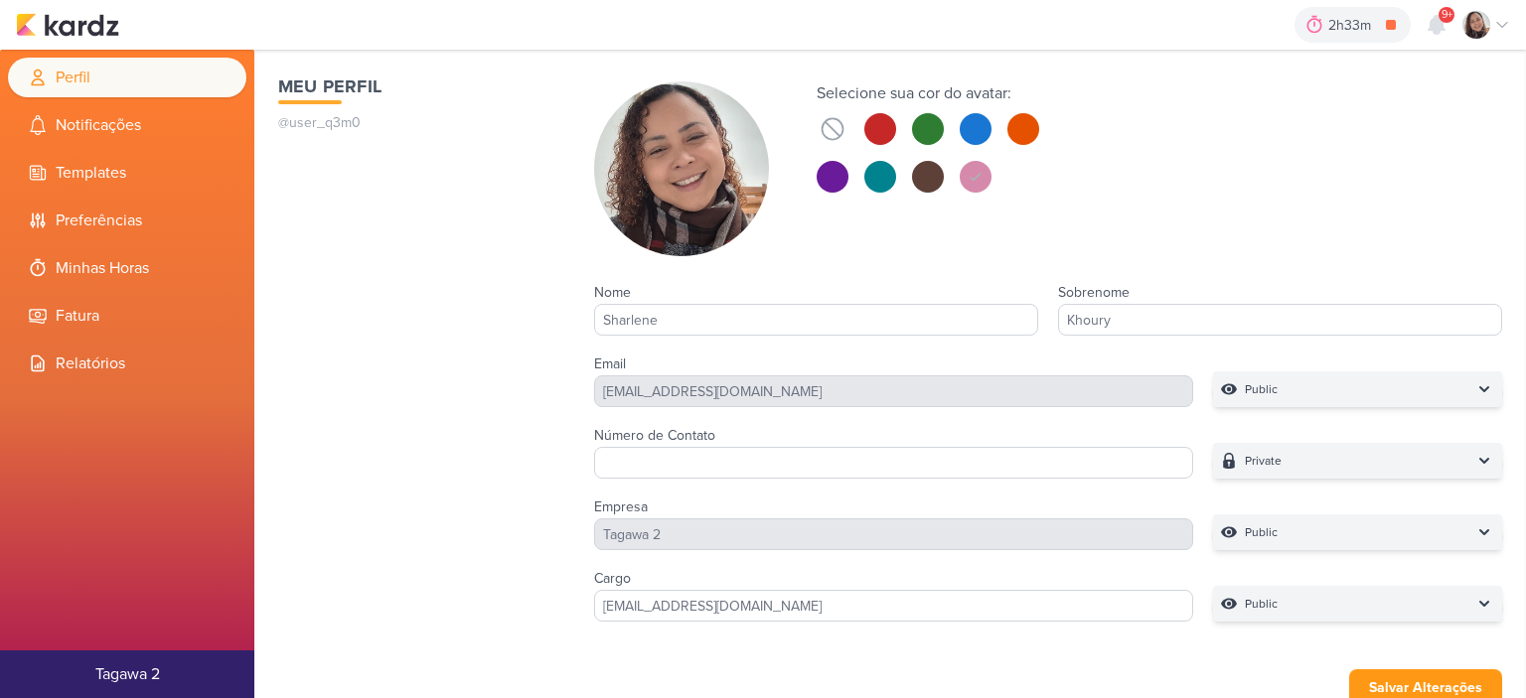
click at [133, 266] on li "Minhas Horas" at bounding box center [127, 268] width 238 height 40
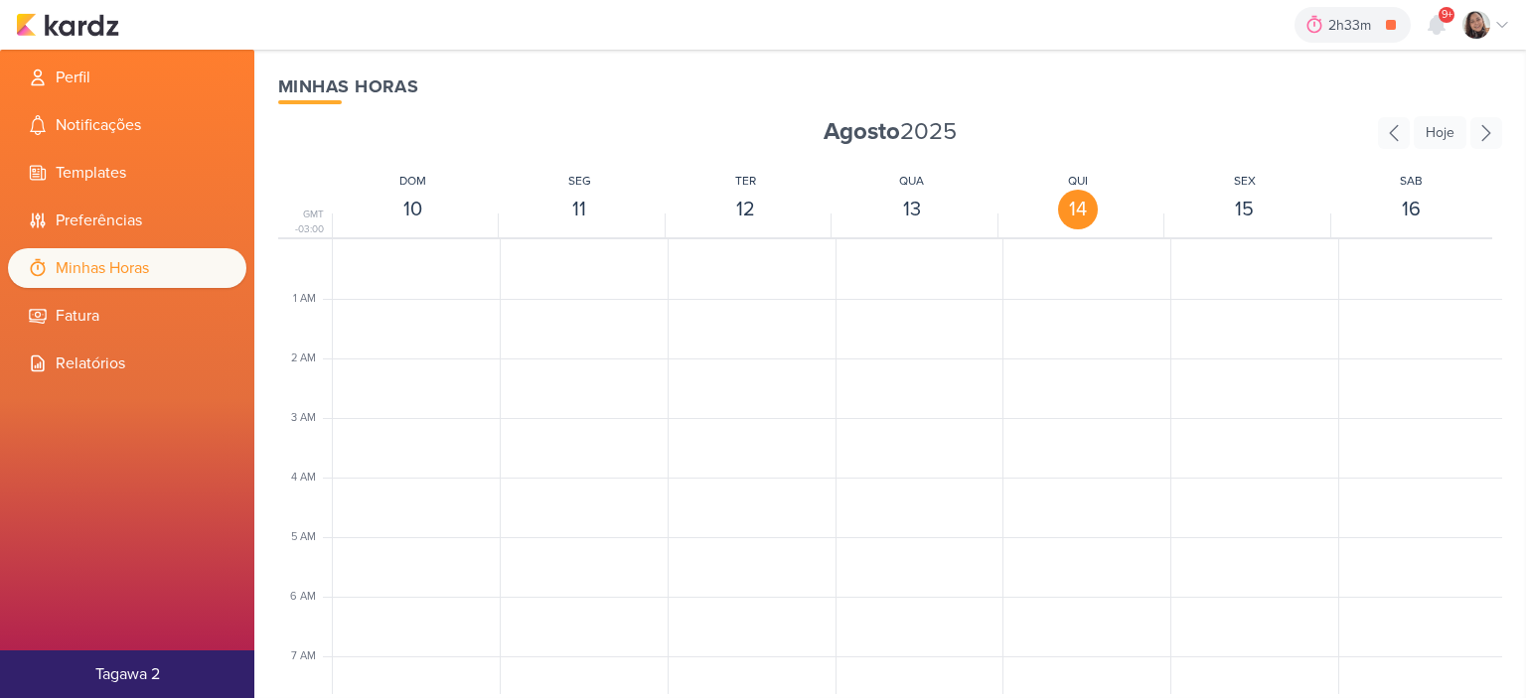
scroll to position [469, 0]
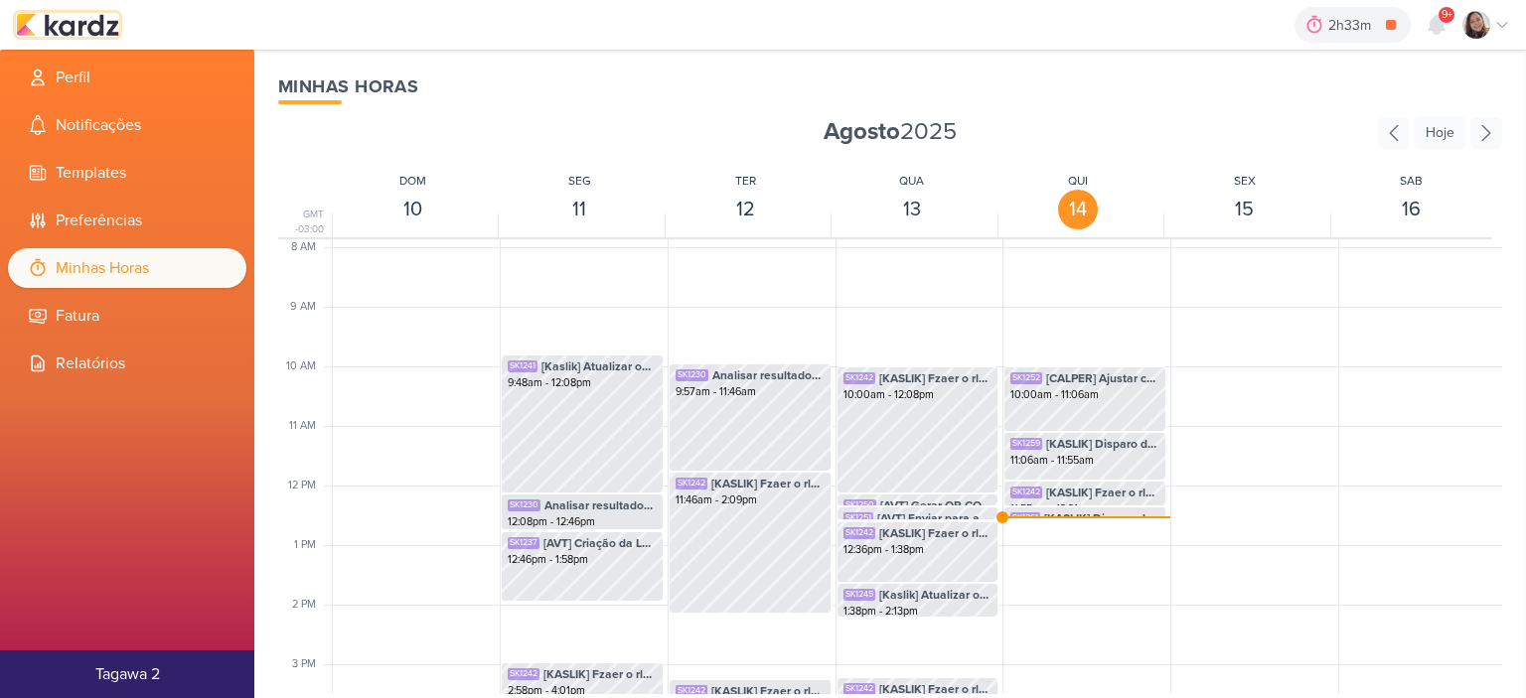
click at [75, 31] on img at bounding box center [67, 25] width 103 height 24
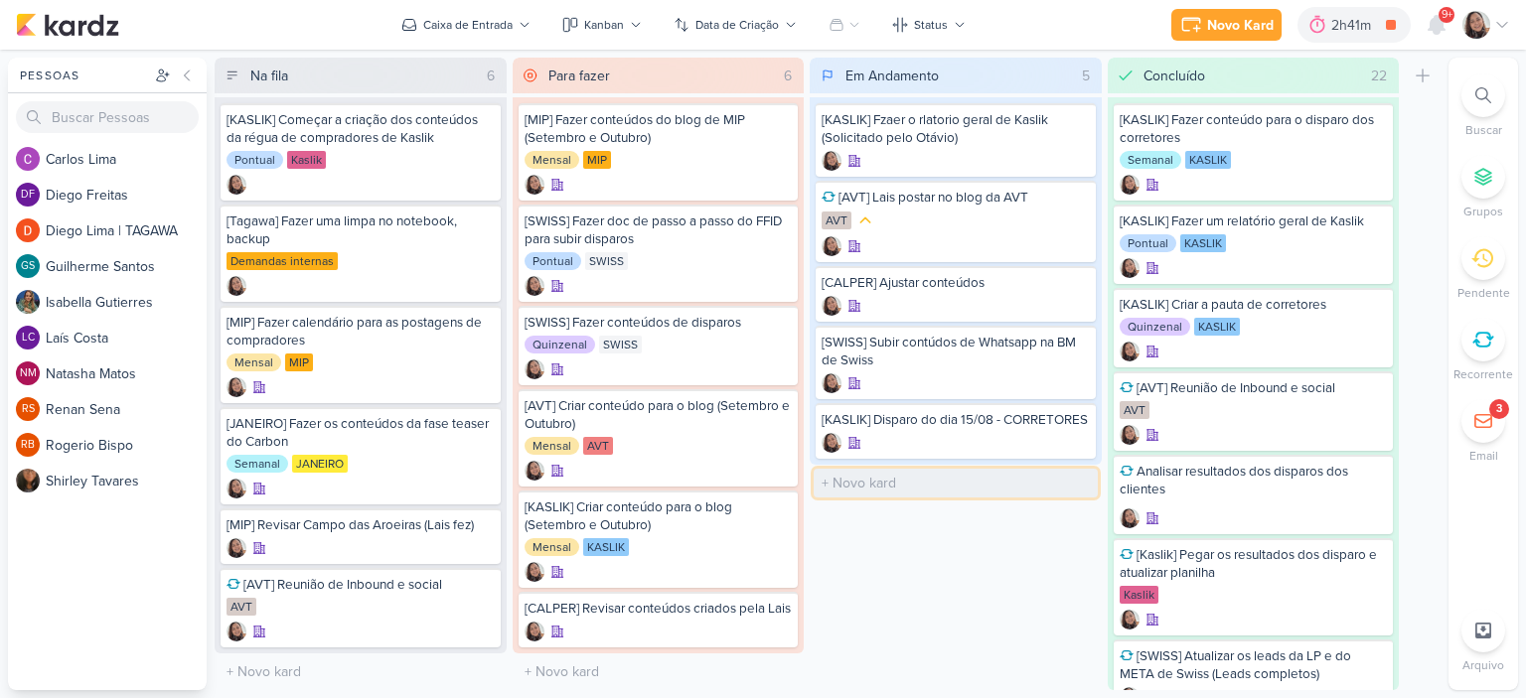
click at [911, 498] on input "text" at bounding box center [956, 483] width 284 height 29
type input "[MIP] Ajustar conteúdo do blog"
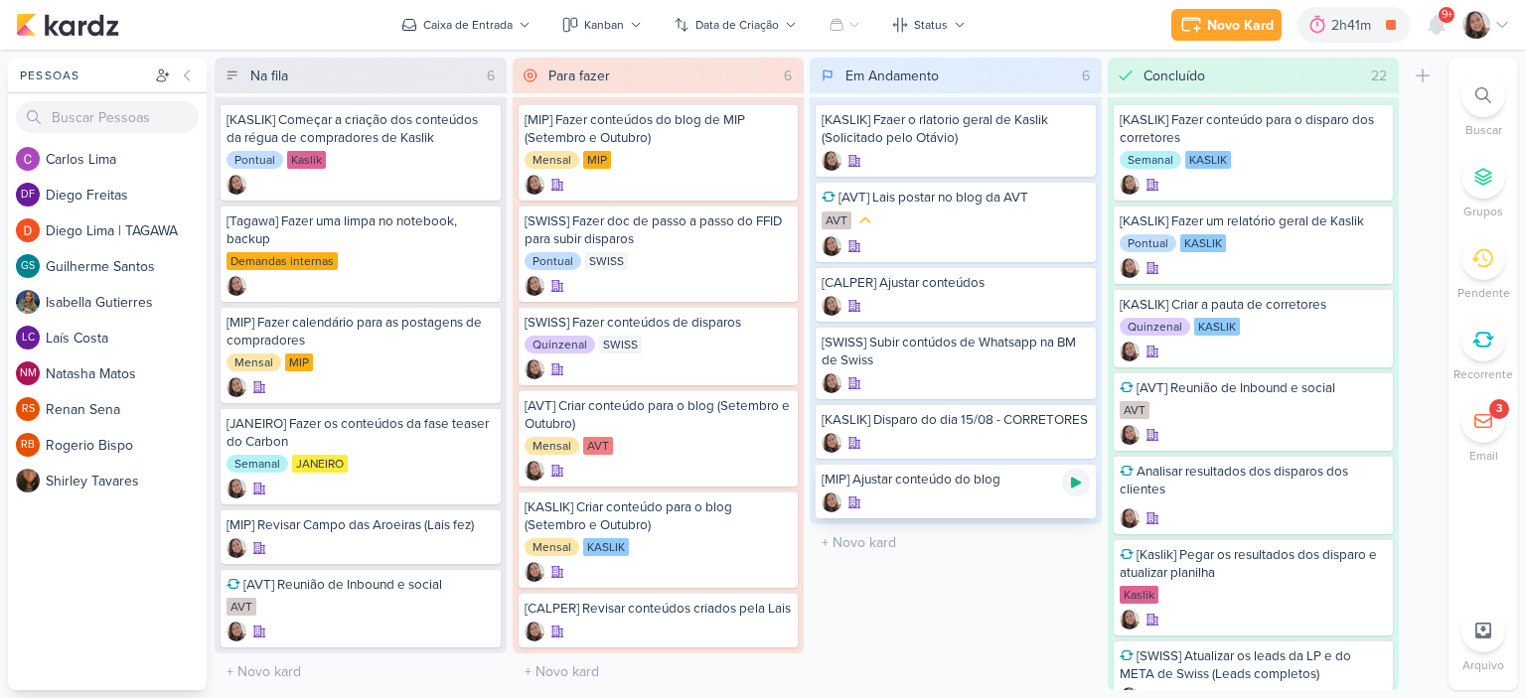
click at [1076, 489] on icon at bounding box center [1076, 483] width 10 height 11
